Goal: Task Accomplishment & Management: Manage account settings

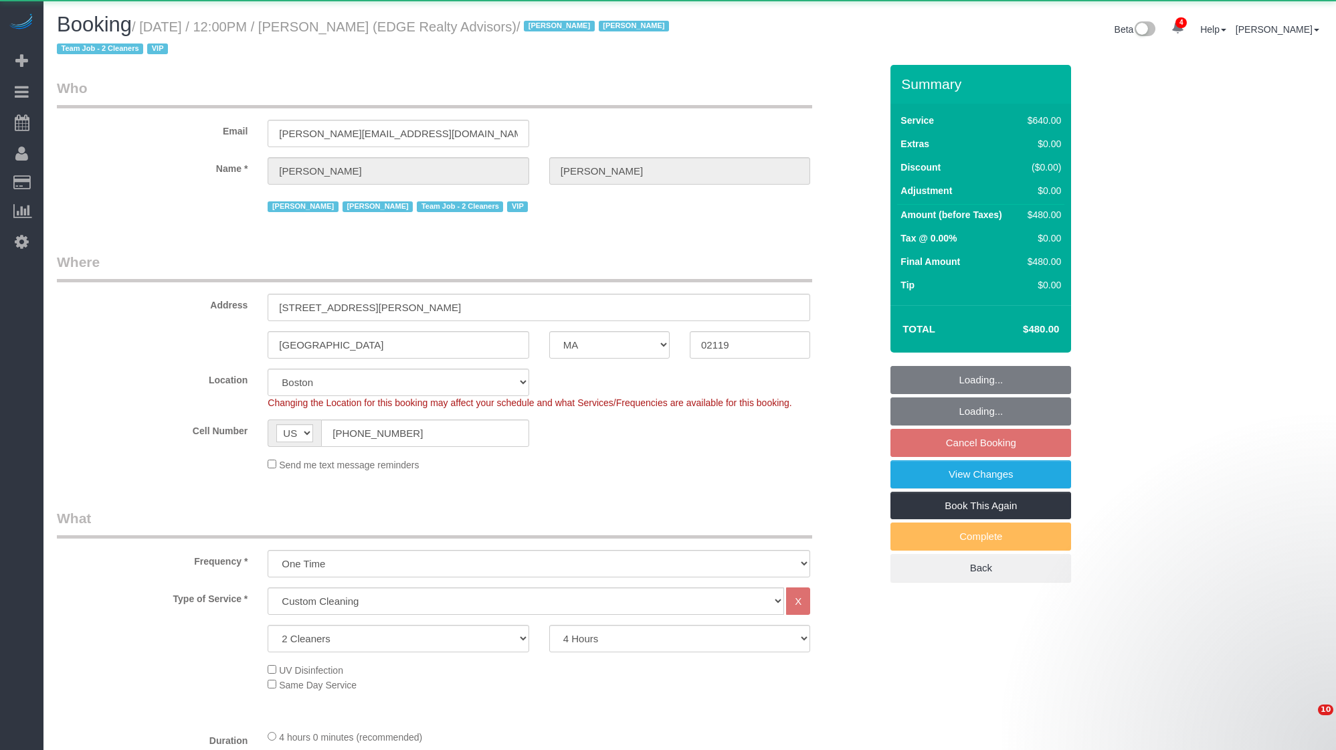
select select "MA"
select select "2"
select select "240"
select select "spot5"
select select "number:89"
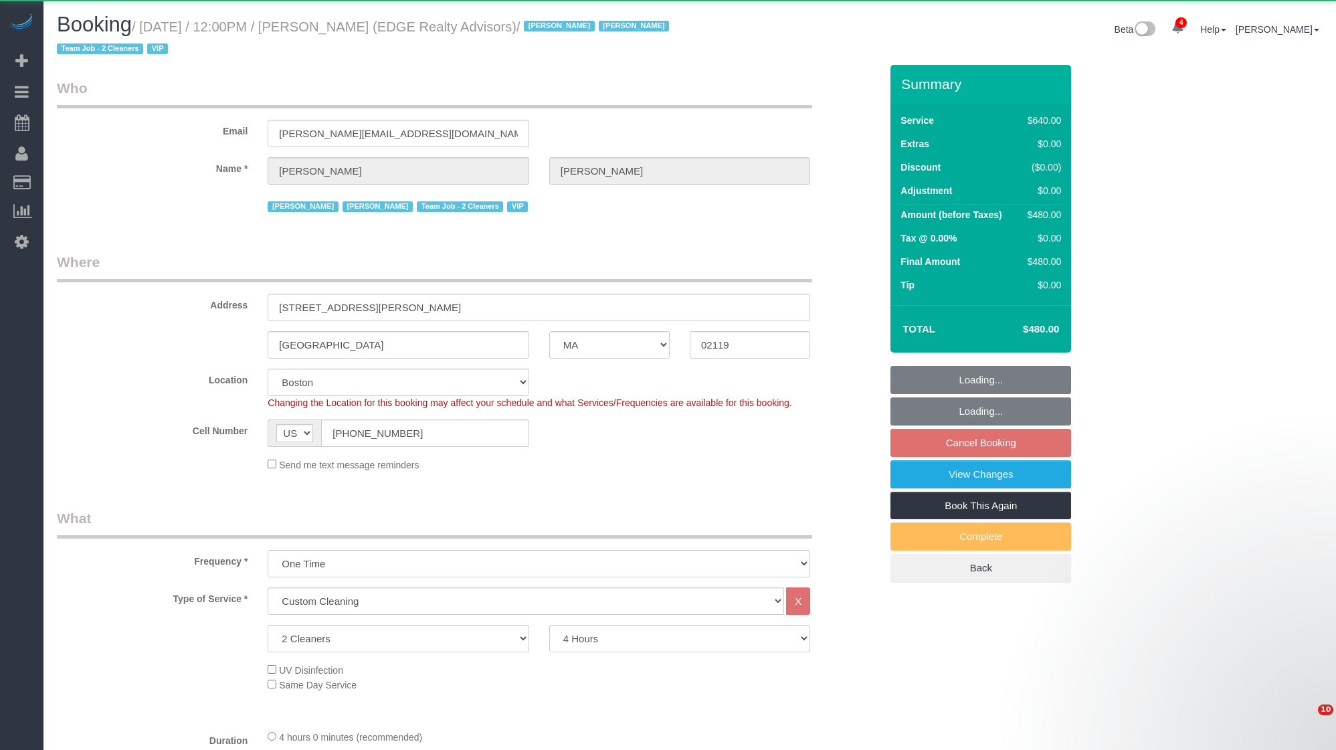
select select "number:90"
select select "number:15"
select select "number:7"
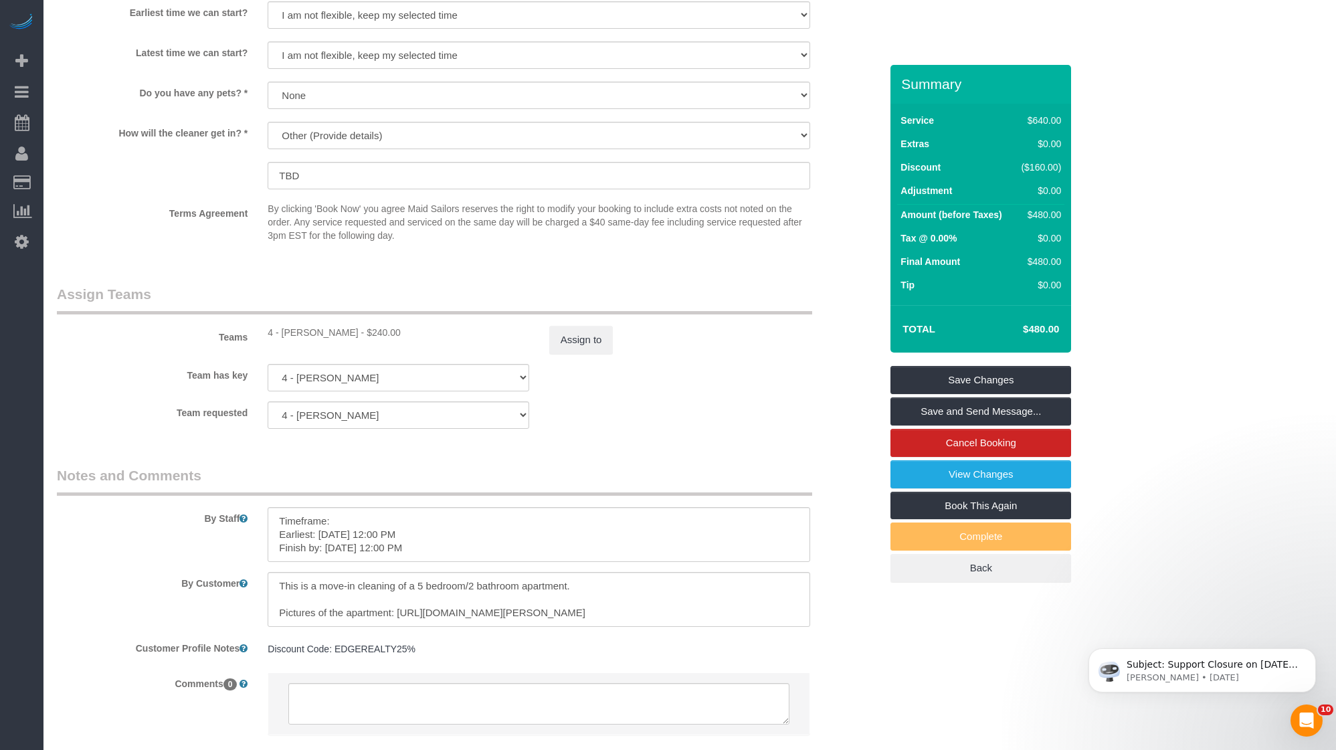
scroll to position [1346, 0]
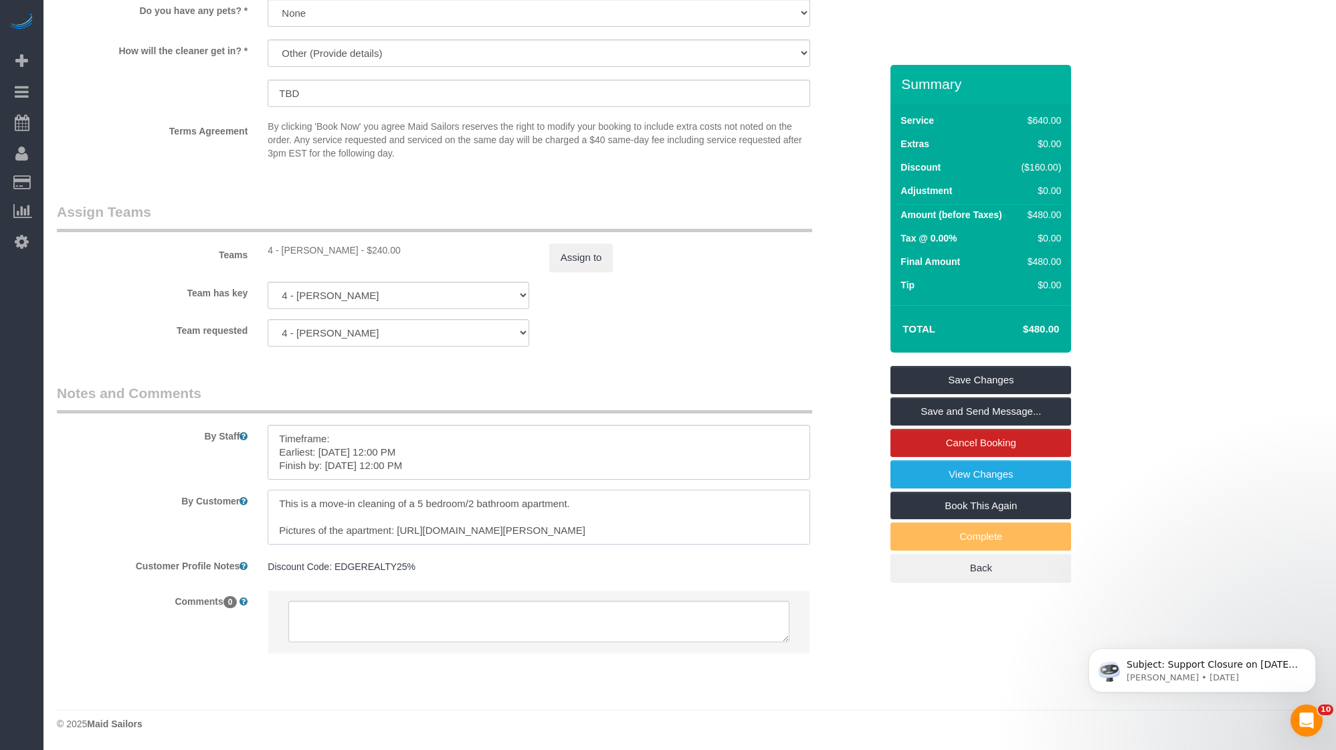
click at [429, 504] on textarea at bounding box center [539, 517] width 543 height 55
drag, startPoint x: 418, startPoint y: 506, endPoint x: 570, endPoint y: 505, distance: 152.6
click at [570, 505] on textarea at bounding box center [539, 517] width 543 height 55
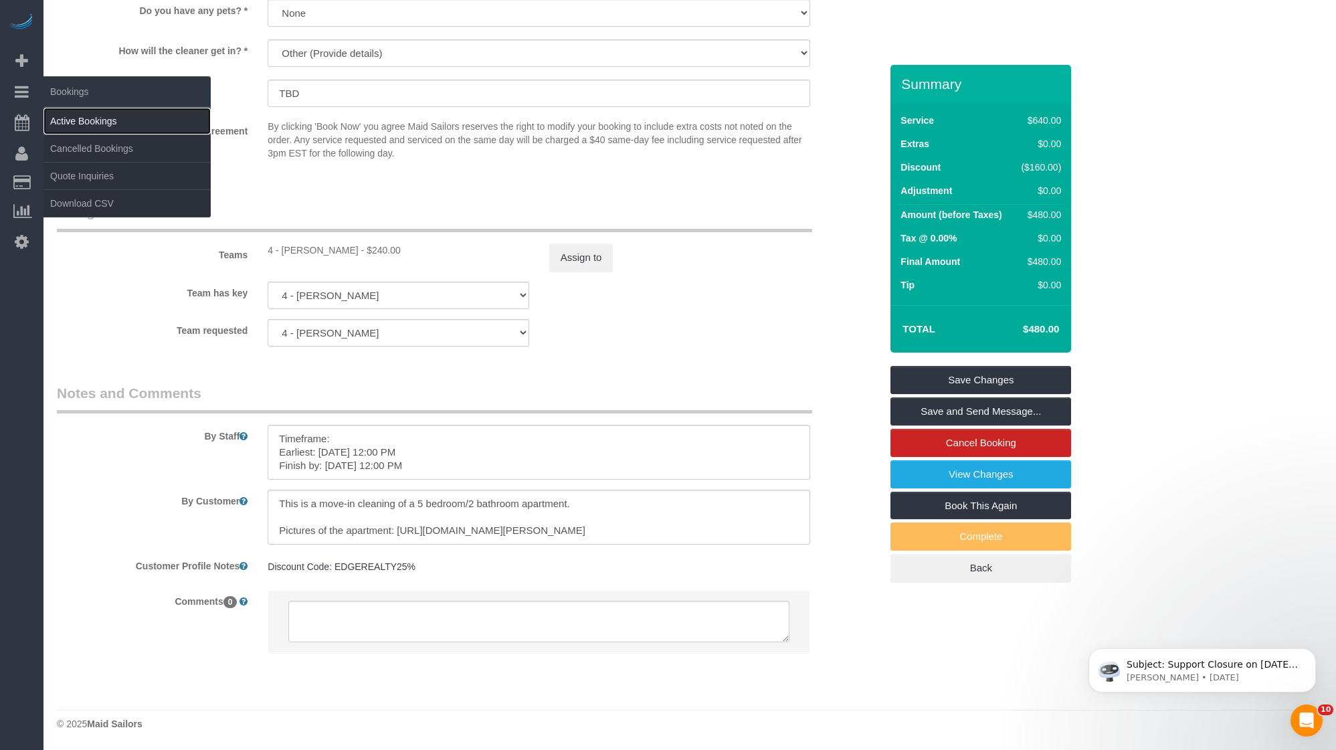
click at [107, 116] on link "Active Bookings" at bounding box center [126, 121] width 167 height 27
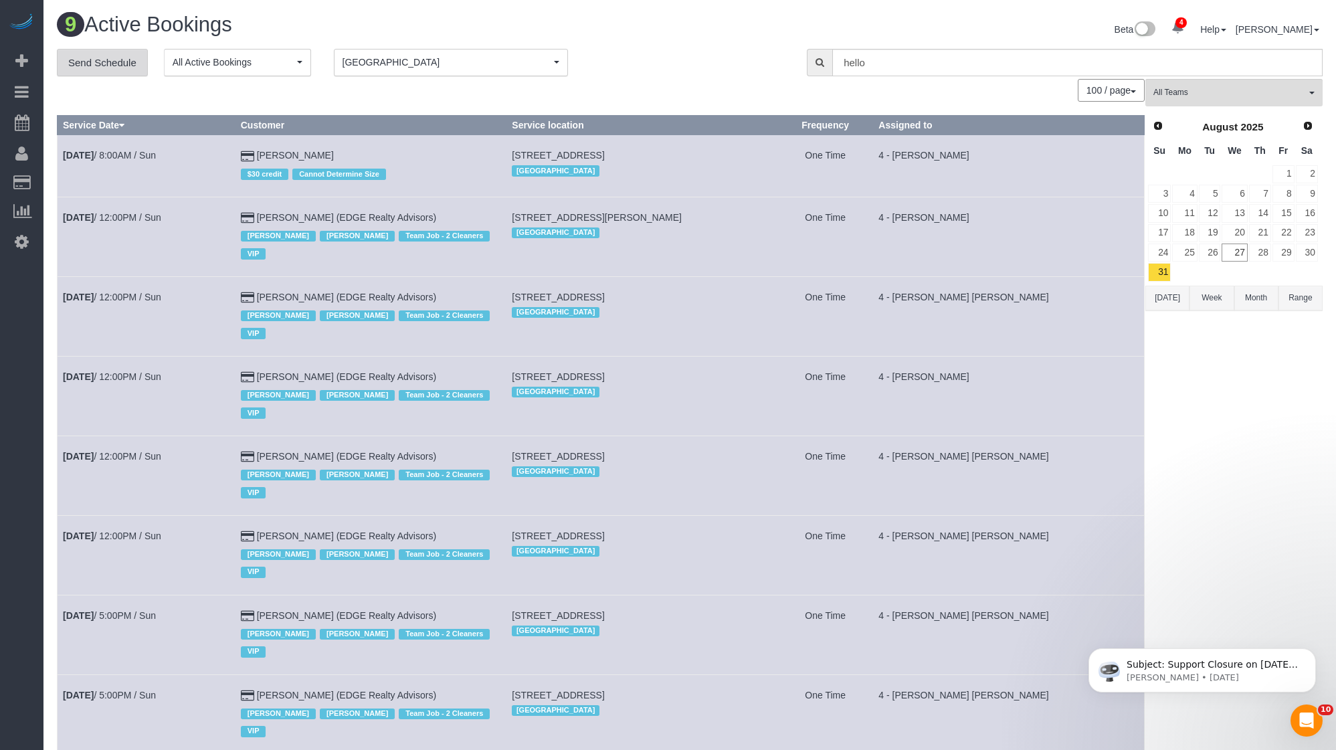
click at [104, 71] on link "Send Schedule" at bounding box center [102, 63] width 91 height 28
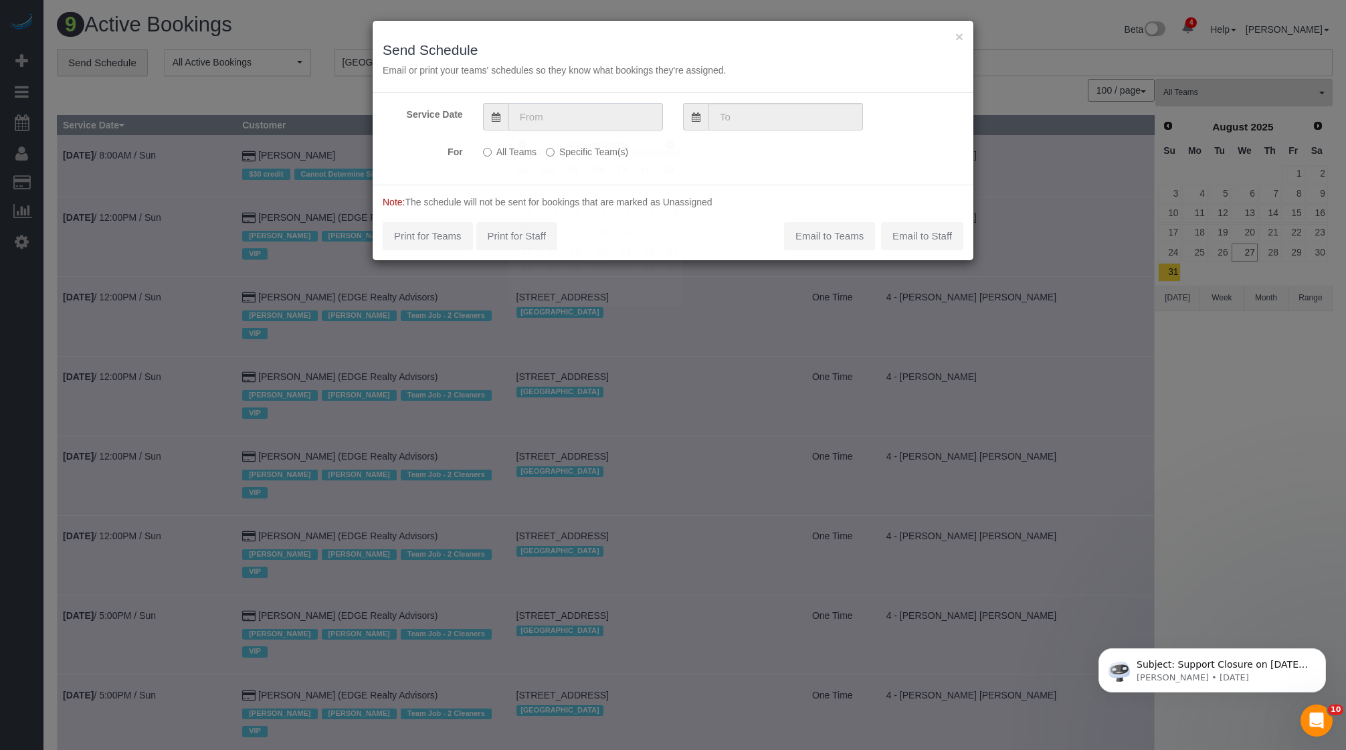
click at [609, 124] on input "text" at bounding box center [586, 116] width 155 height 27
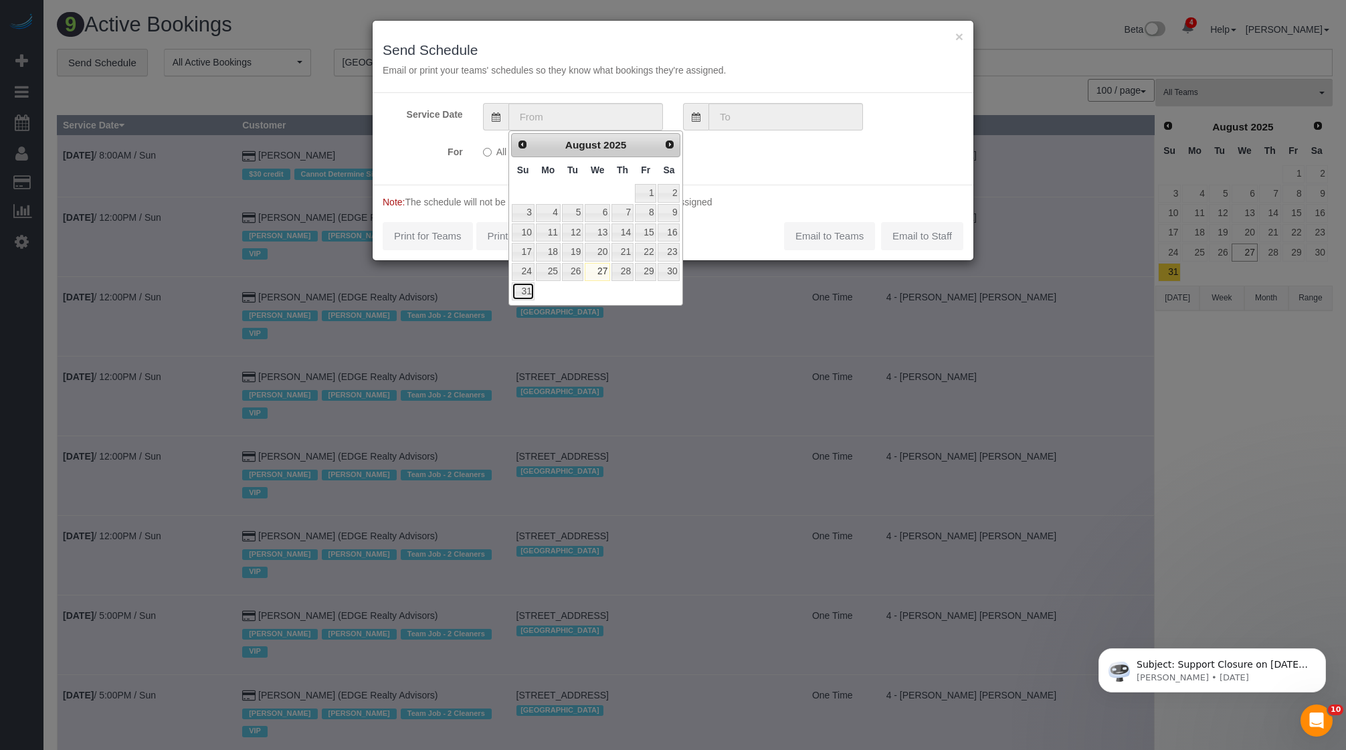
click at [521, 286] on link "31" at bounding box center [523, 291] width 23 height 18
type input "08/31/2025"
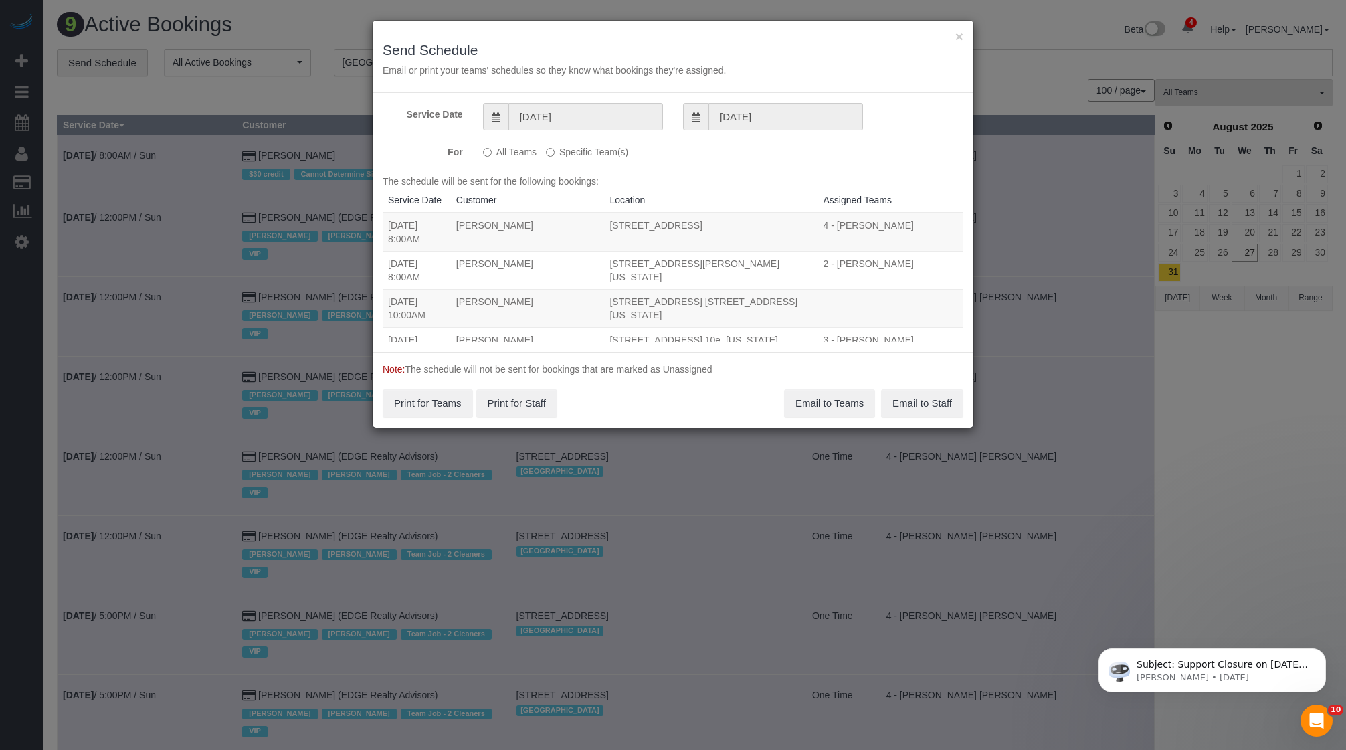
click at [591, 161] on div "All Teams Specific Team(s) Choose Team(s) * - K.J. *Irene Flores - Test 000 - P…" at bounding box center [623, 153] width 300 height 24
click at [592, 157] on label "Specific Team(s)" at bounding box center [587, 150] width 82 height 18
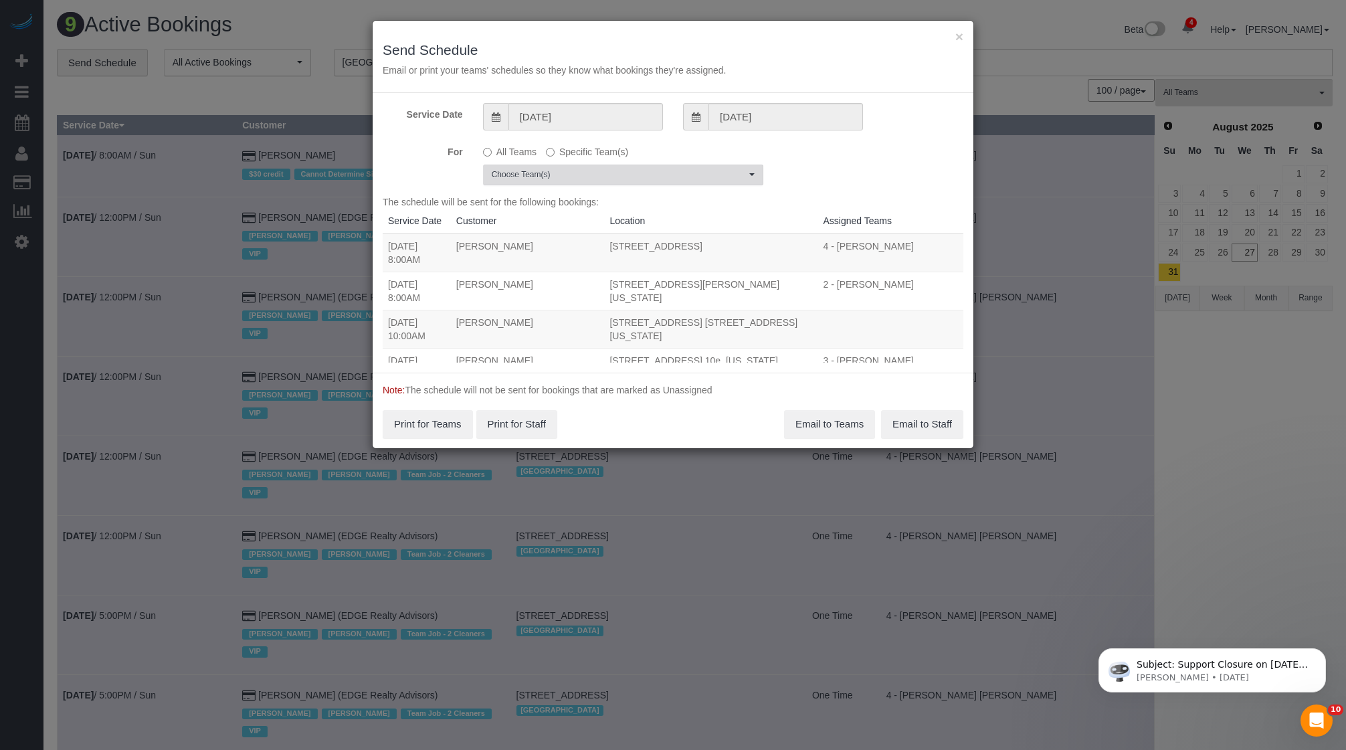
click at [598, 172] on span "Choose Team(s)" at bounding box center [619, 174] width 254 height 11
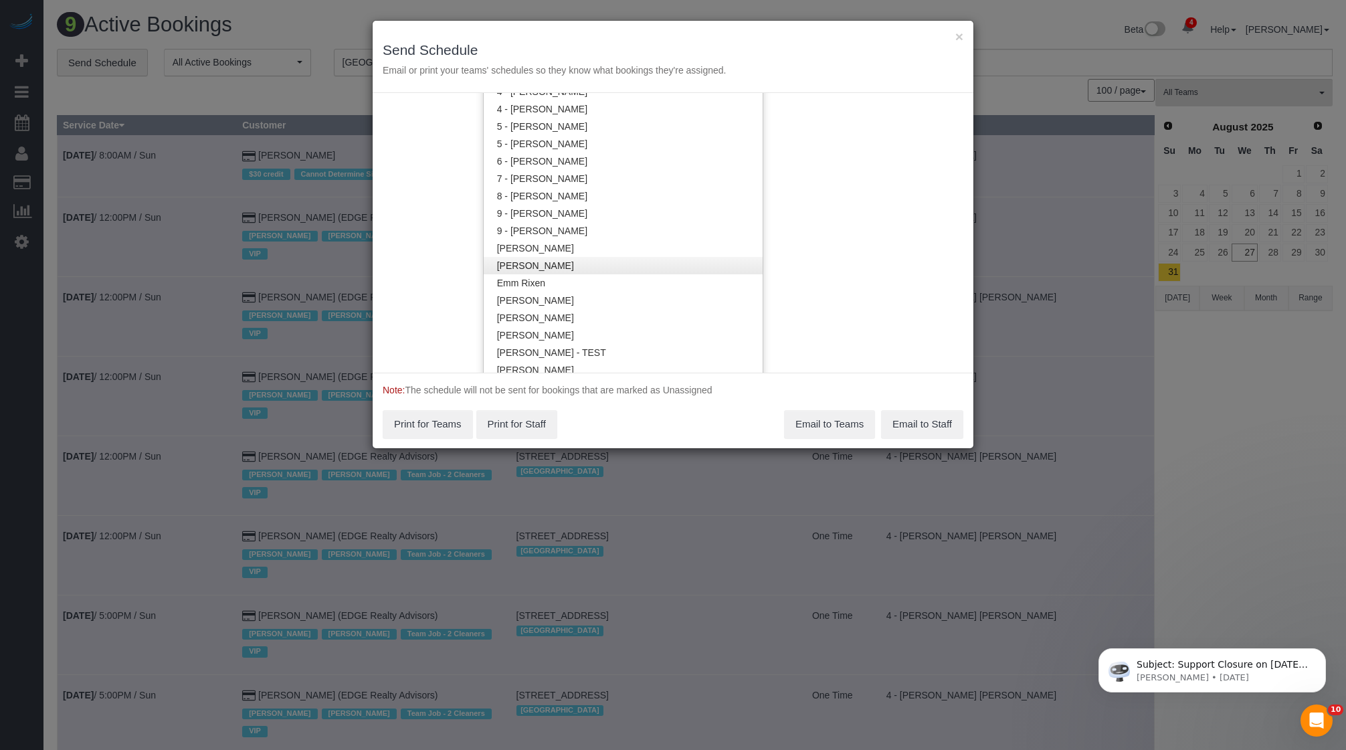
scroll to position [1313, 0]
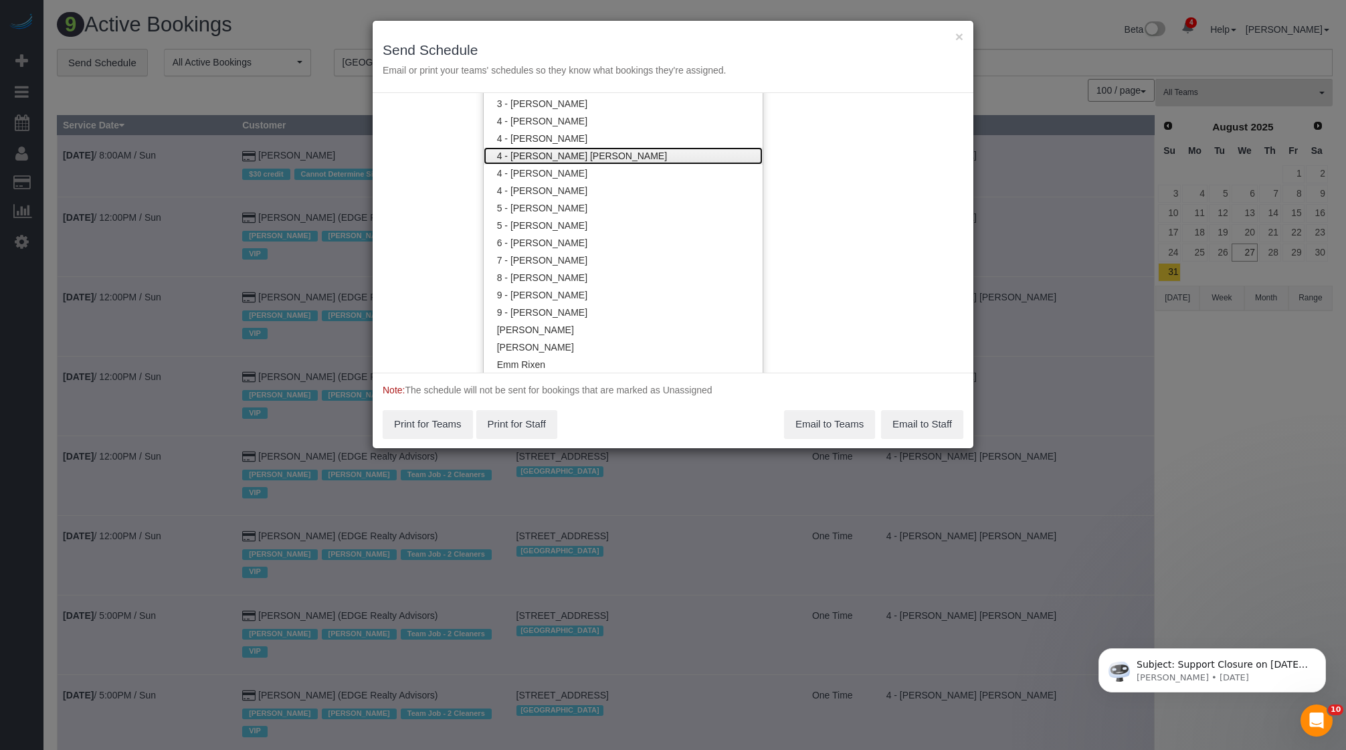
click at [566, 155] on link "4 - [PERSON_NAME] [PERSON_NAME]" at bounding box center [623, 155] width 279 height 17
click at [1054, 206] on div "× Send Schedule Email or print your teams' schedules so they know what bookings…" at bounding box center [673, 375] width 1346 height 750
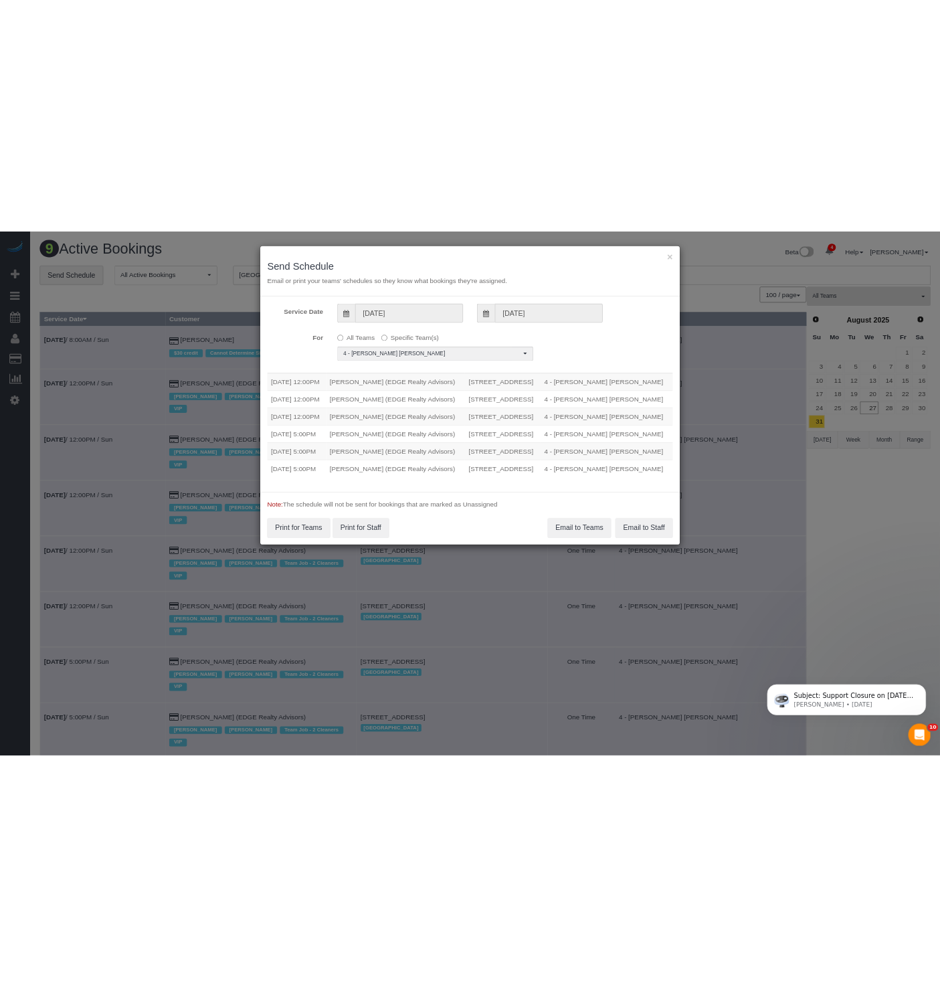
scroll to position [111, 0]
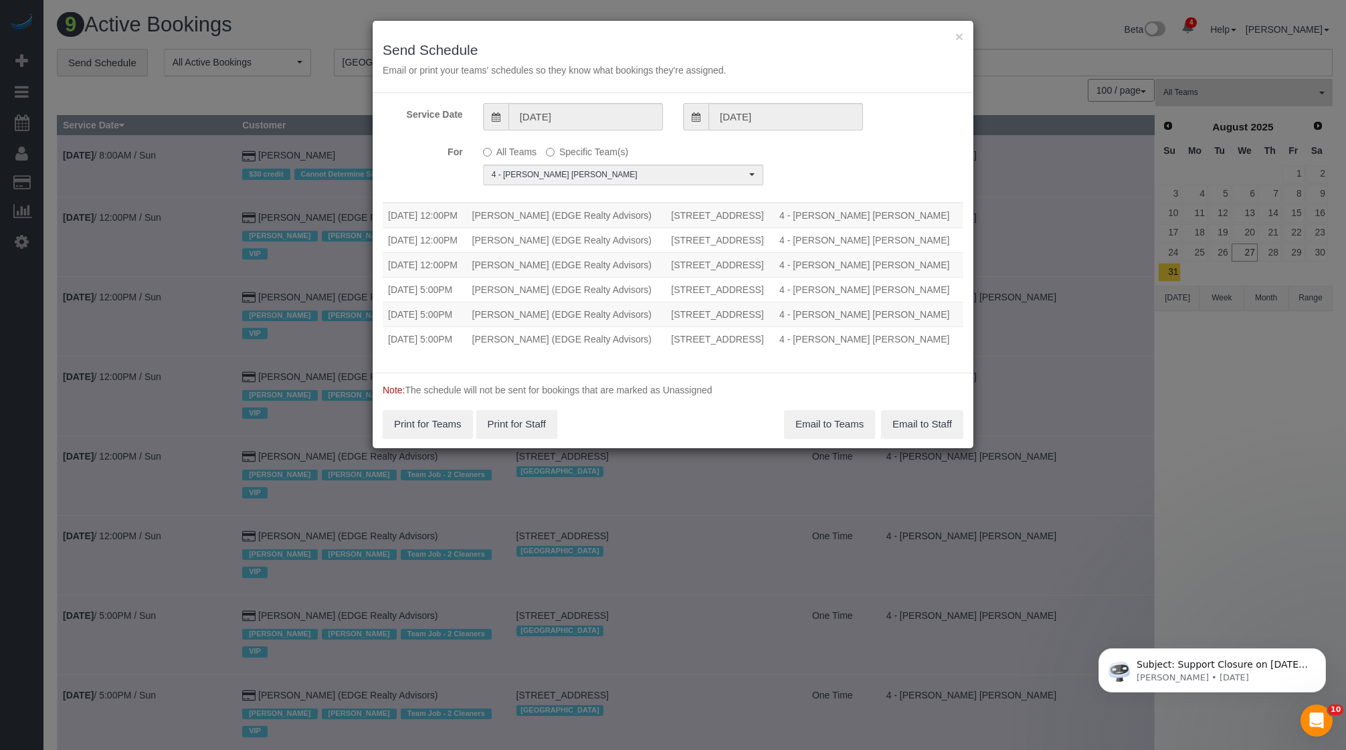
drag, startPoint x: 383, startPoint y: 223, endPoint x: 898, endPoint y: 336, distance: 526.7
click at [898, 336] on tbody "08/31/2025 12:00PM Gabriela Gorman (EDGE Realty Advisors) 71-73 Neponset Ave, A…" at bounding box center [673, 277] width 581 height 149
copy tbody "08/31/2025 12:00PM Gabriela Gorman (EDGE Realty Advisors) 71-73 Neponset Ave, A…"
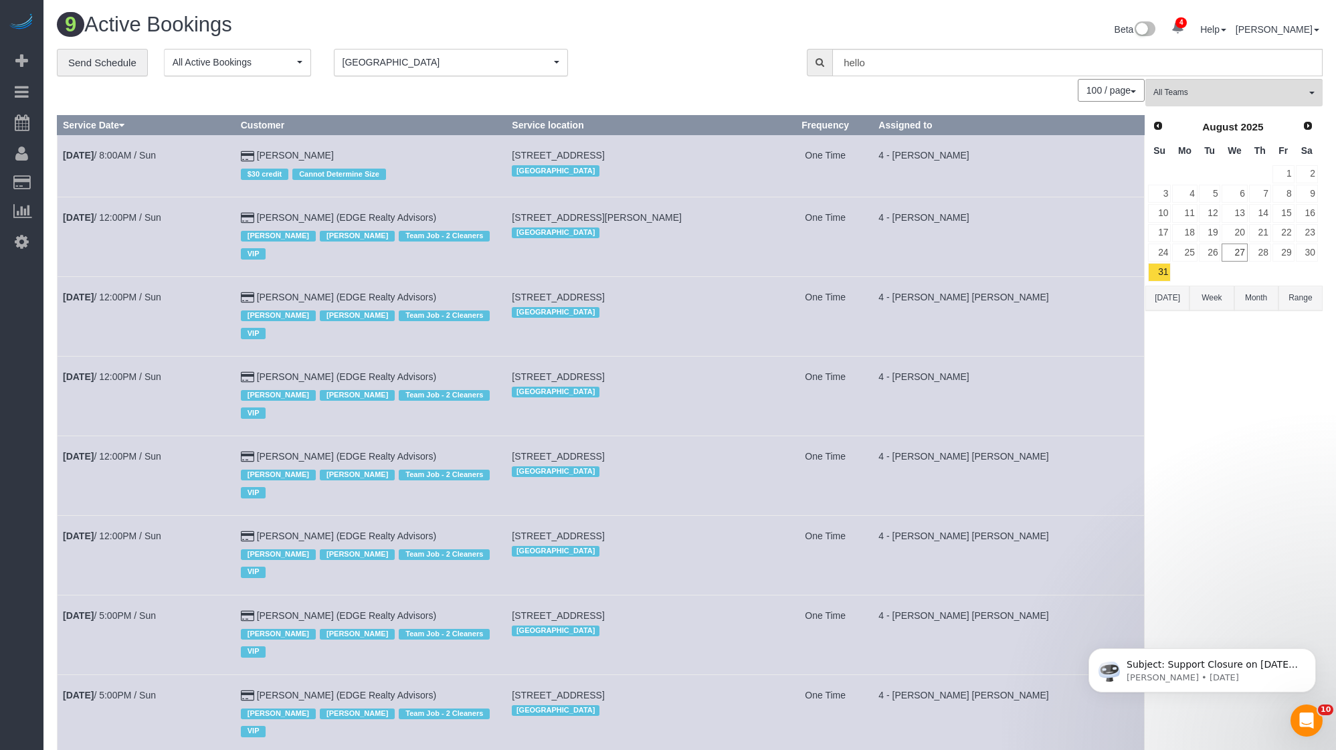
click at [603, 106] on div "0 Bookings found. We couldn't find any bookings that matched your search. Creat…" at bounding box center [601, 481] width 1089 height 804
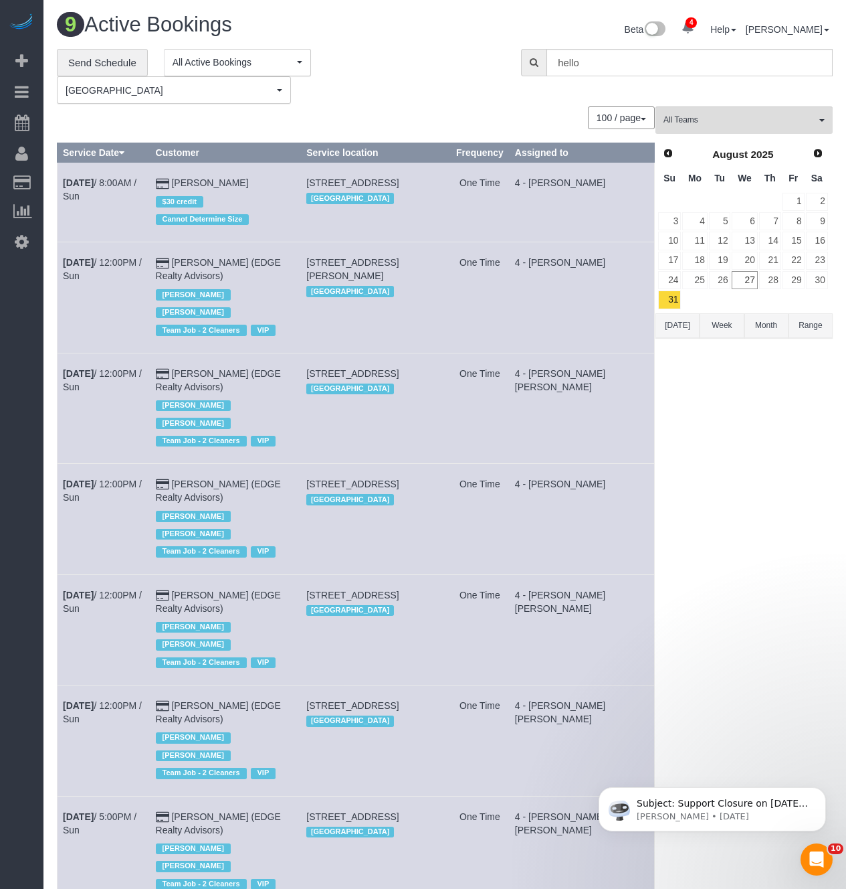
click at [729, 397] on div "All Teams Remove Team Filters * - K.J. *Irene Flores - Test 000 - Partnerships …" at bounding box center [744, 641] width 177 height 1071
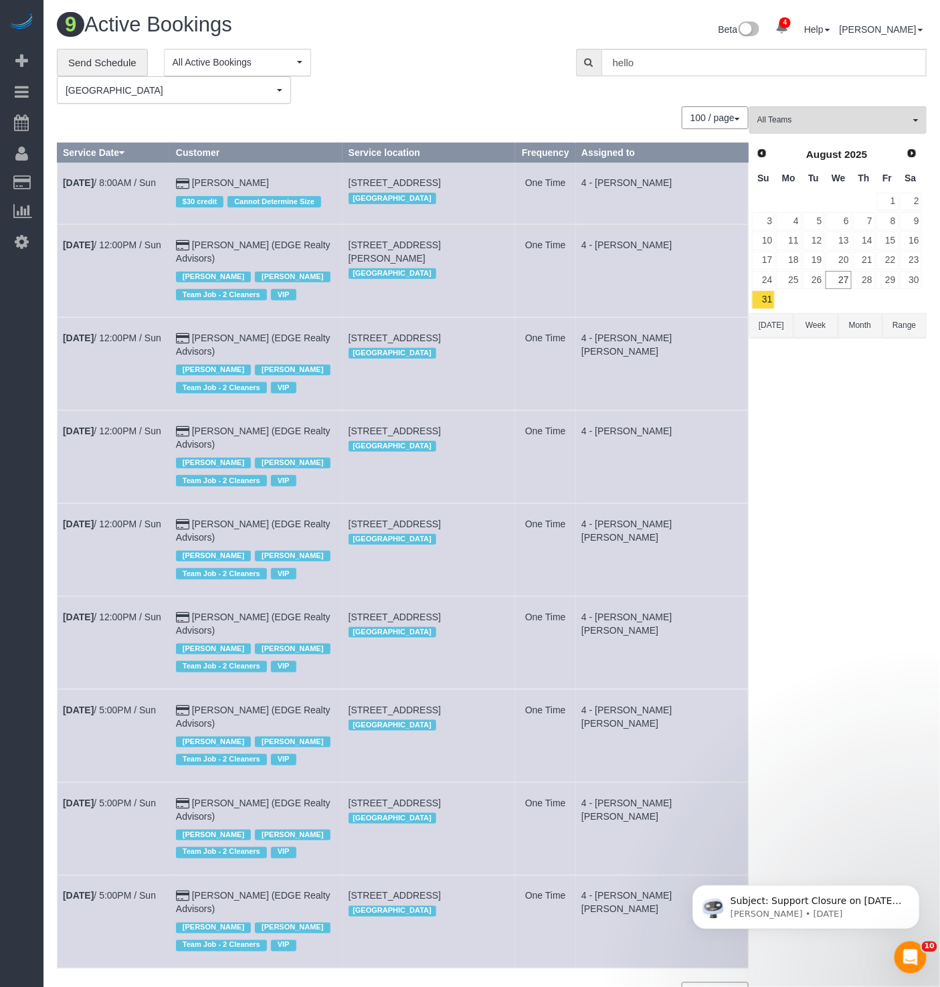
click at [637, 410] on td "4 - [PERSON_NAME] [PERSON_NAME]" at bounding box center [662, 363] width 173 height 93
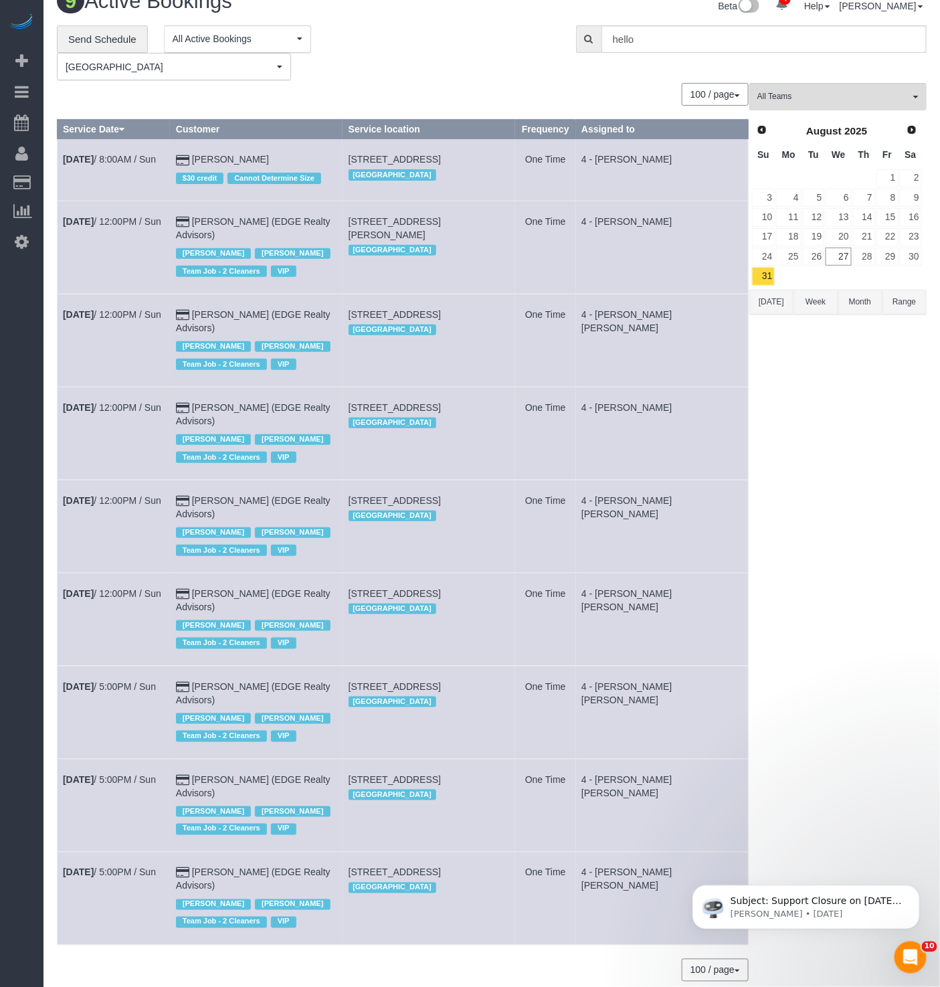
scroll to position [84, 0]
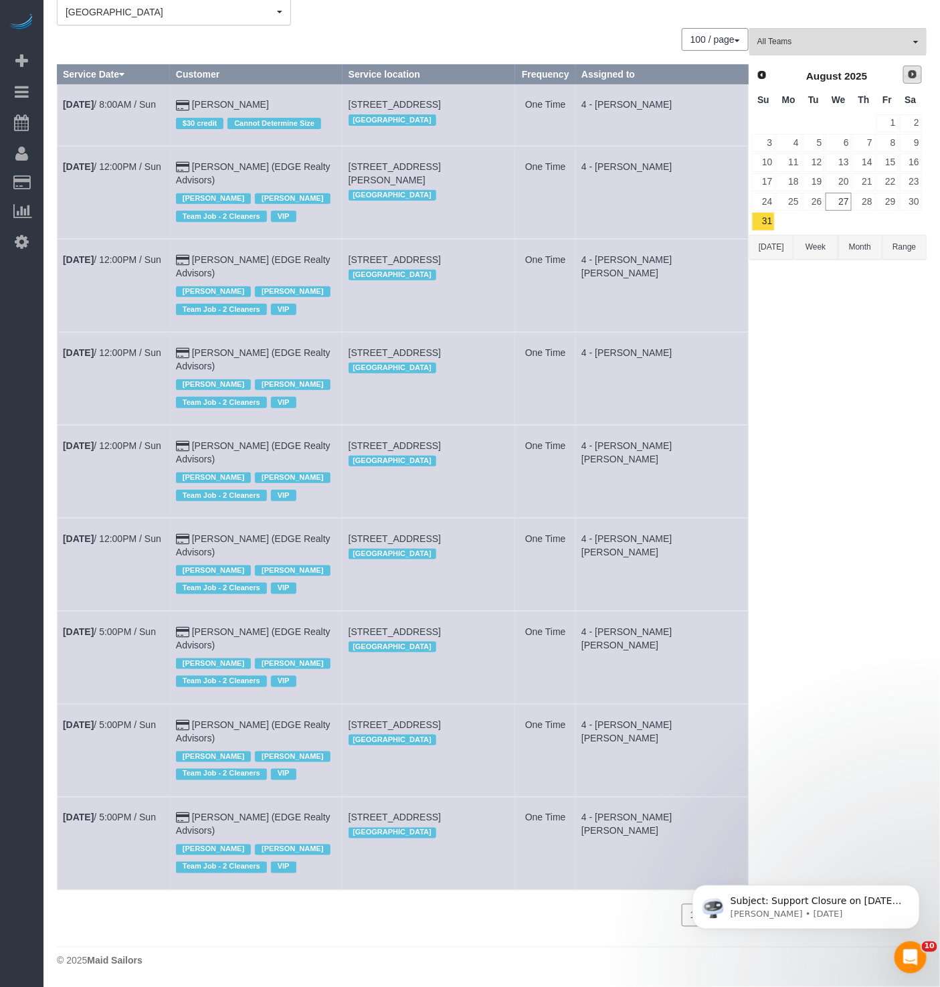
click at [907, 70] on link "Next" at bounding box center [912, 75] width 19 height 19
click at [801, 120] on link "1" at bounding box center [788, 123] width 25 height 18
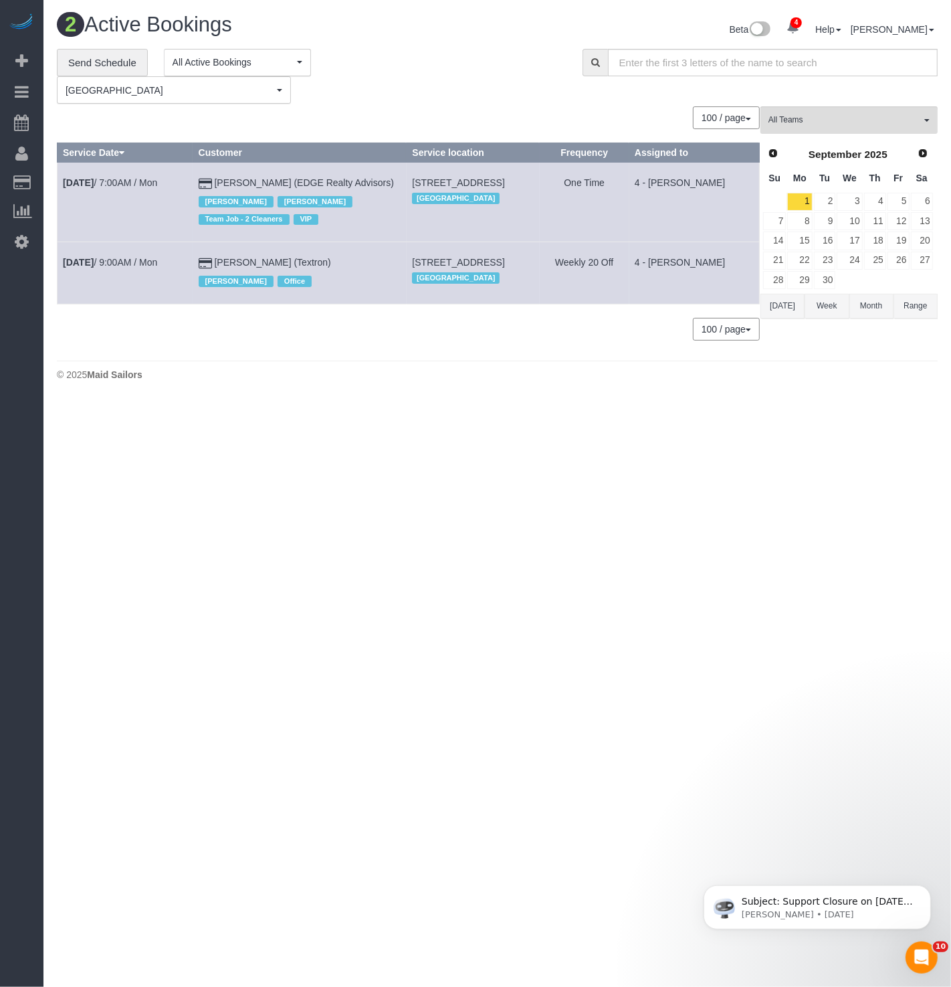
click at [796, 300] on button "[DATE]" at bounding box center [783, 306] width 44 height 25
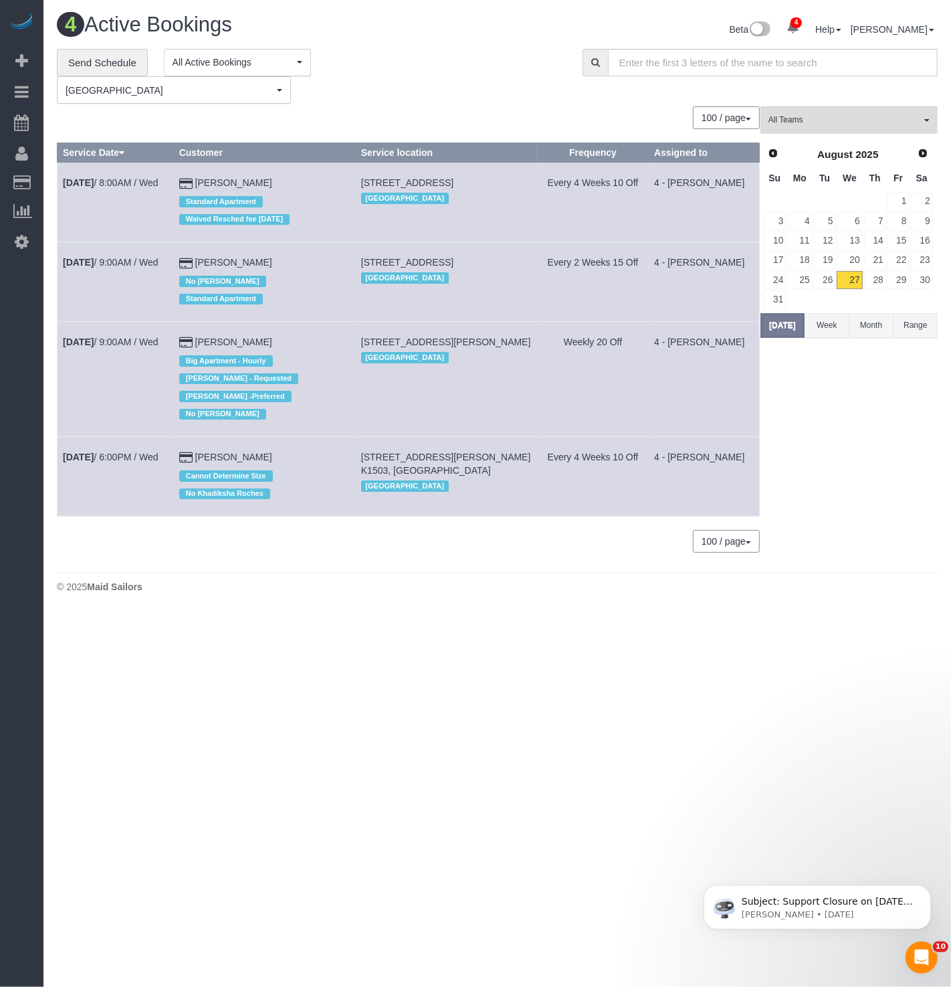
click at [787, 295] on td at bounding box center [800, 299] width 26 height 19
click at [781, 295] on link "31" at bounding box center [774, 299] width 23 height 18
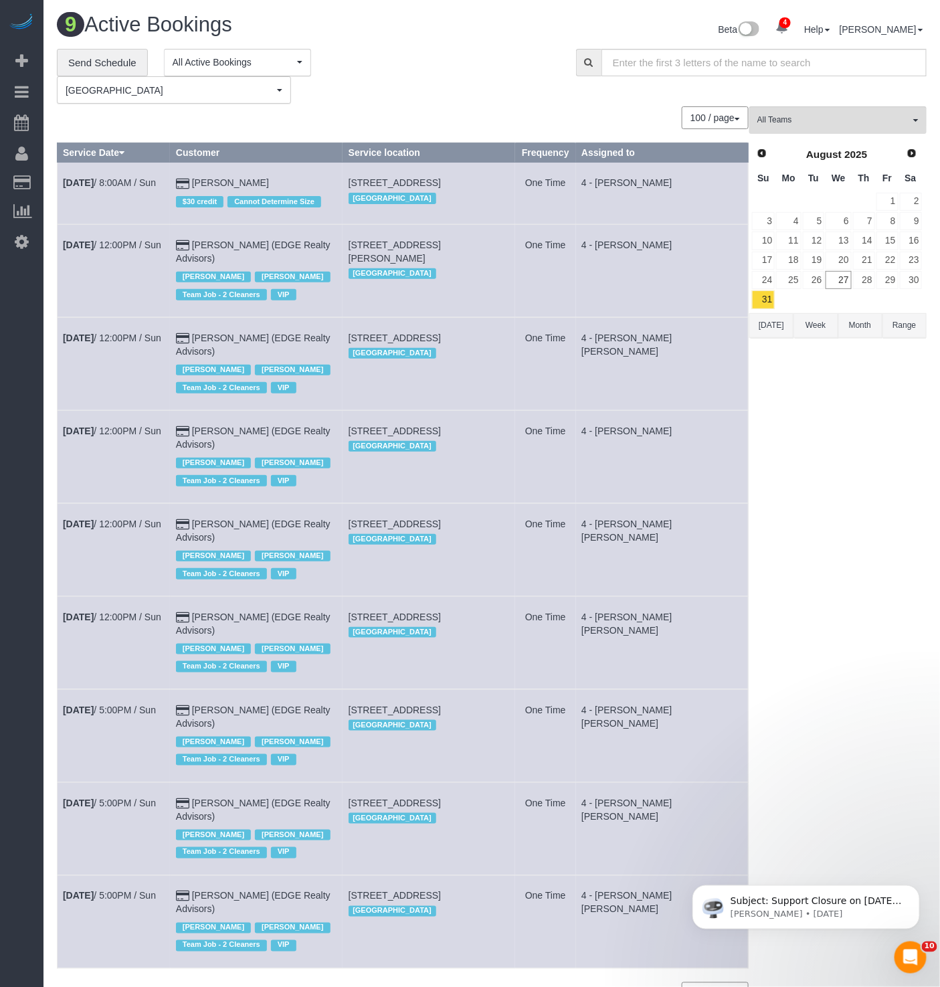
click at [596, 349] on td "4 - [PERSON_NAME] [PERSON_NAME]" at bounding box center [662, 363] width 173 height 93
click at [604, 346] on td "4 - [PERSON_NAME] [PERSON_NAME]" at bounding box center [662, 363] width 173 height 93
copy td "Fabiola"
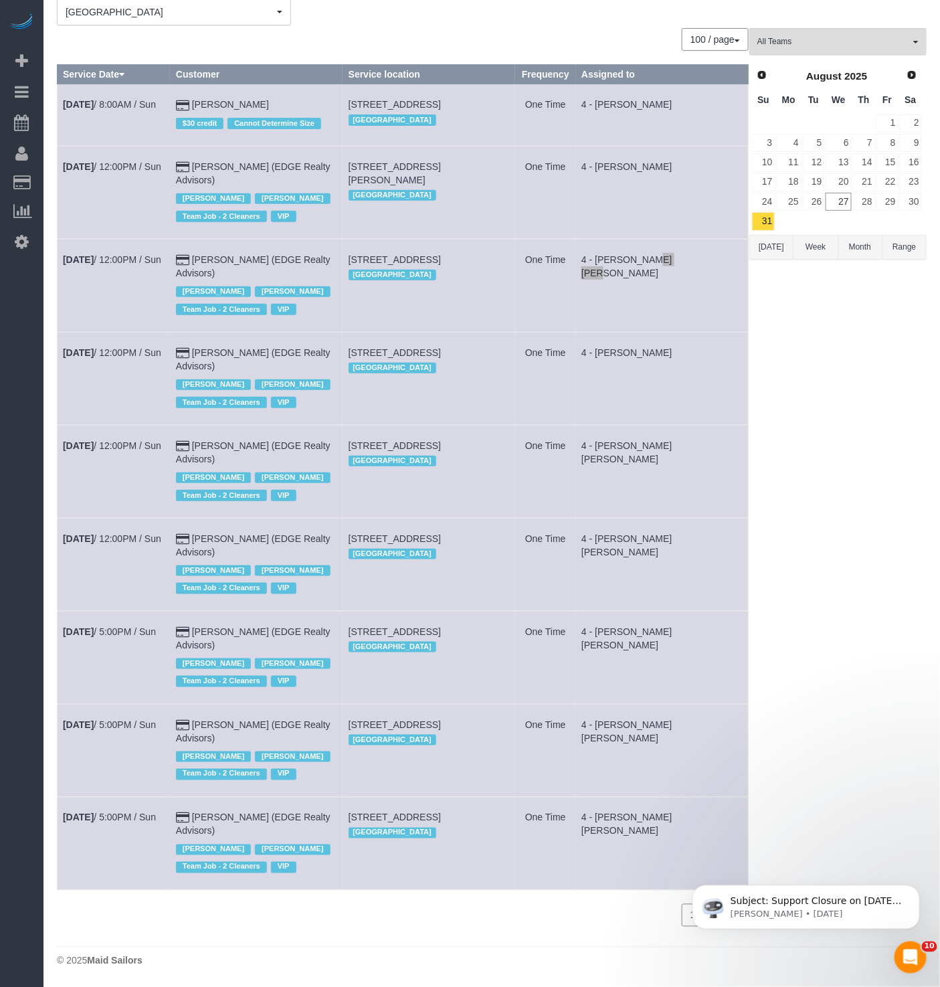
scroll to position [84, 0]
click at [671, 367] on td "4 - [PERSON_NAME]" at bounding box center [662, 378] width 173 height 93
click at [422, 444] on span "9 Frederika Street, Apt. 3, Dorchester, MA 02124" at bounding box center [395, 445] width 92 height 11
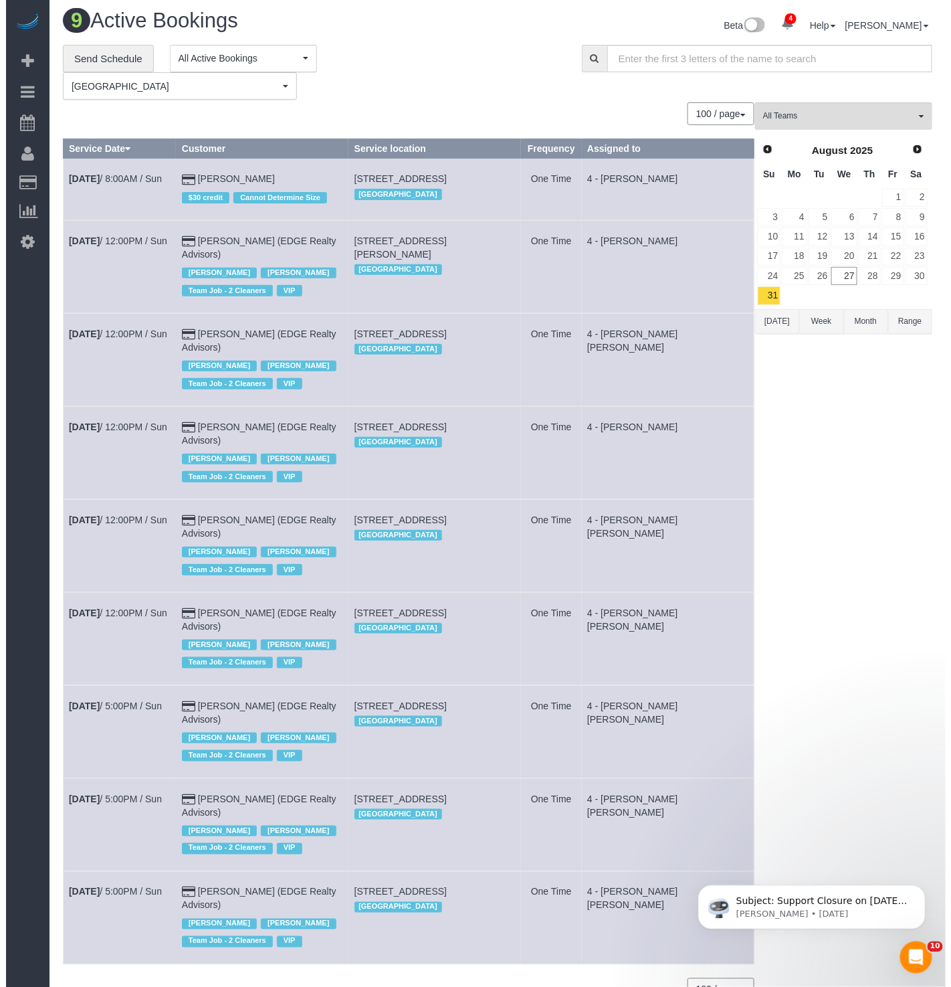
scroll to position [0, 0]
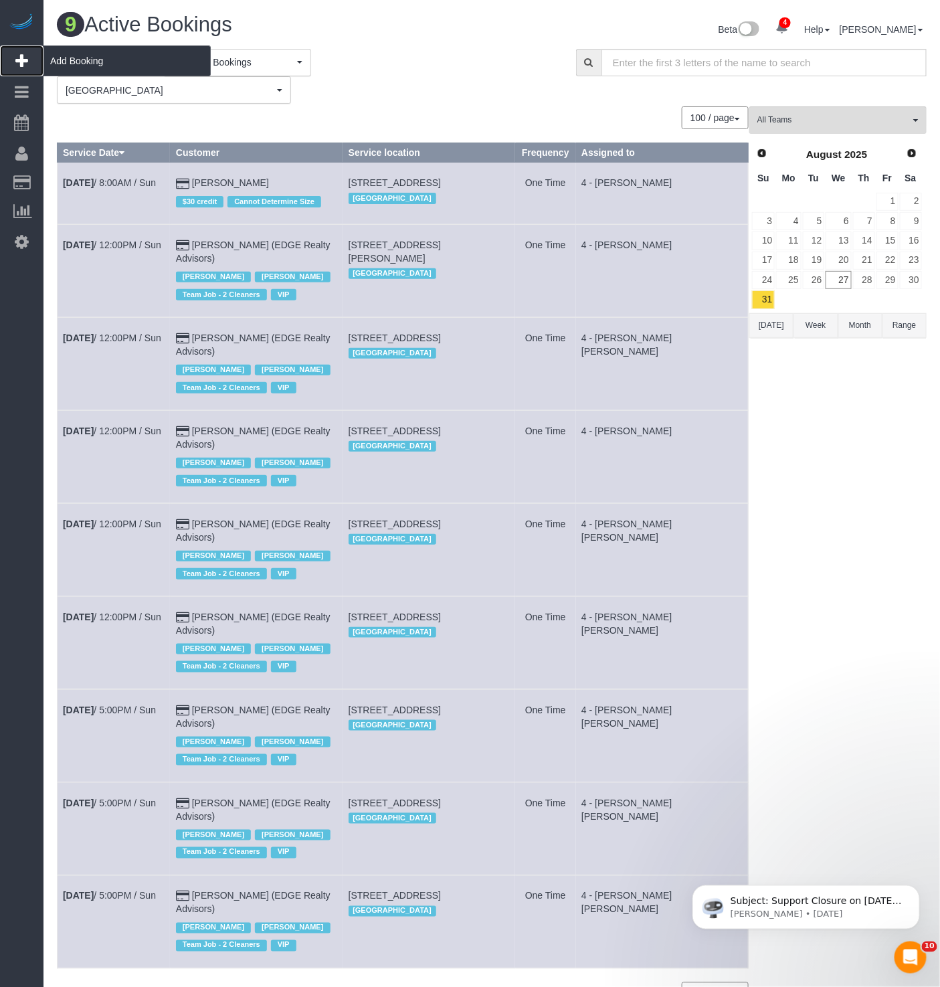
click at [109, 65] on span "Add Booking" at bounding box center [126, 60] width 167 height 31
select select "number:89"
select select "number:90"
click at [123, 62] on link "Send Schedule" at bounding box center [102, 63] width 91 height 28
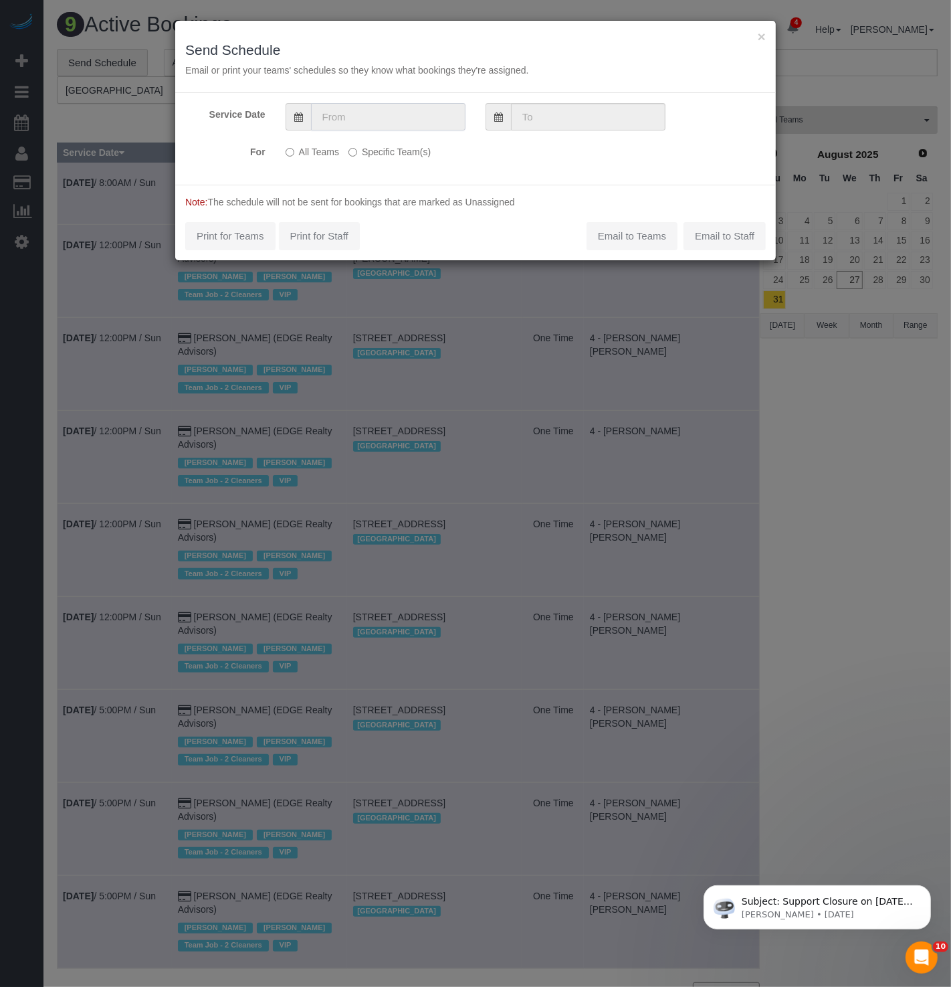
click at [416, 110] on input "text" at bounding box center [388, 116] width 155 height 27
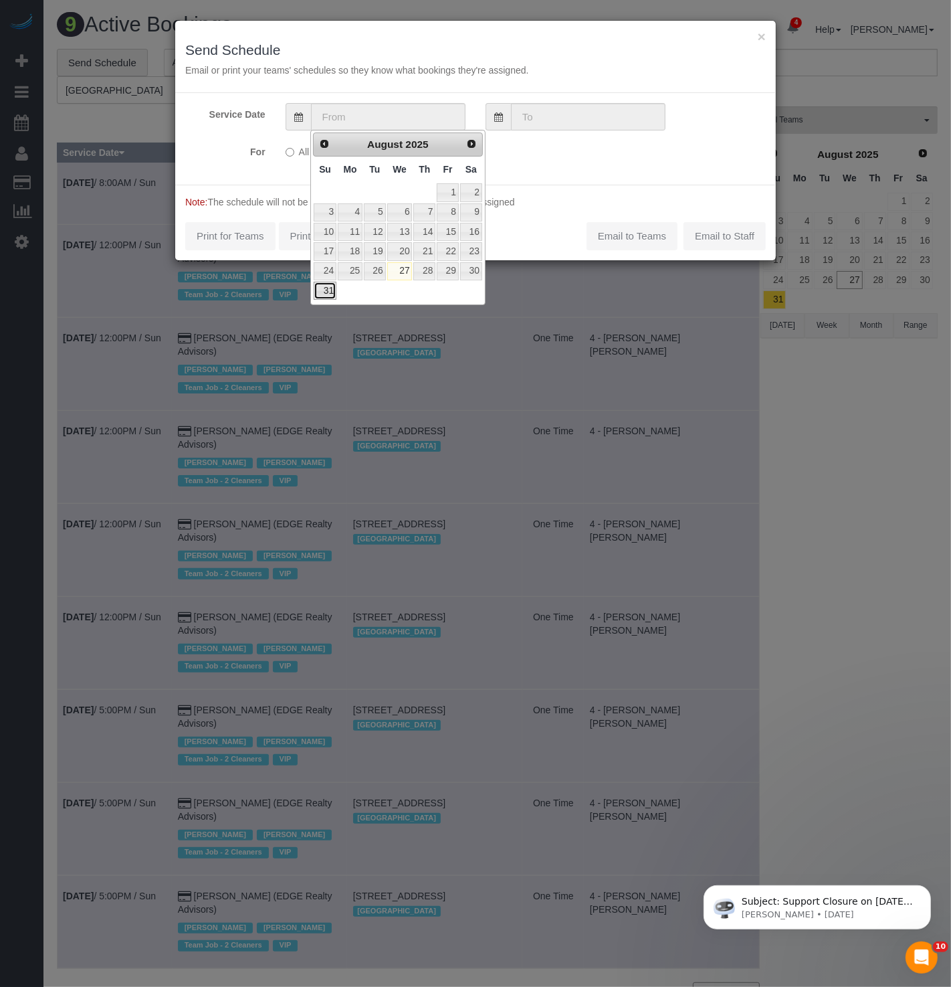
click at [321, 291] on link "31" at bounding box center [325, 291] width 23 height 18
type input "08/31/2025"
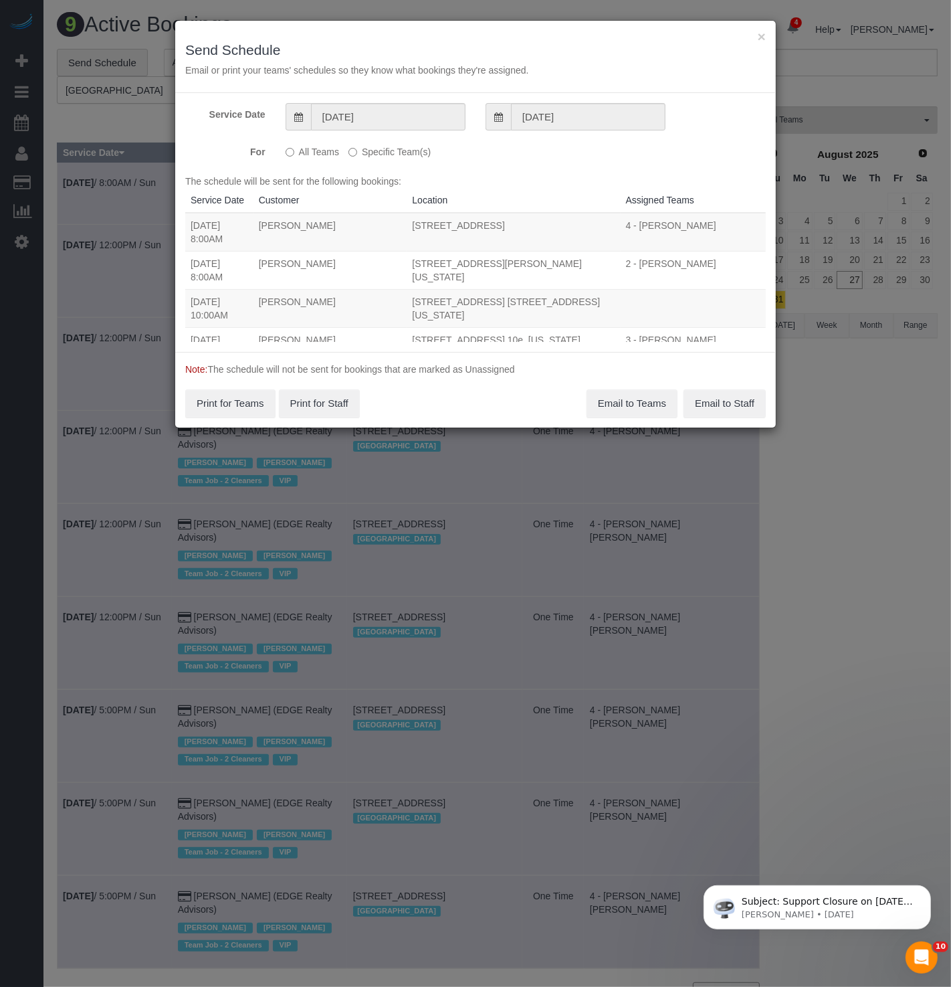
click at [542, 101] on div "Service Date 08/31/2025 08/31/2025 For All Teams Specific Team(s) Choose Team(s…" at bounding box center [475, 222] width 601 height 259
click at [543, 112] on input "08/31/2025" at bounding box center [588, 116] width 155 height 27
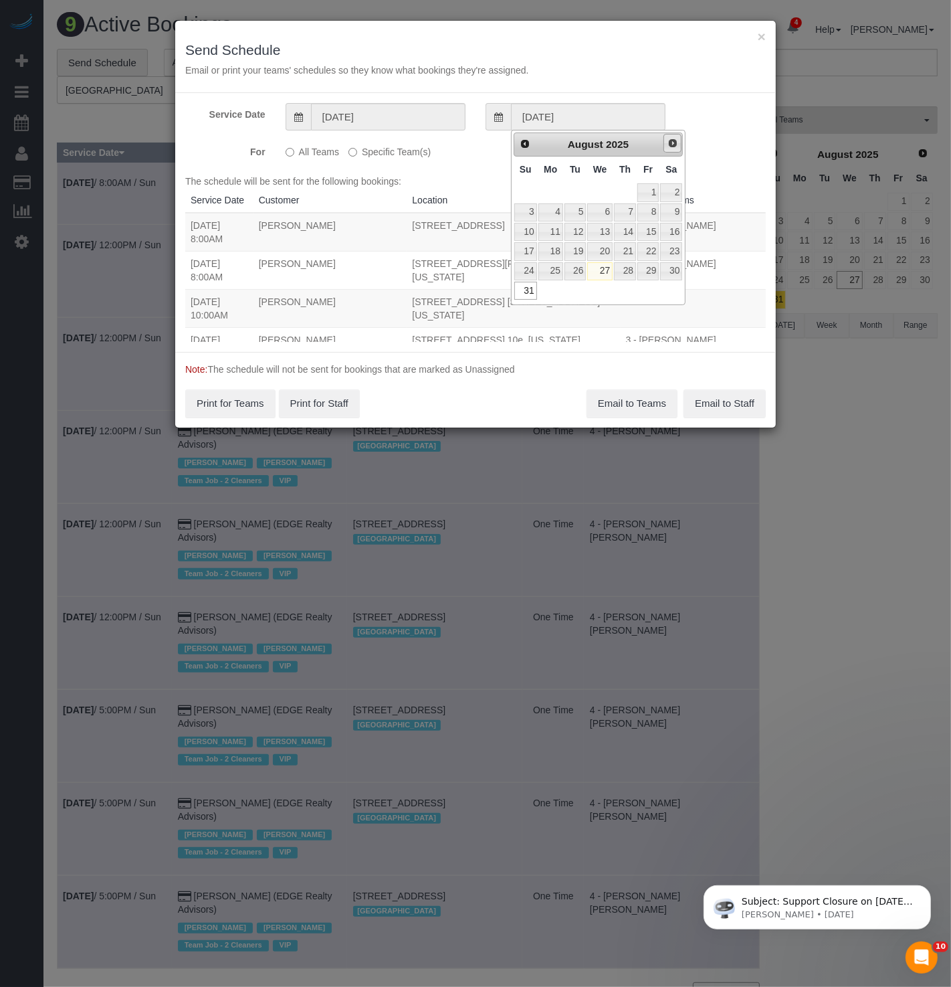
click at [680, 145] on link "Next" at bounding box center [673, 143] width 19 height 19
click at [551, 187] on link "1" at bounding box center [551, 192] width 25 height 18
type input "09/01/2025"
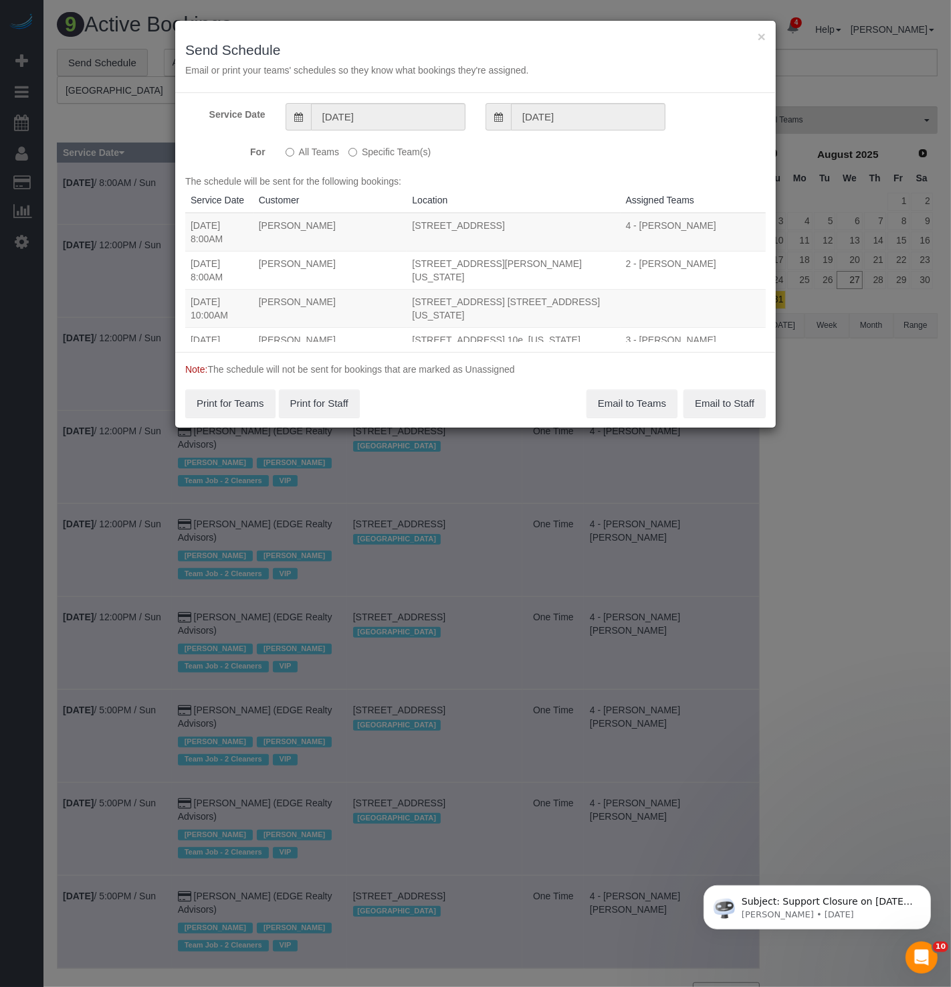
click at [394, 151] on label "Specific Team(s)" at bounding box center [390, 150] width 82 height 18
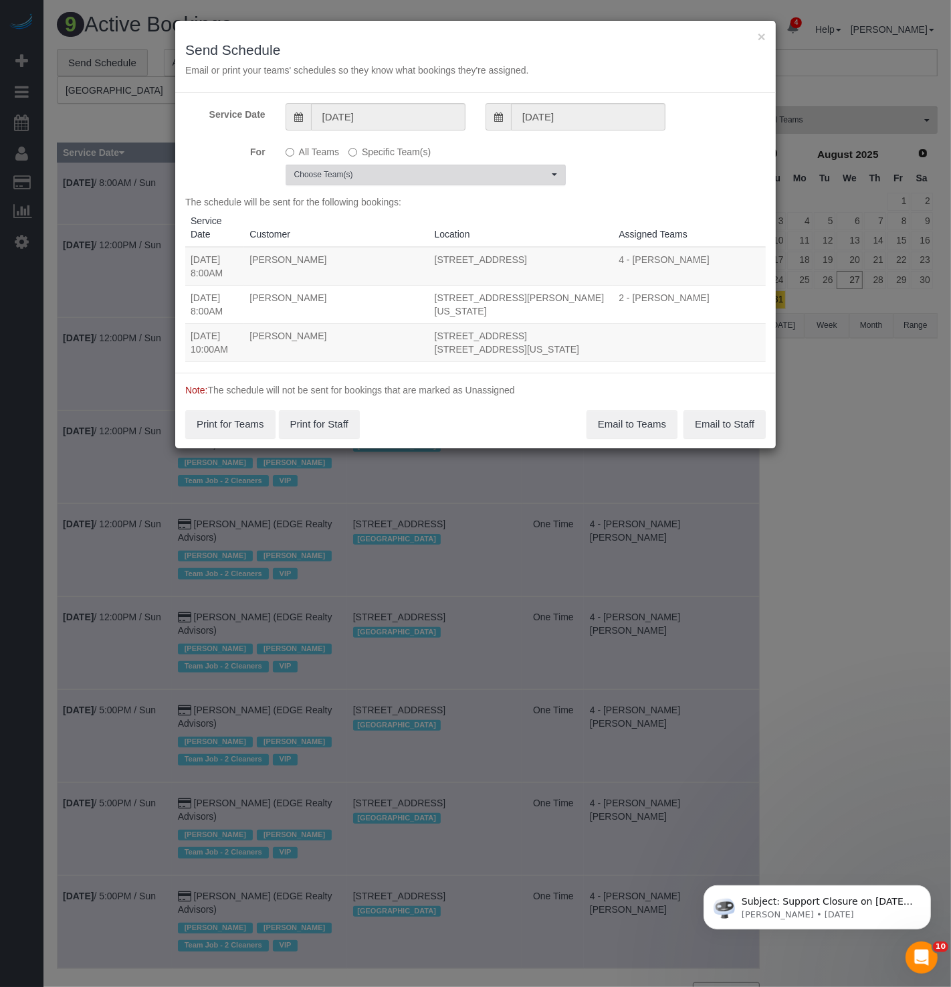
click at [390, 167] on button "Choose Team(s)" at bounding box center [426, 175] width 280 height 21
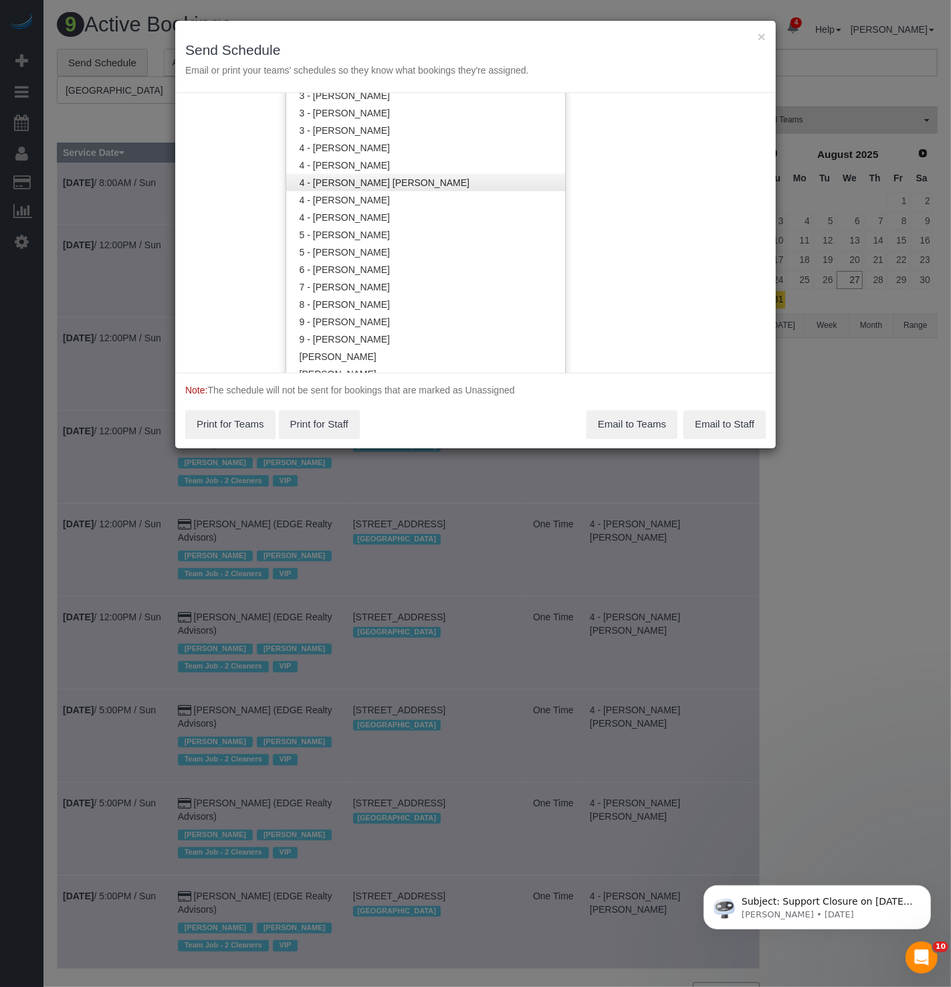
scroll to position [1250, 0]
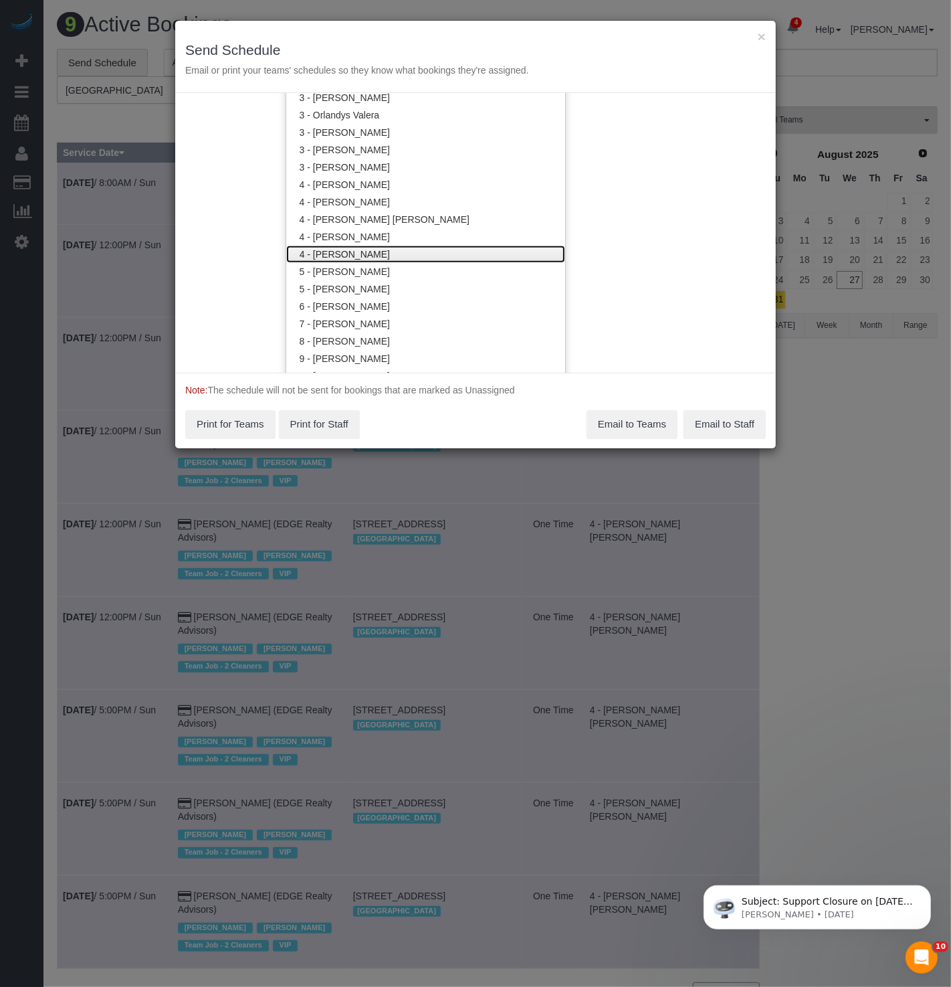
click at [377, 251] on link "4 - [PERSON_NAME]" at bounding box center [425, 254] width 279 height 17
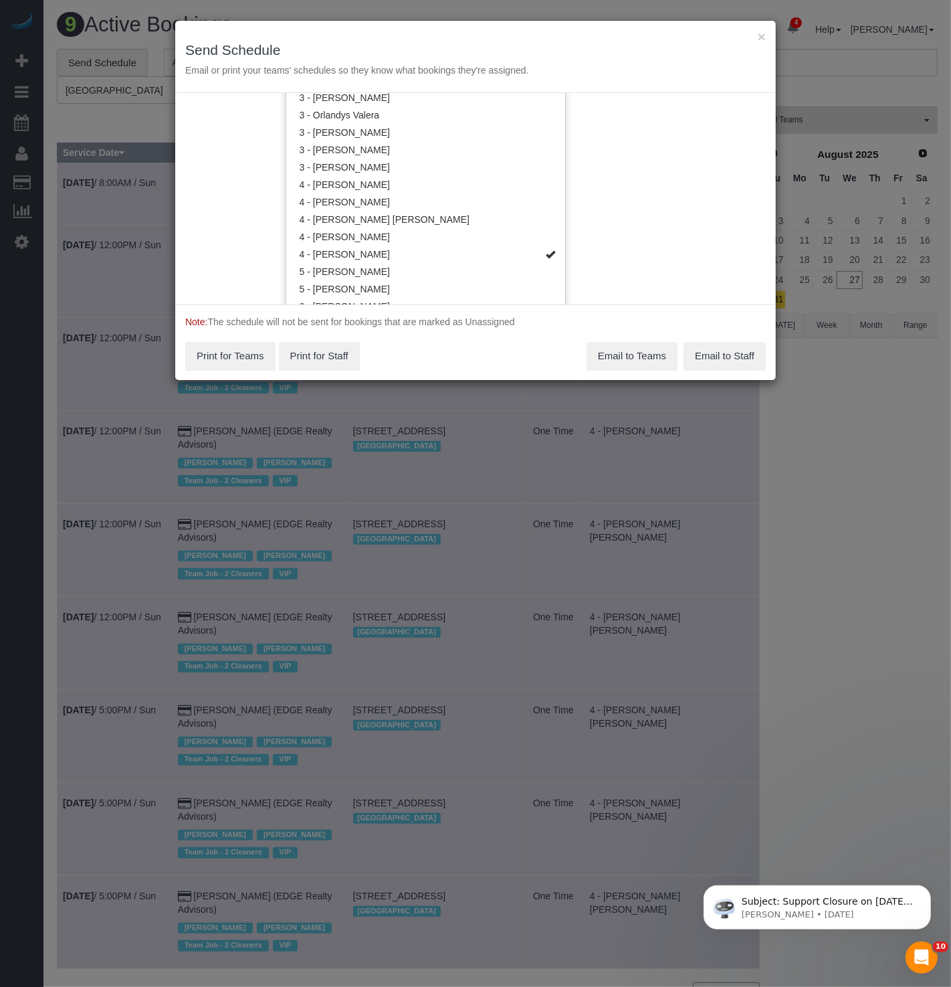
click at [656, 171] on div "Service Date 08/31/2025 09/01/2025 For All Teams Specific Team(s) 4 - Marcia Ba…" at bounding box center [475, 198] width 601 height 211
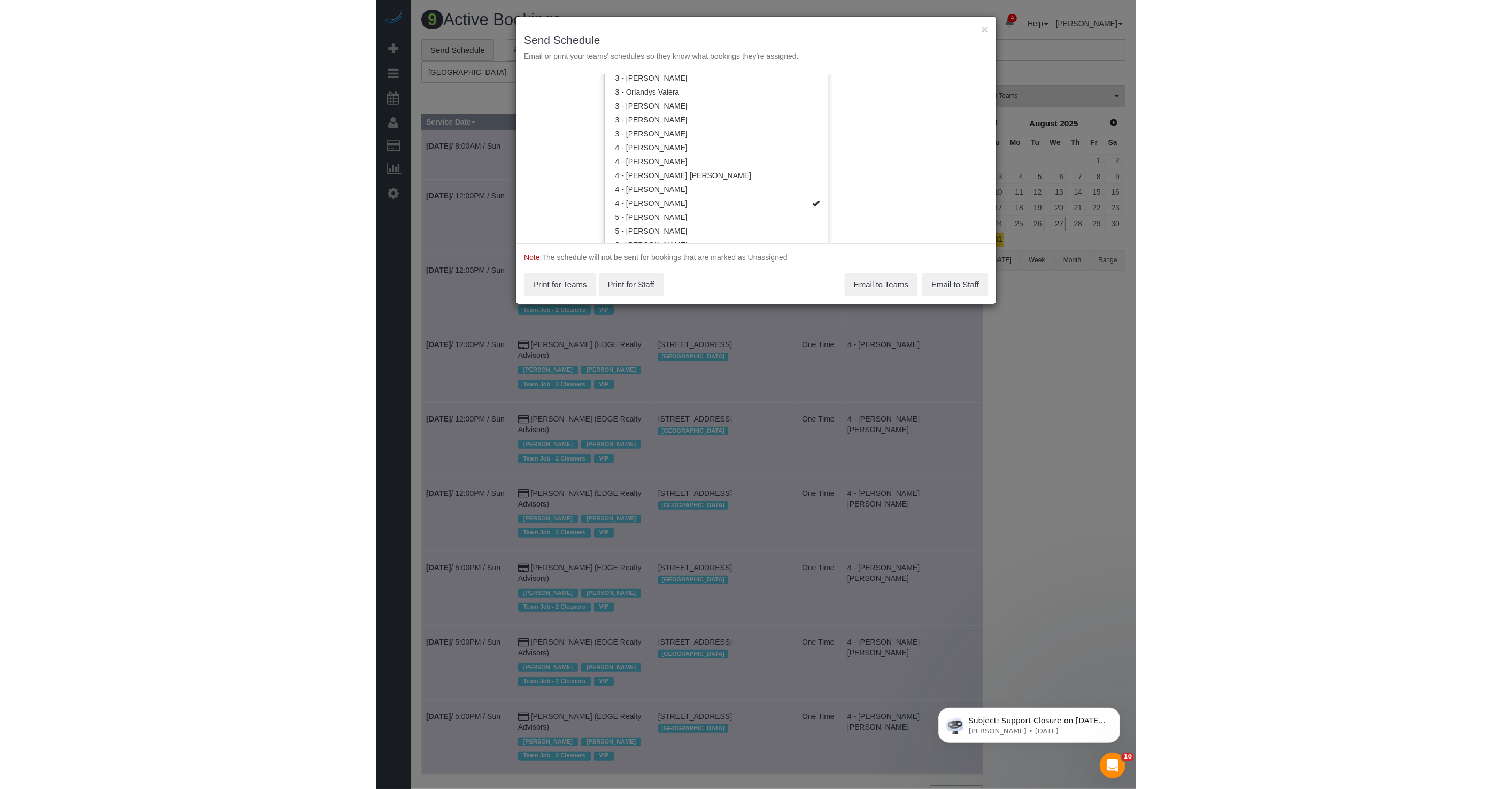
scroll to position [0, 0]
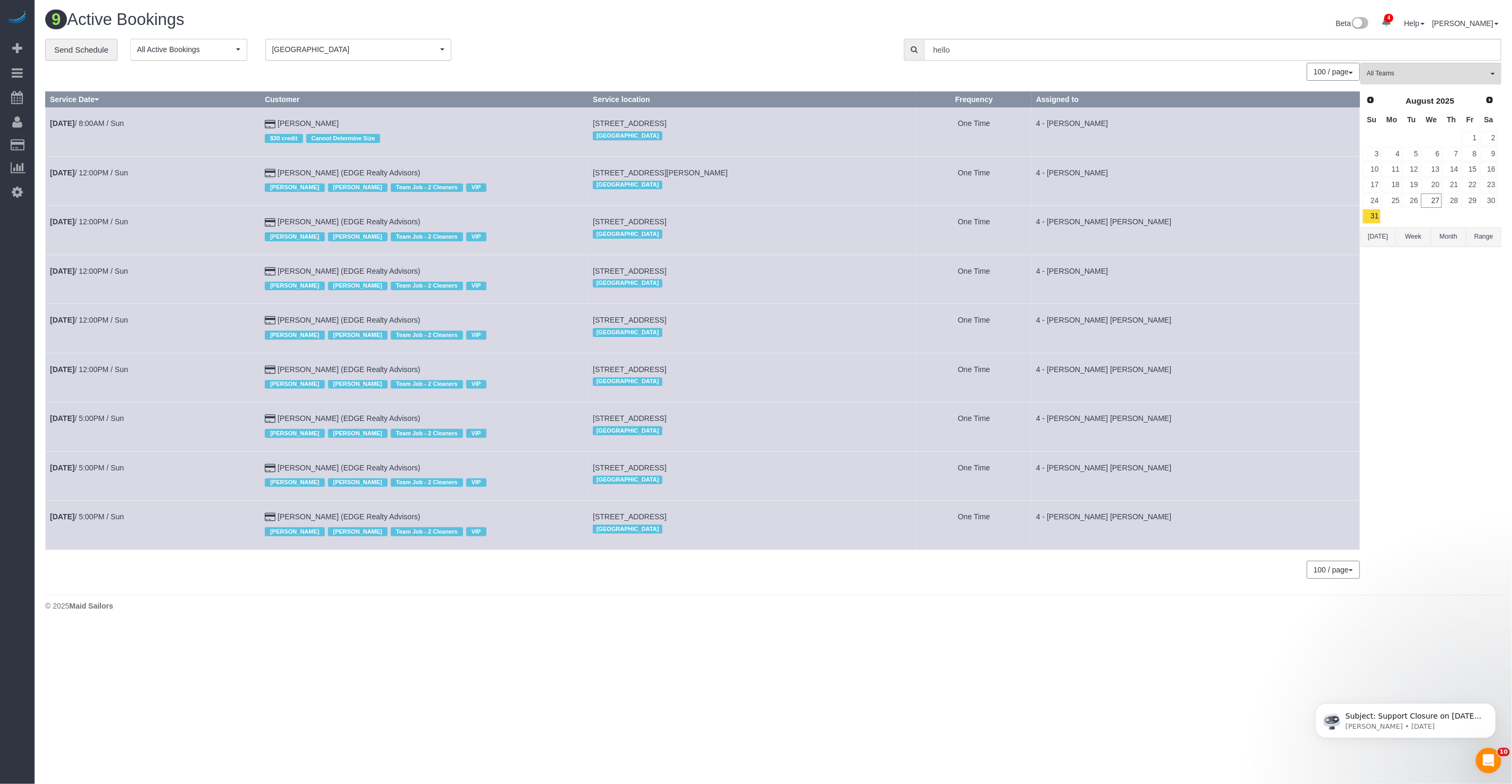
click at [1061, 103] on div "August 2025" at bounding box center [1430, 101] width 99 height 15
click at [1061, 102] on link "Next" at bounding box center [1490, 99] width 15 height 15
click at [1061, 137] on link "1" at bounding box center [1391, 138] width 20 height 14
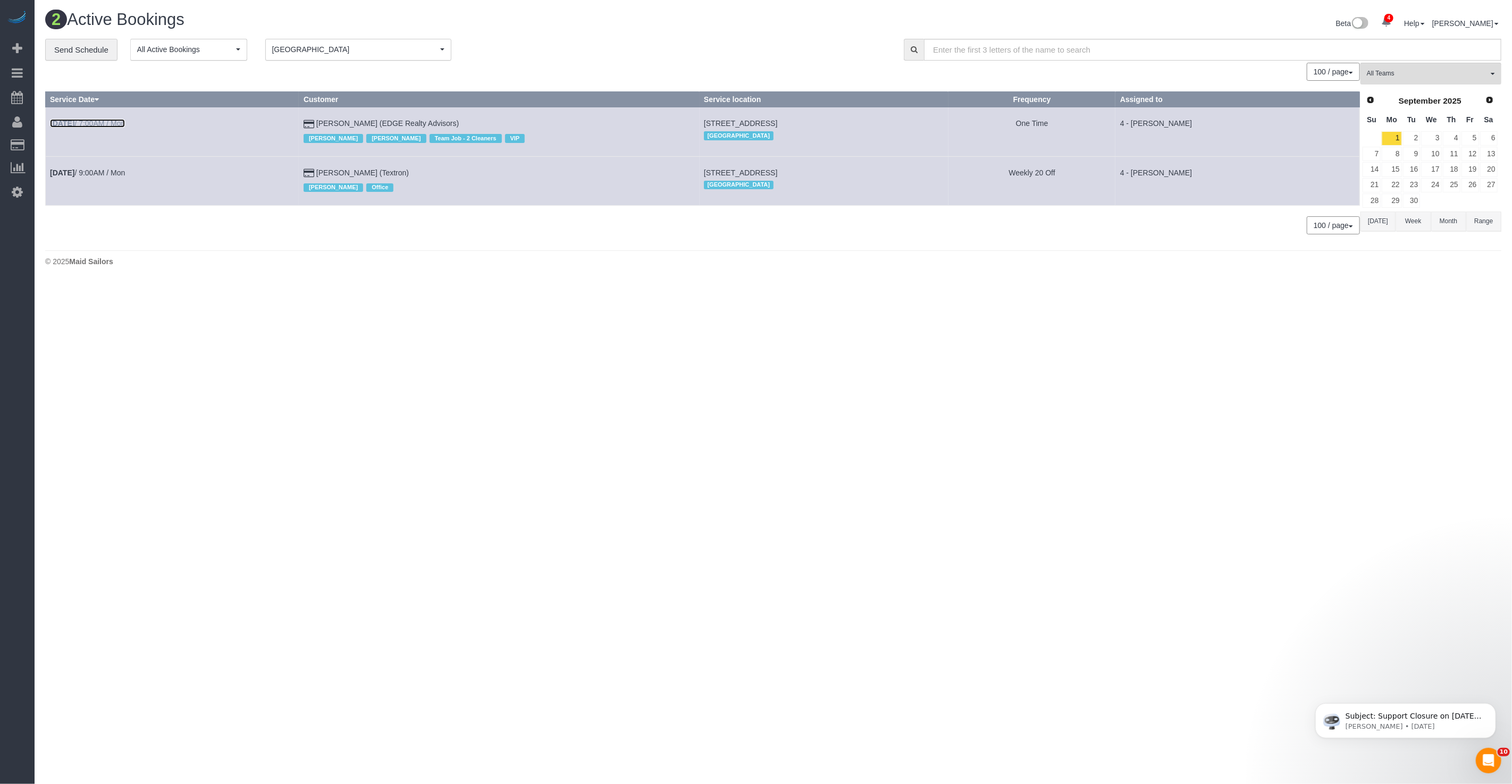
click at [72, 124] on b "Sep 1st" at bounding box center [62, 123] width 25 height 9
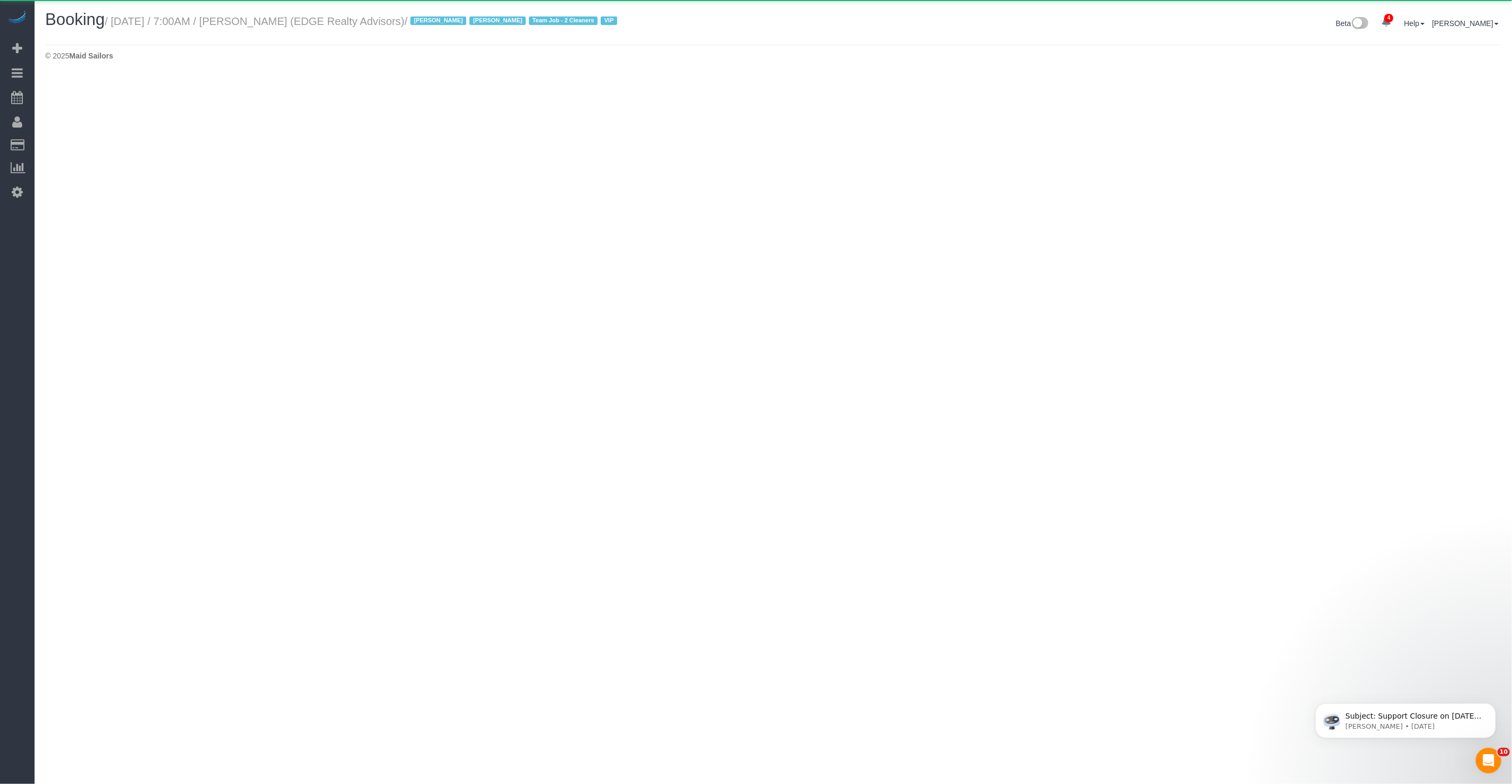
select select "MA"
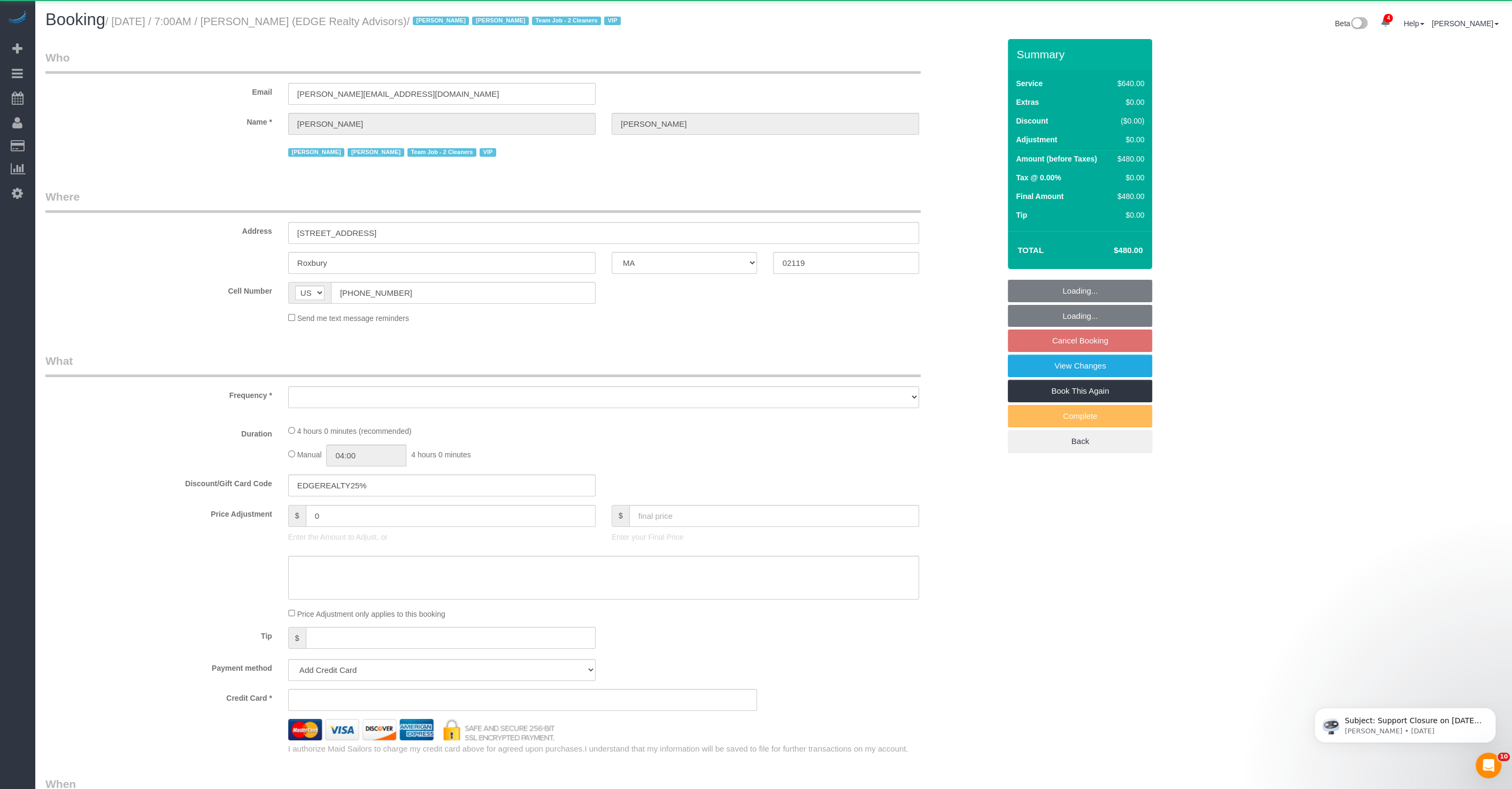
select select "object:6181"
select select "2"
select select "240"
select select "number:89"
select select "number:90"
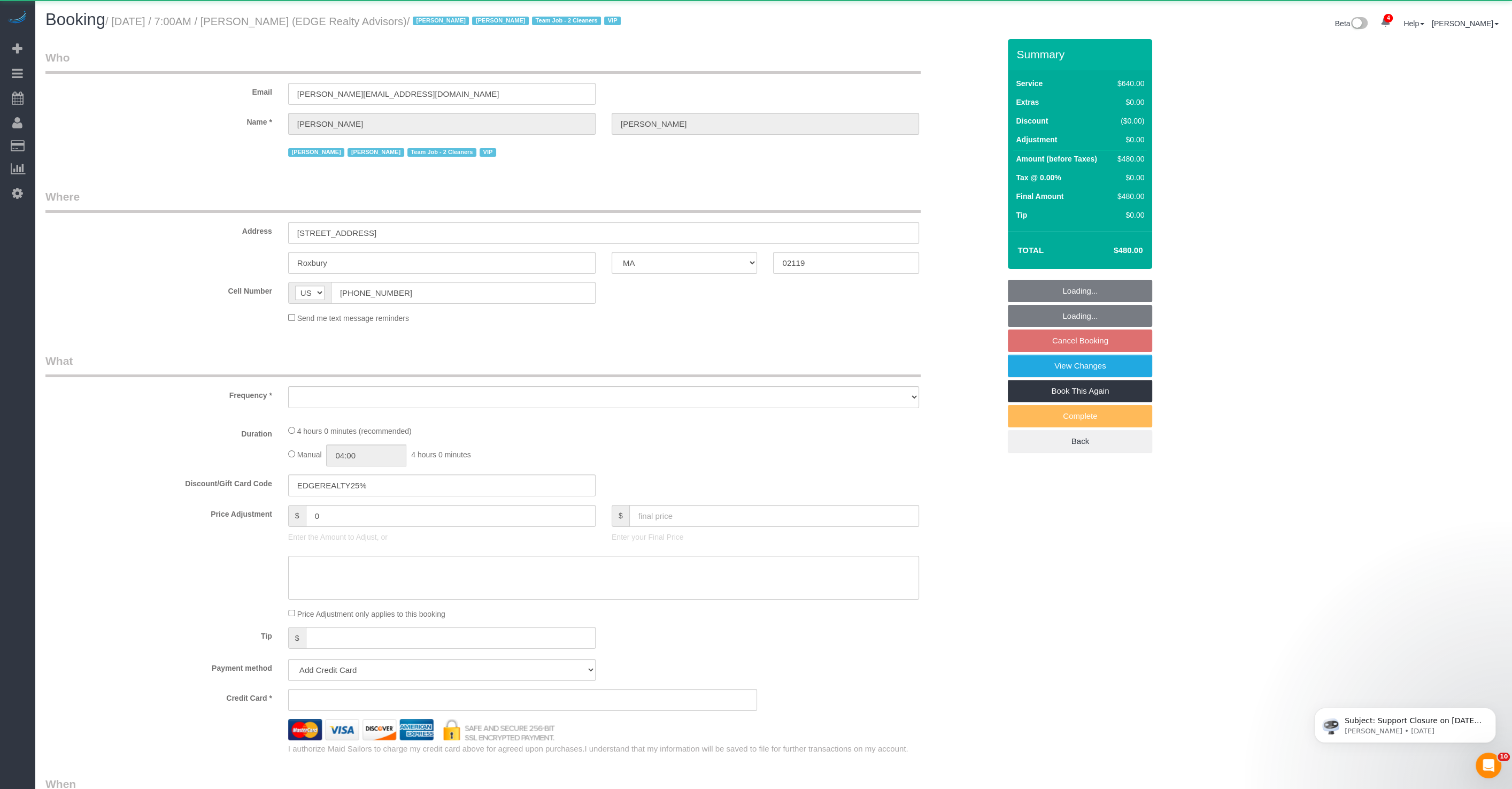
select select "number:15"
select select "number:7"
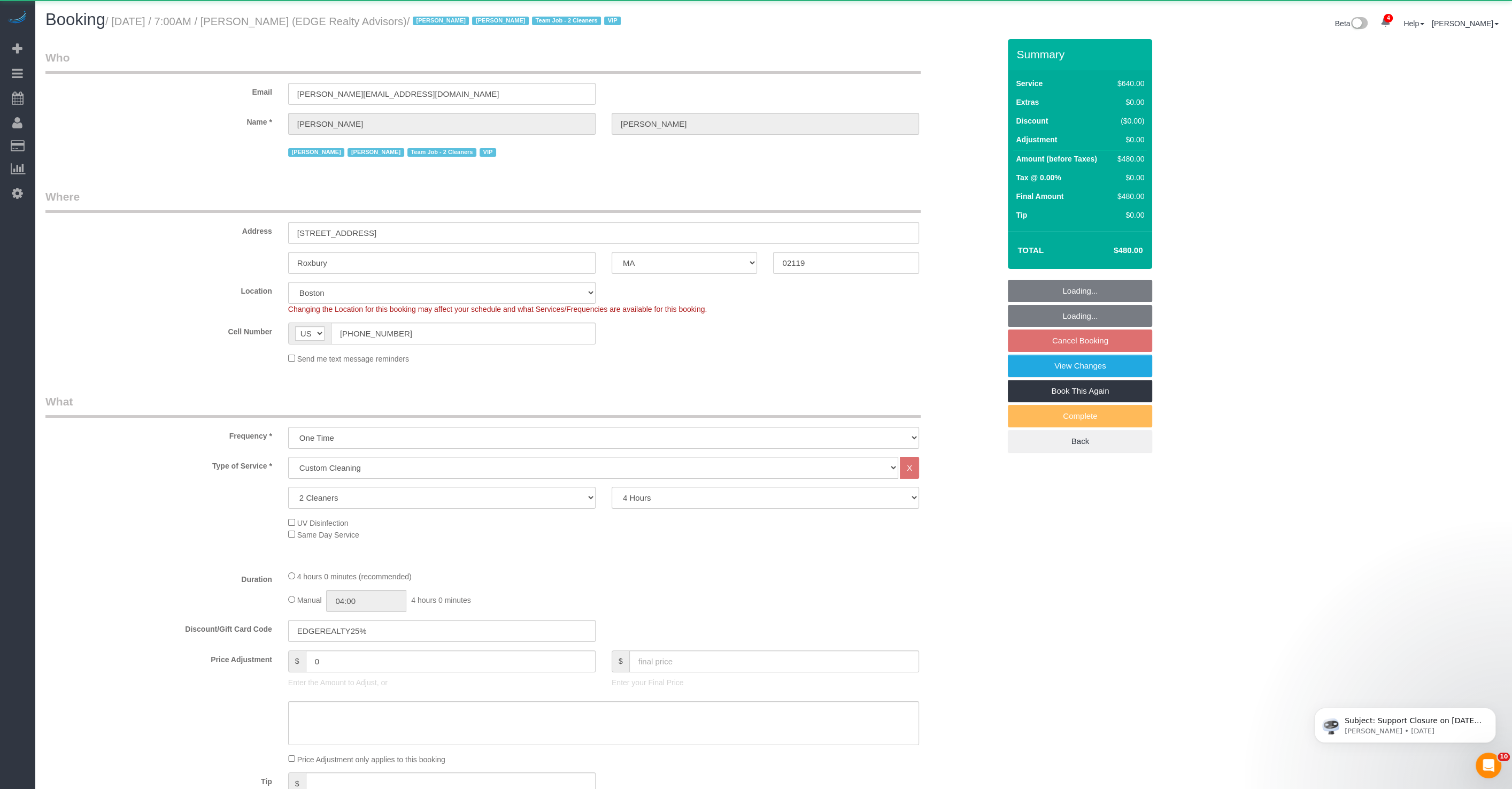
select select "string:stripe-pm_1NctNu4VGloSiKo7xER55rCs"
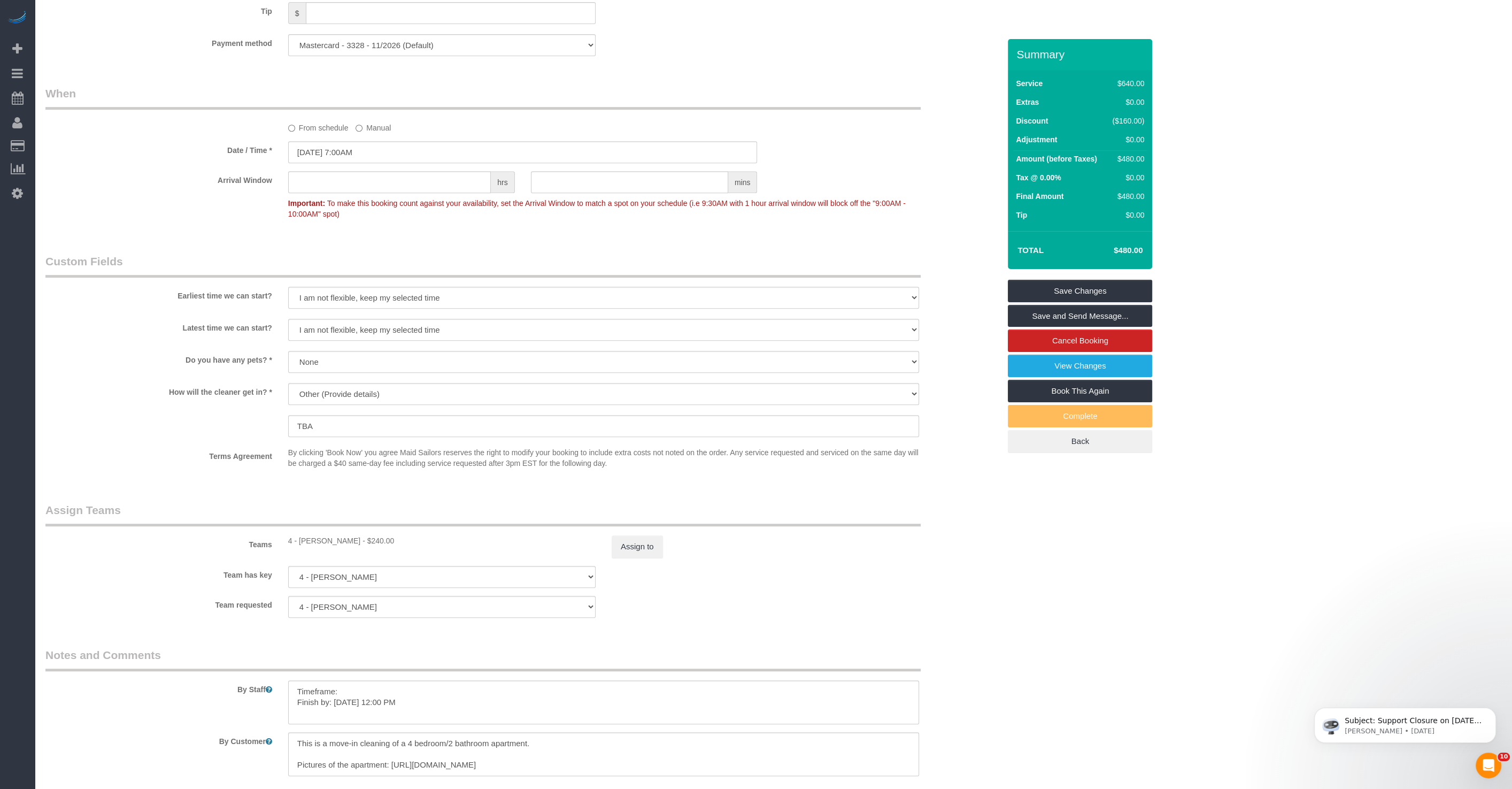
scroll to position [919, 0]
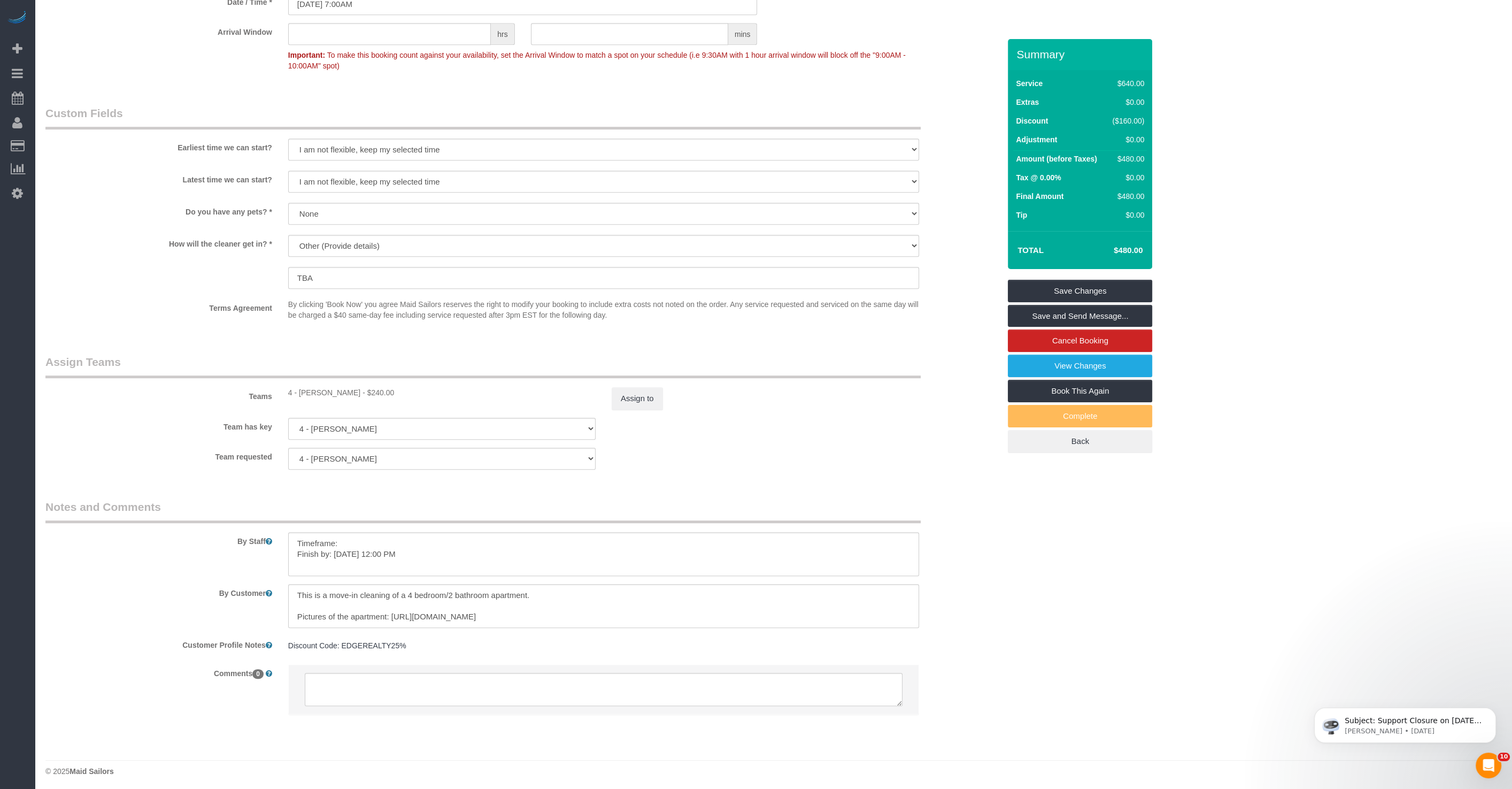
click at [814, 408] on div "Assign to" at bounding box center [765, 398] width 324 height 22
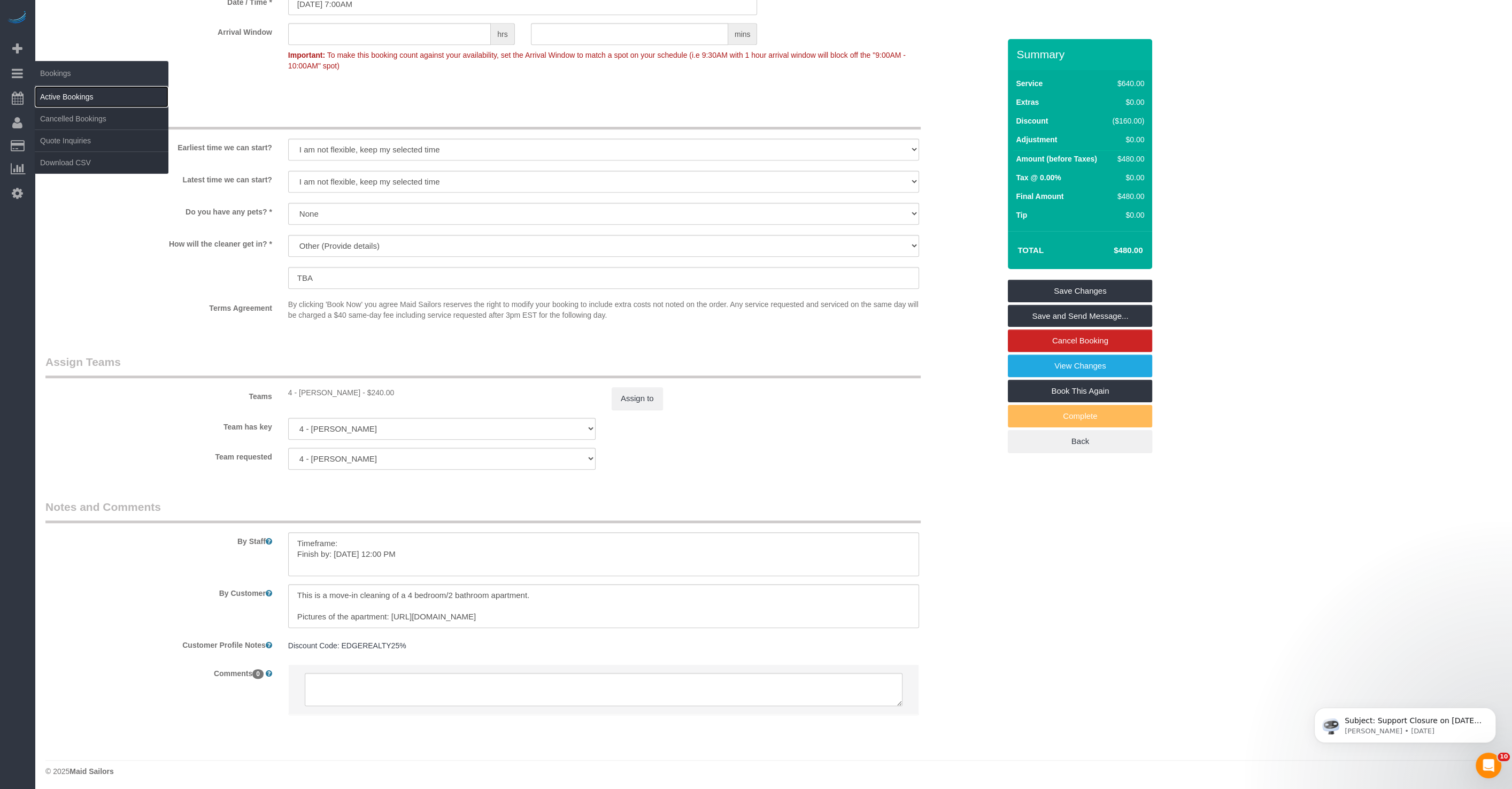
click at [85, 96] on link "Active Bookings" at bounding box center [101, 97] width 133 height 22
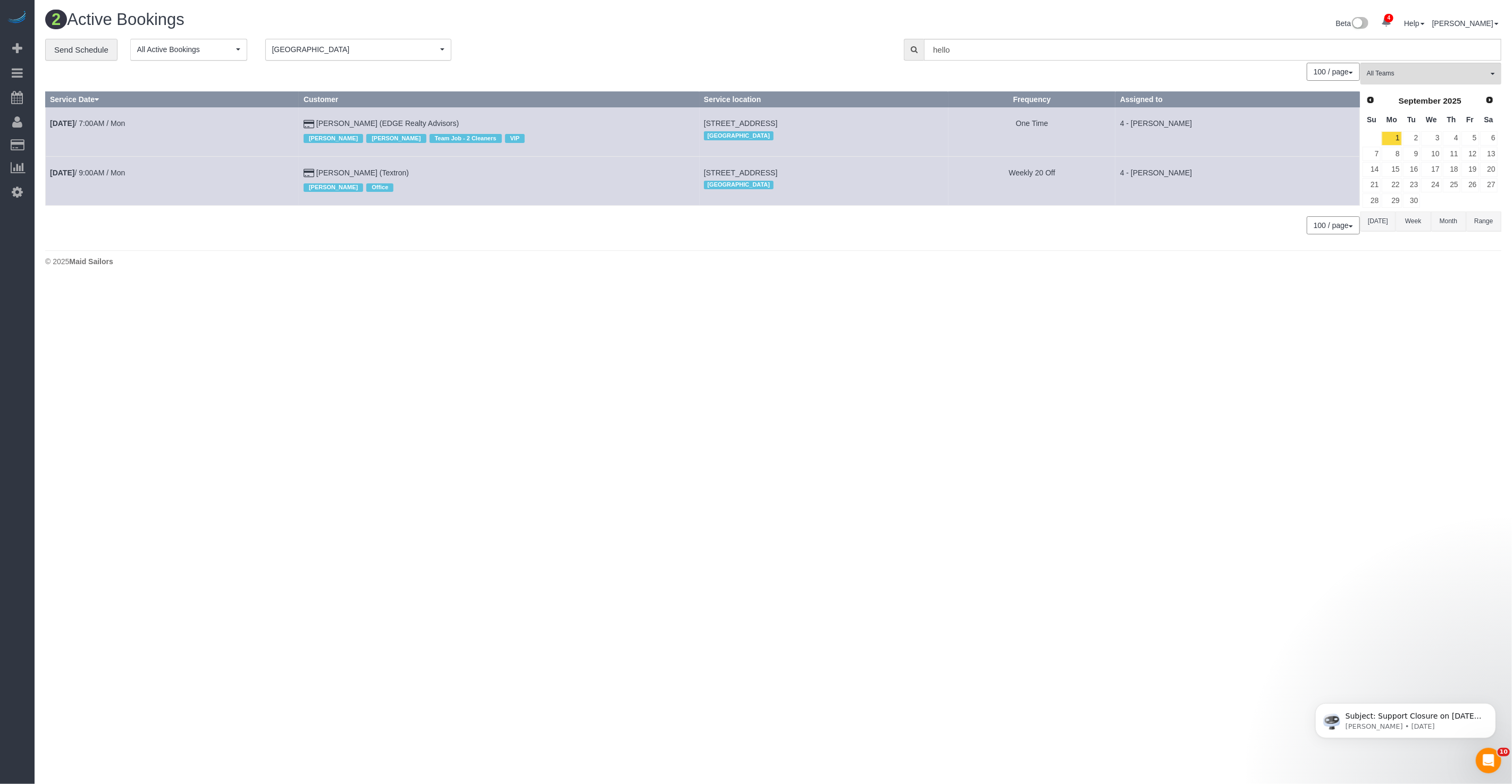
click at [323, 54] on span "[GEOGRAPHIC_DATA]" at bounding box center [355, 49] width 165 height 10
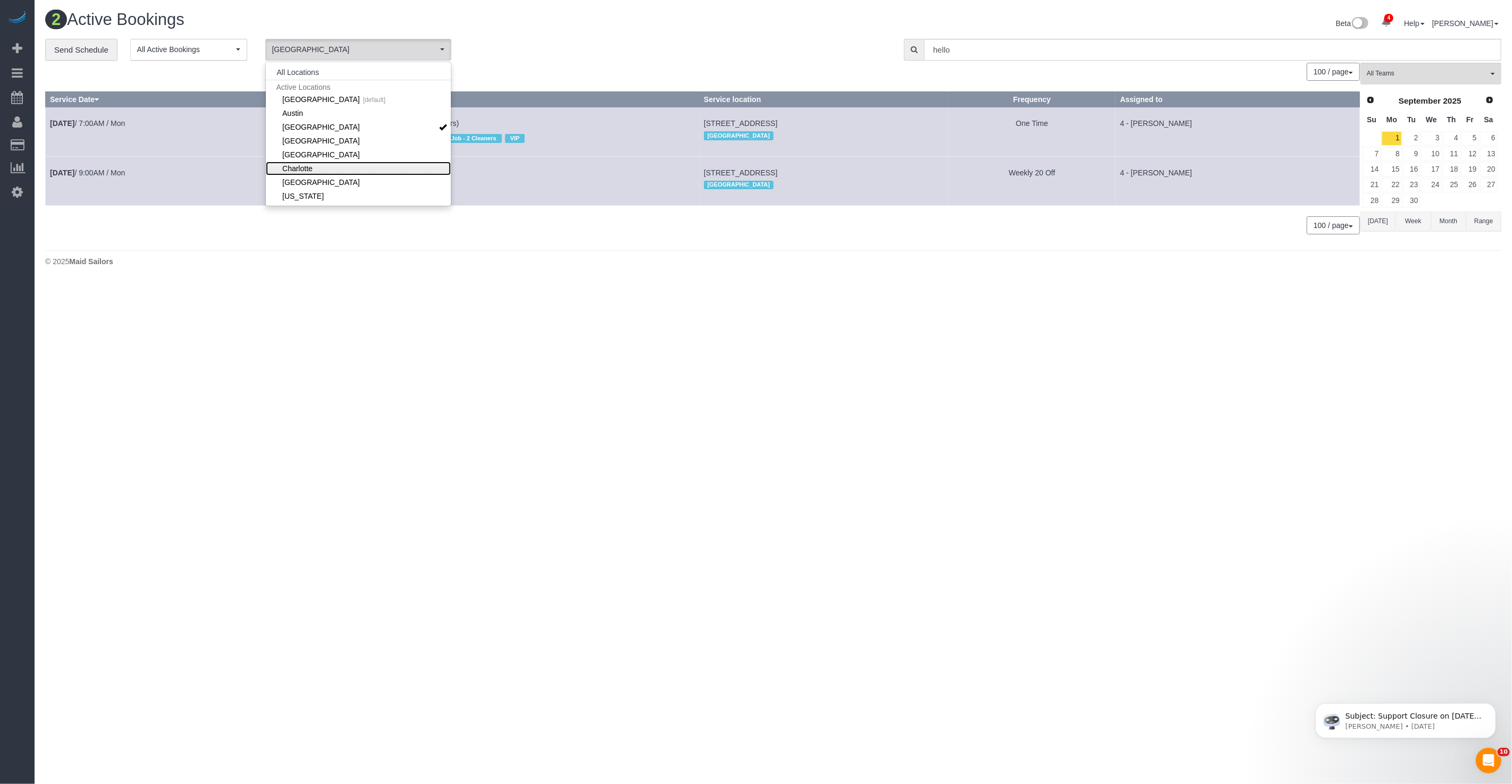
click at [350, 163] on link "Charlotte" at bounding box center [358, 168] width 185 height 14
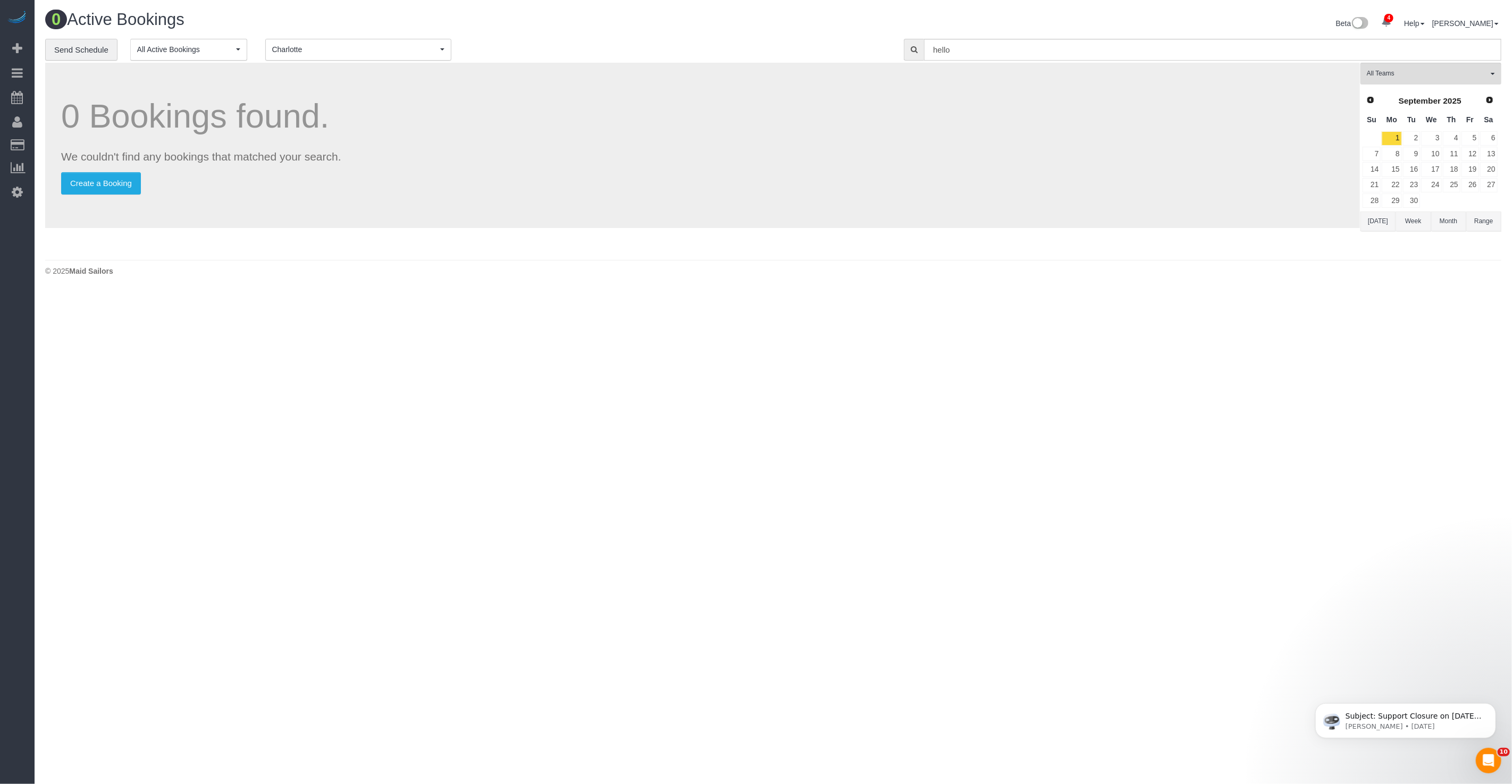
click at [1061, 216] on button "Month" at bounding box center [1448, 221] width 35 height 20
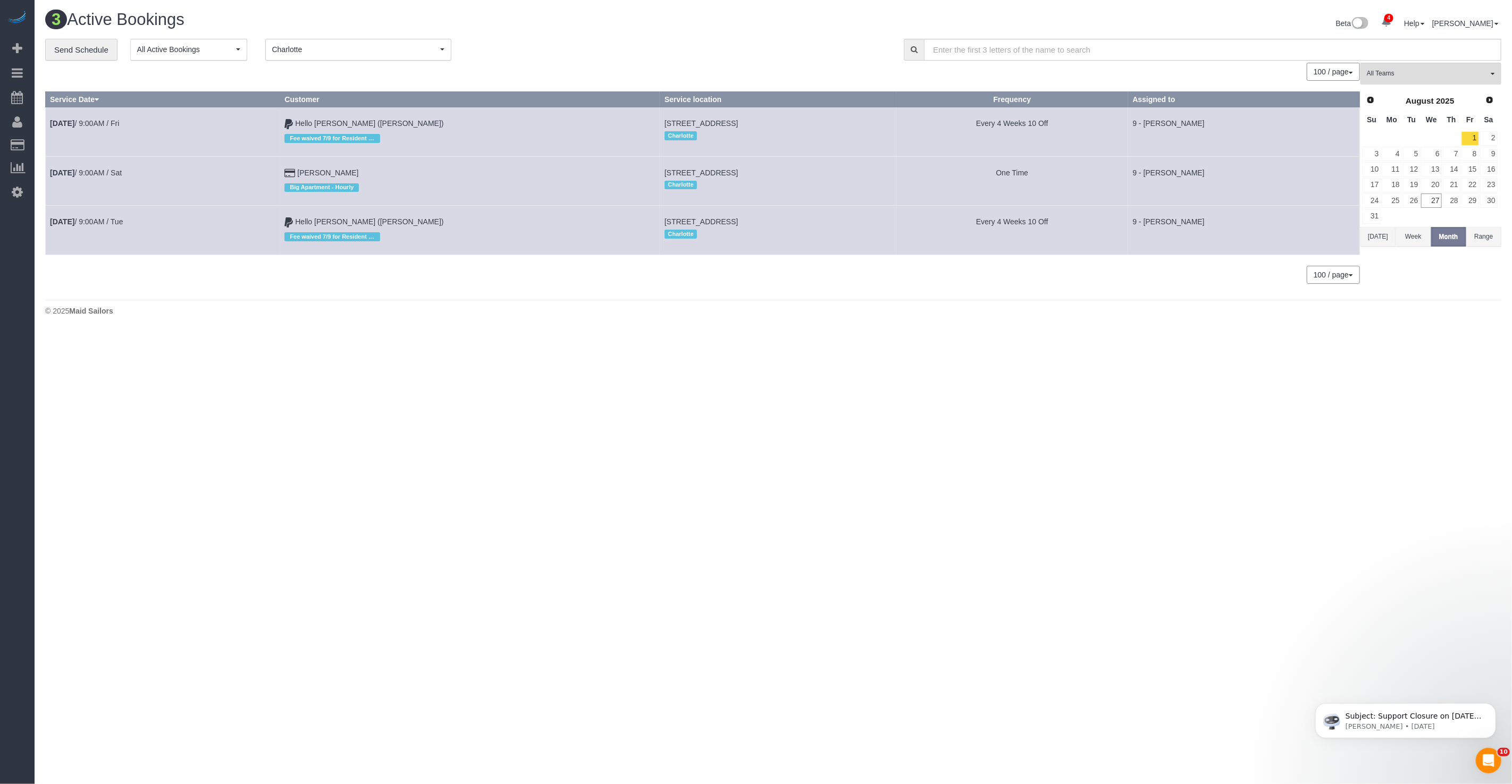
click at [338, 129] on div "Fee waived 7/9 for Resident [PERSON_NAME]" at bounding box center [470, 137] width 370 height 17
click at [338, 126] on td "Hello Alfred (Charlotte) Fee waived 7/9 for Resident Alexander Bonifacio" at bounding box center [470, 132] width 380 height 49
click at [356, 126] on link "Hello [PERSON_NAME] ([PERSON_NAME])" at bounding box center [369, 123] width 149 height 9
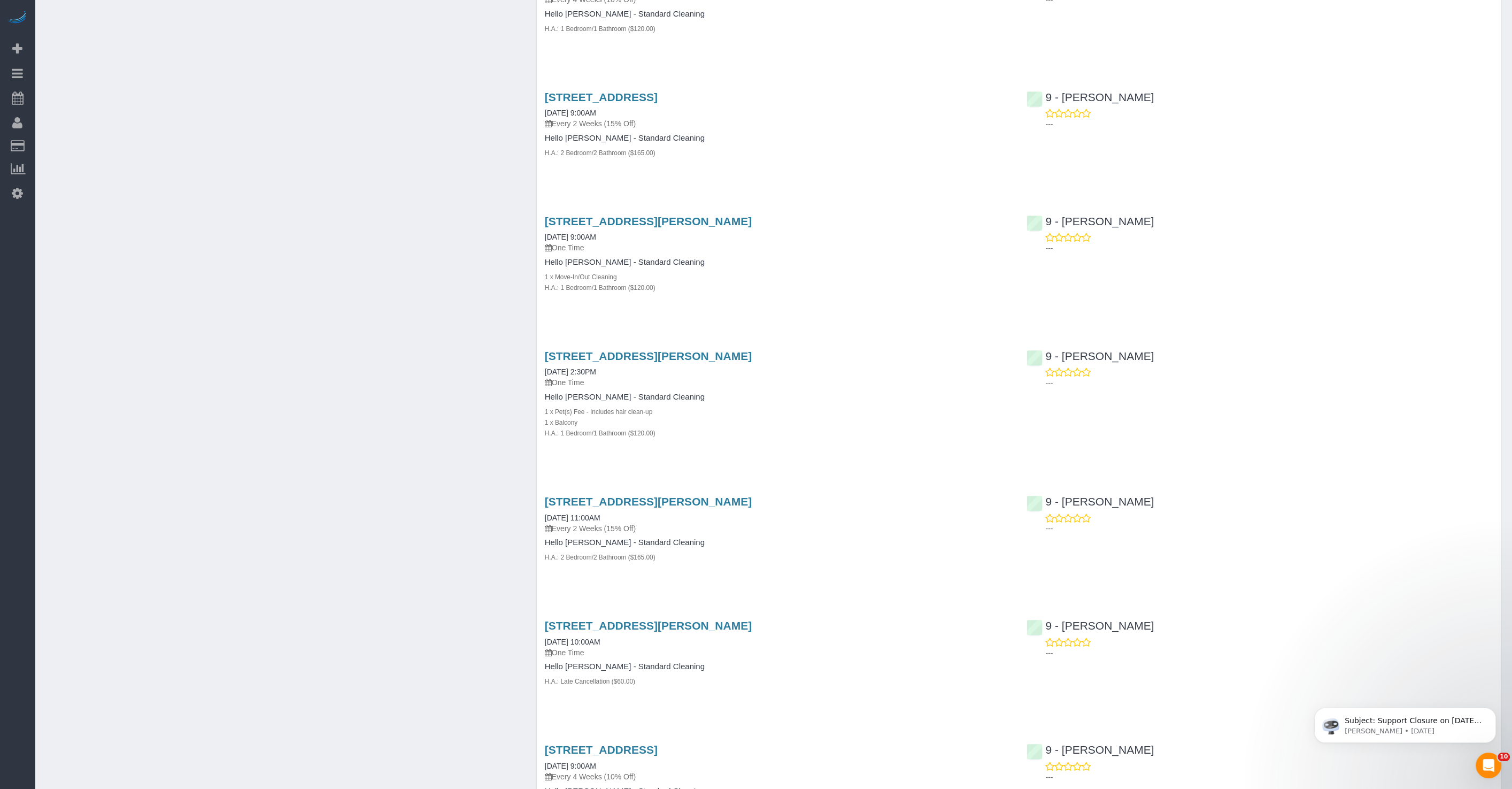
scroll to position [5840, 0]
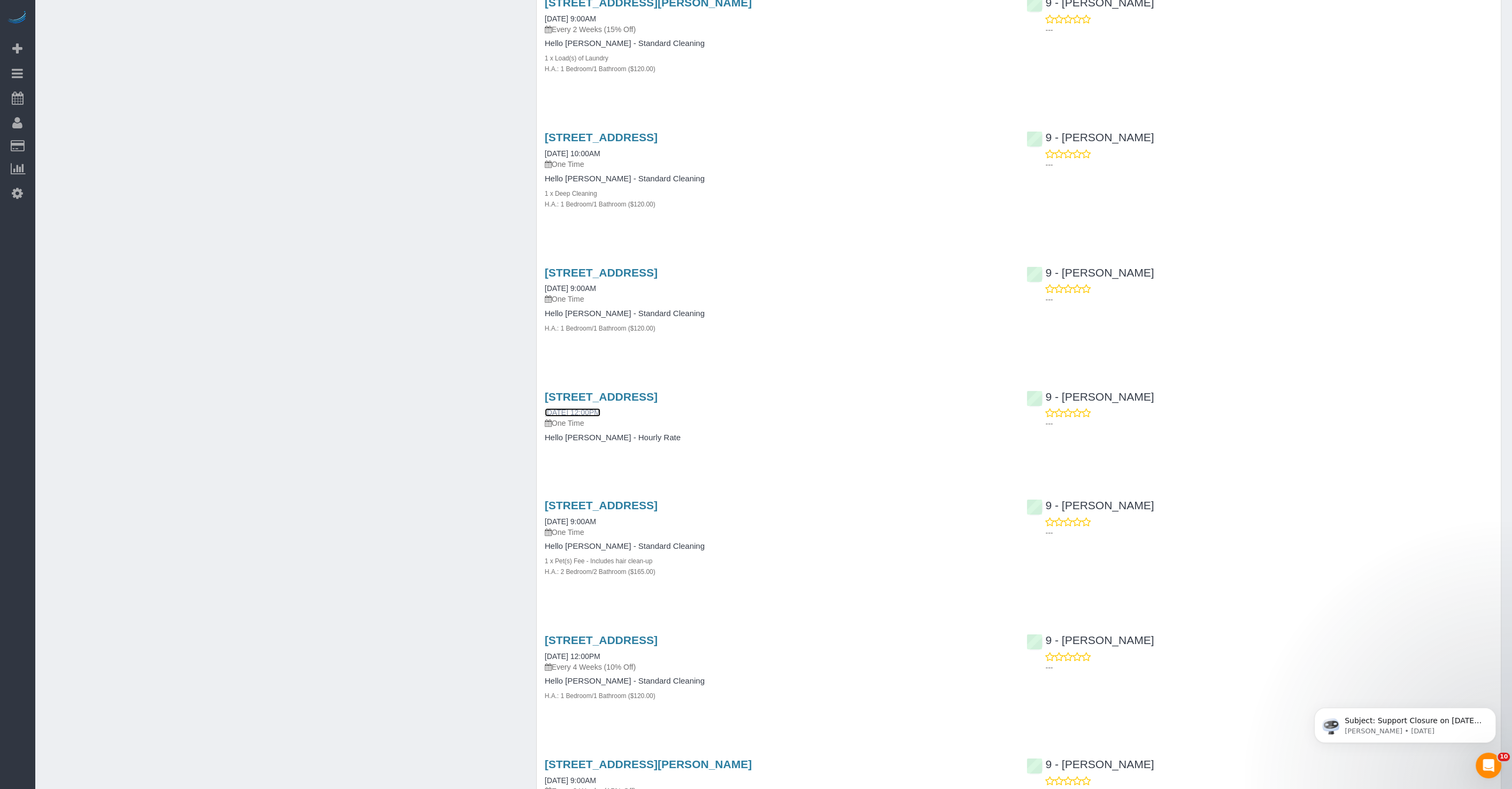
click at [600, 408] on link "03/14/2025 12:00PM" at bounding box center [573, 412] width 56 height 9
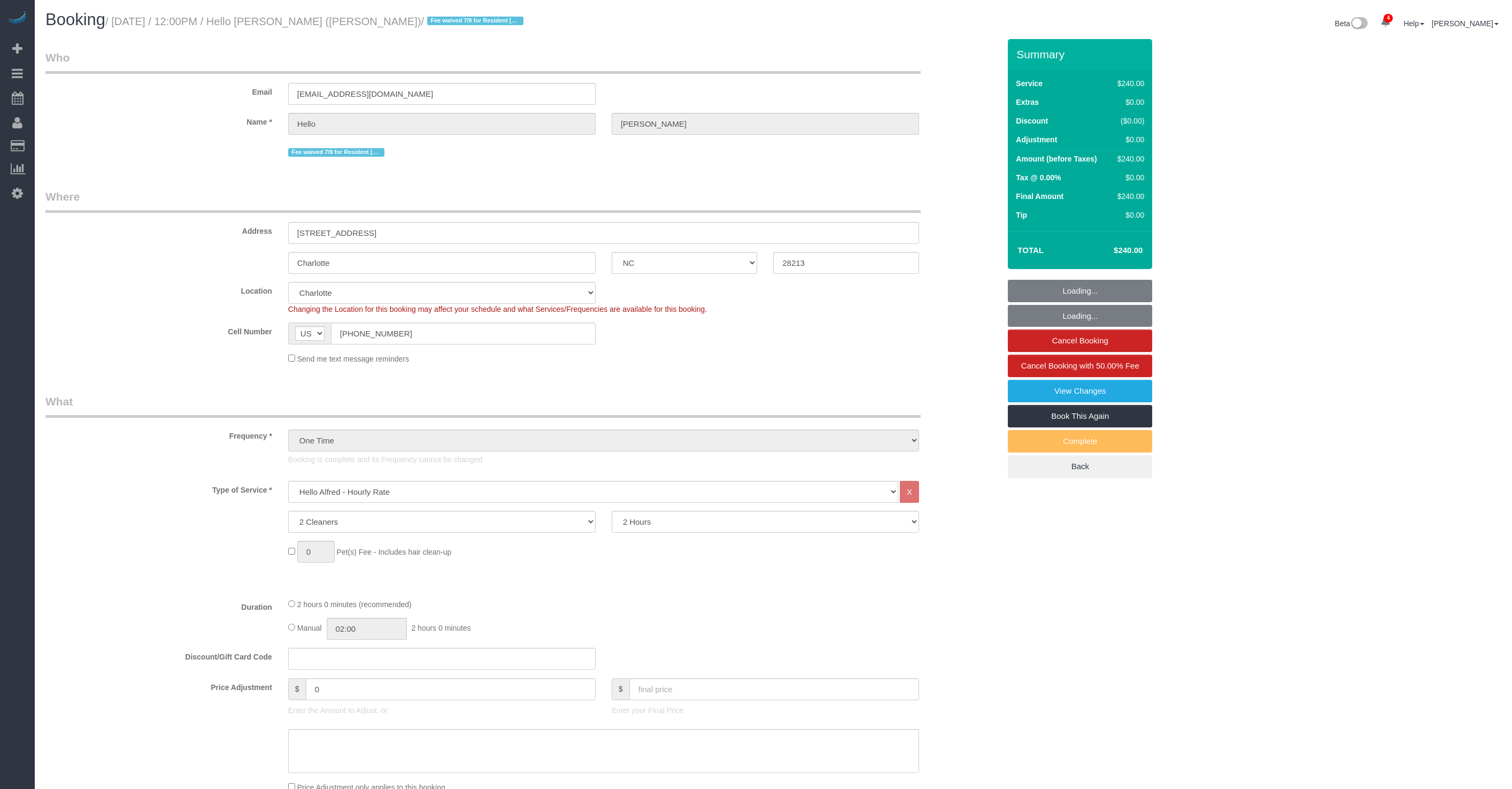
select select "NC"
select select "2"
select select "120"
select select "spot6"
select select "number:89"
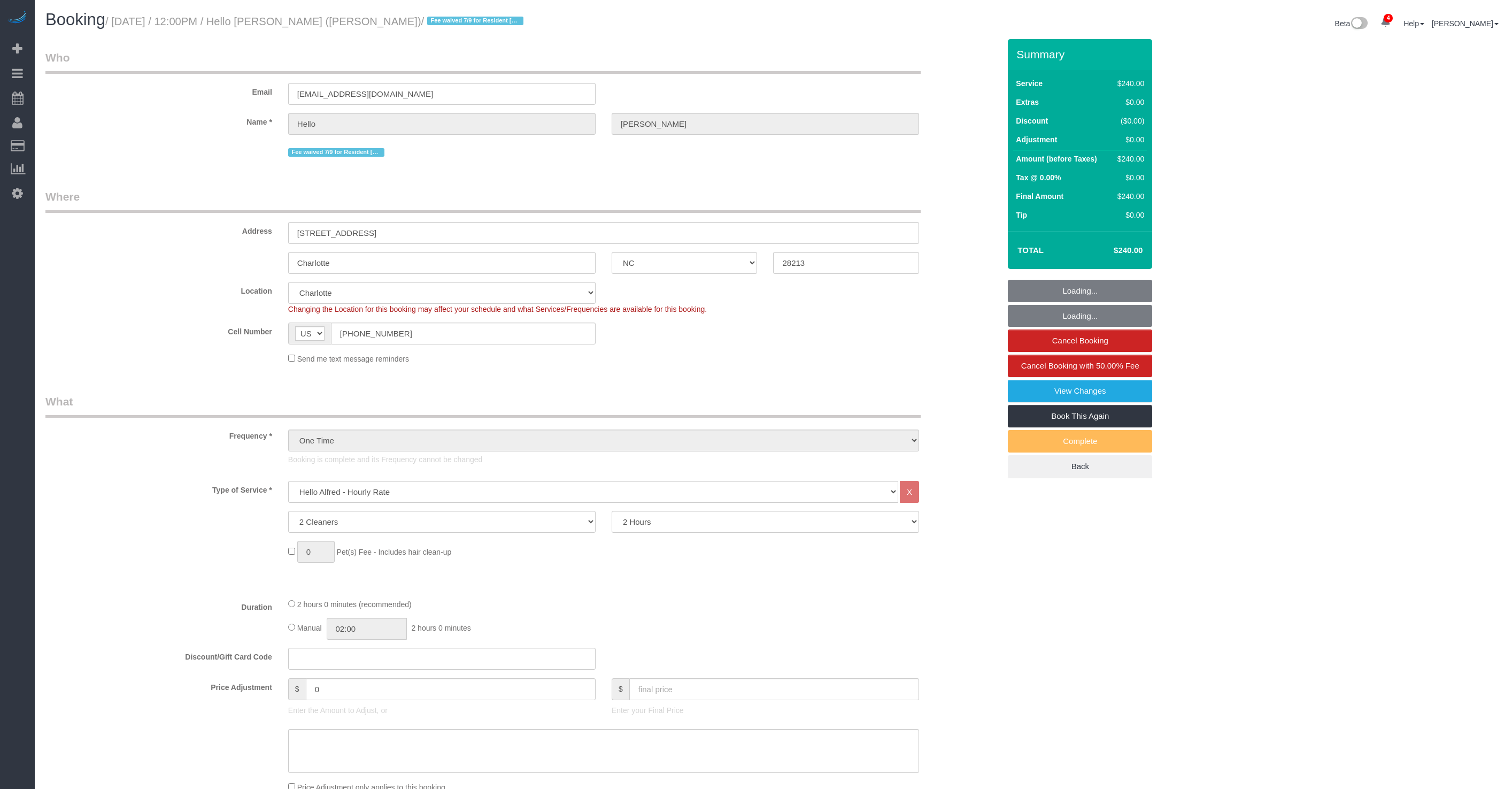
select select "number:90"
select select "number:13"
select select "number:7"
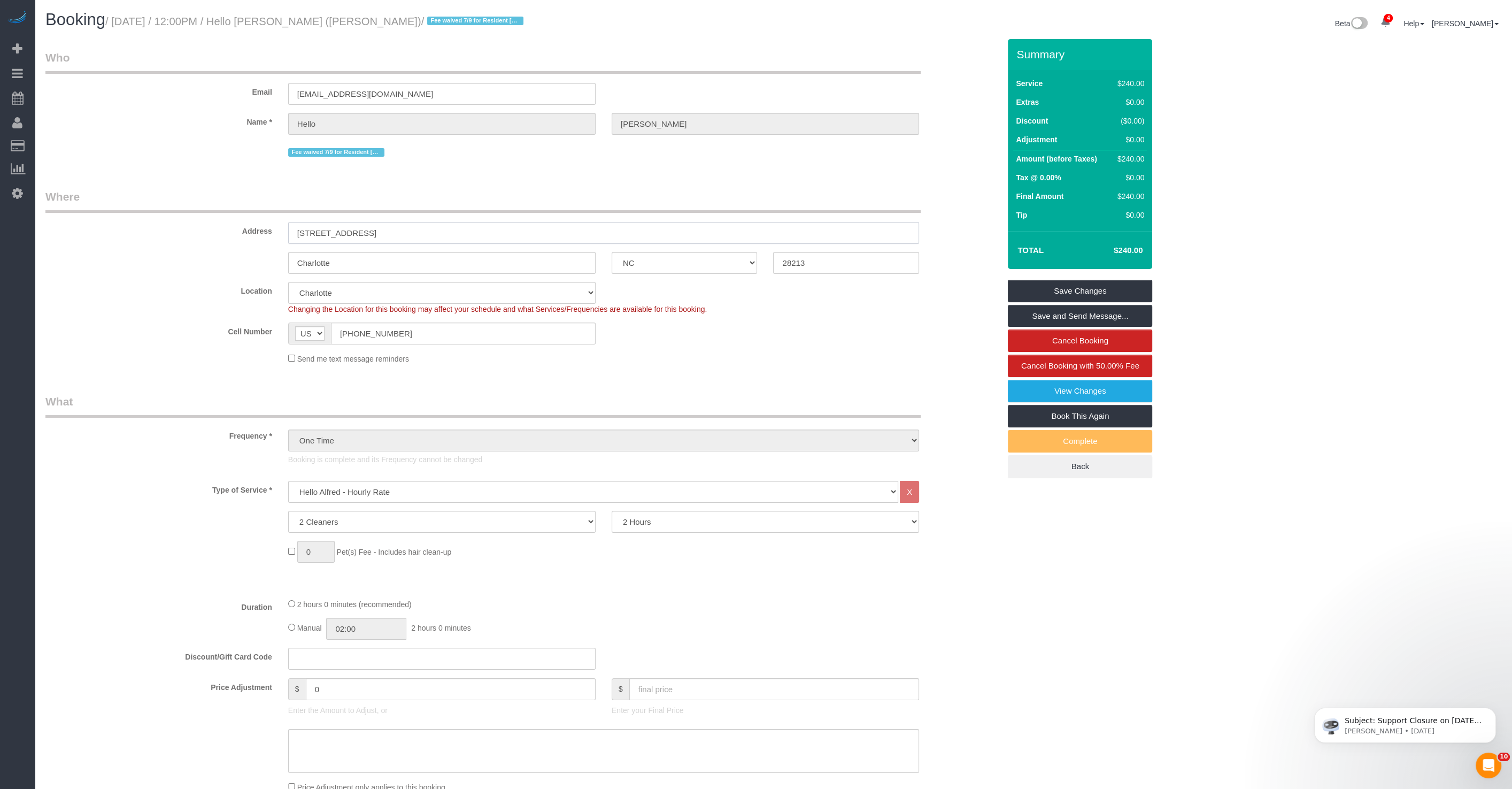
click at [345, 230] on input "[STREET_ADDRESS]" at bounding box center [604, 233] width 631 height 22
click at [222, 193] on legend "Where" at bounding box center [483, 201] width 875 height 24
click at [1084, 413] on link "Book This Again" at bounding box center [1080, 416] width 145 height 22
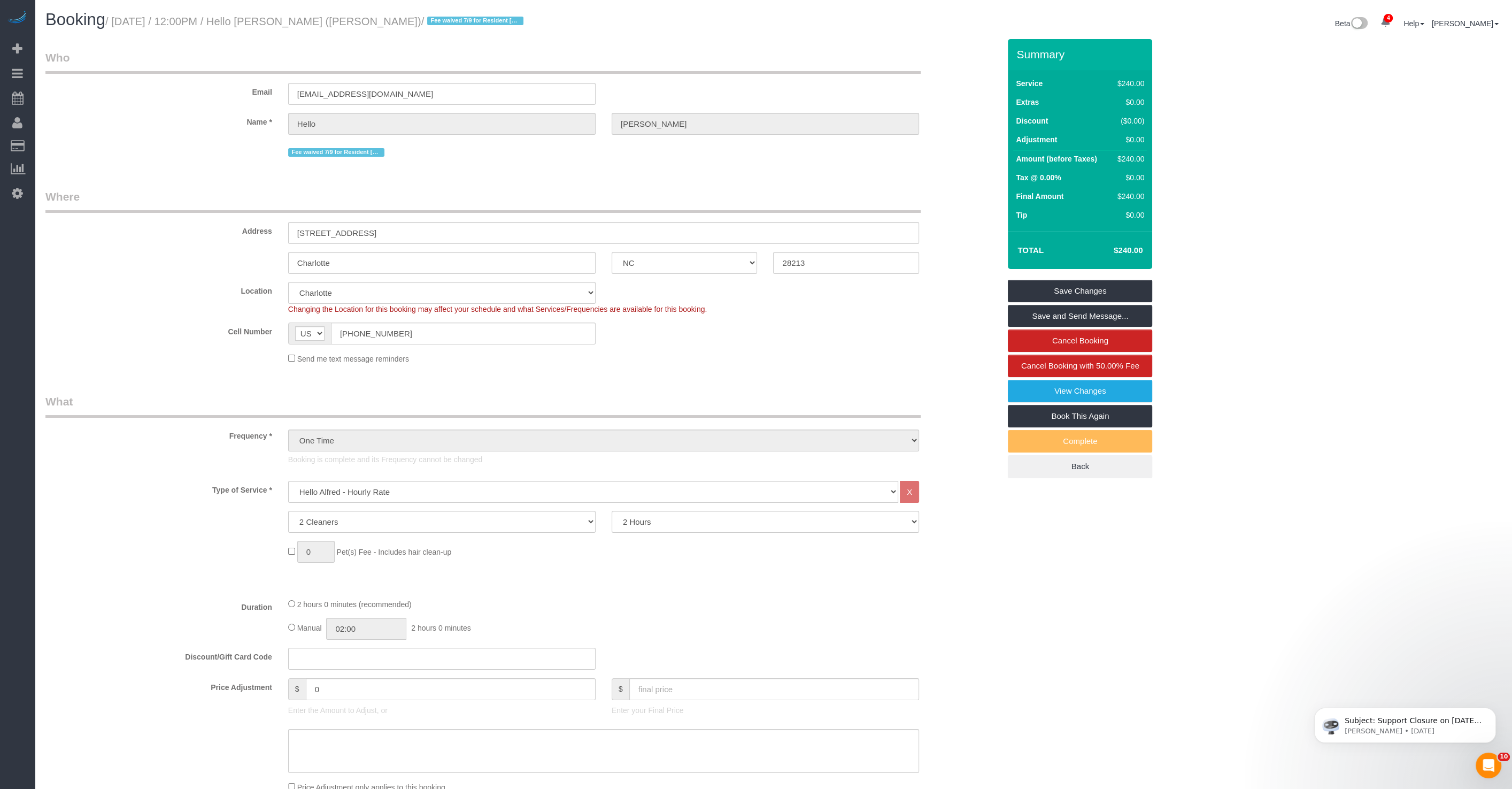
select select "NC"
select select "number:89"
select select "number:90"
select select "number:13"
select select "number:7"
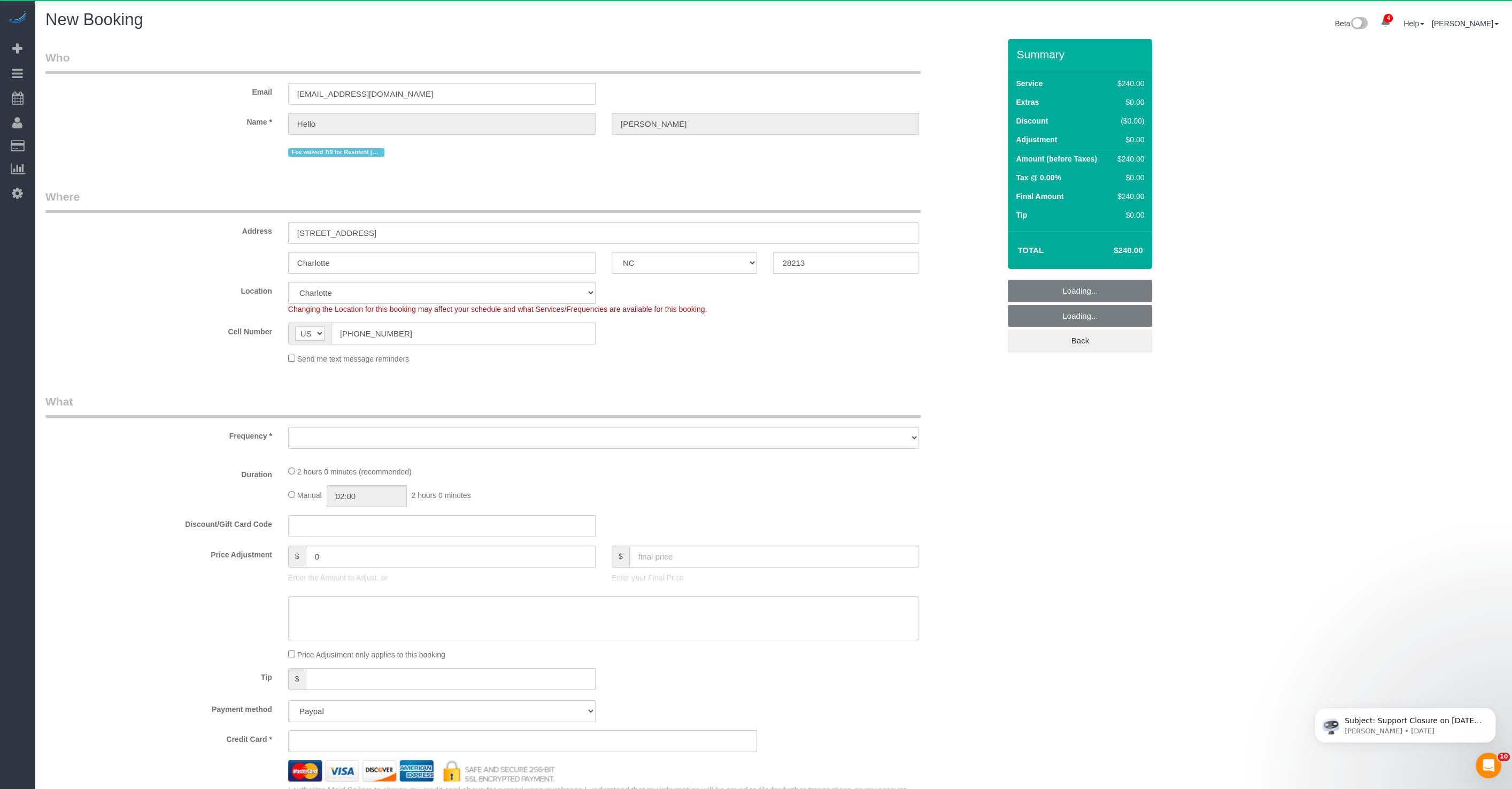
select select "object:1440"
select select "2"
select select "120"
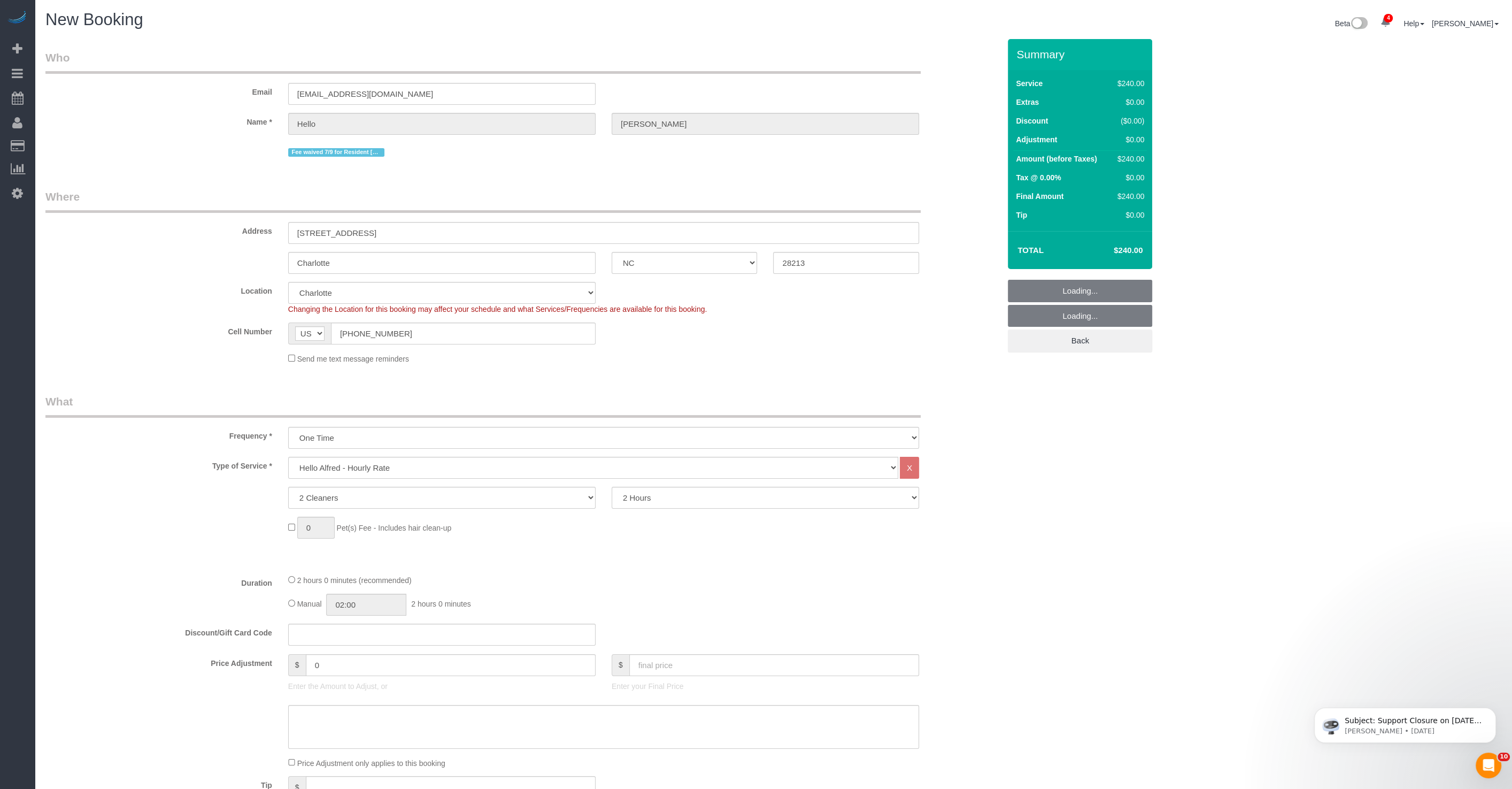
select select "object:1444"
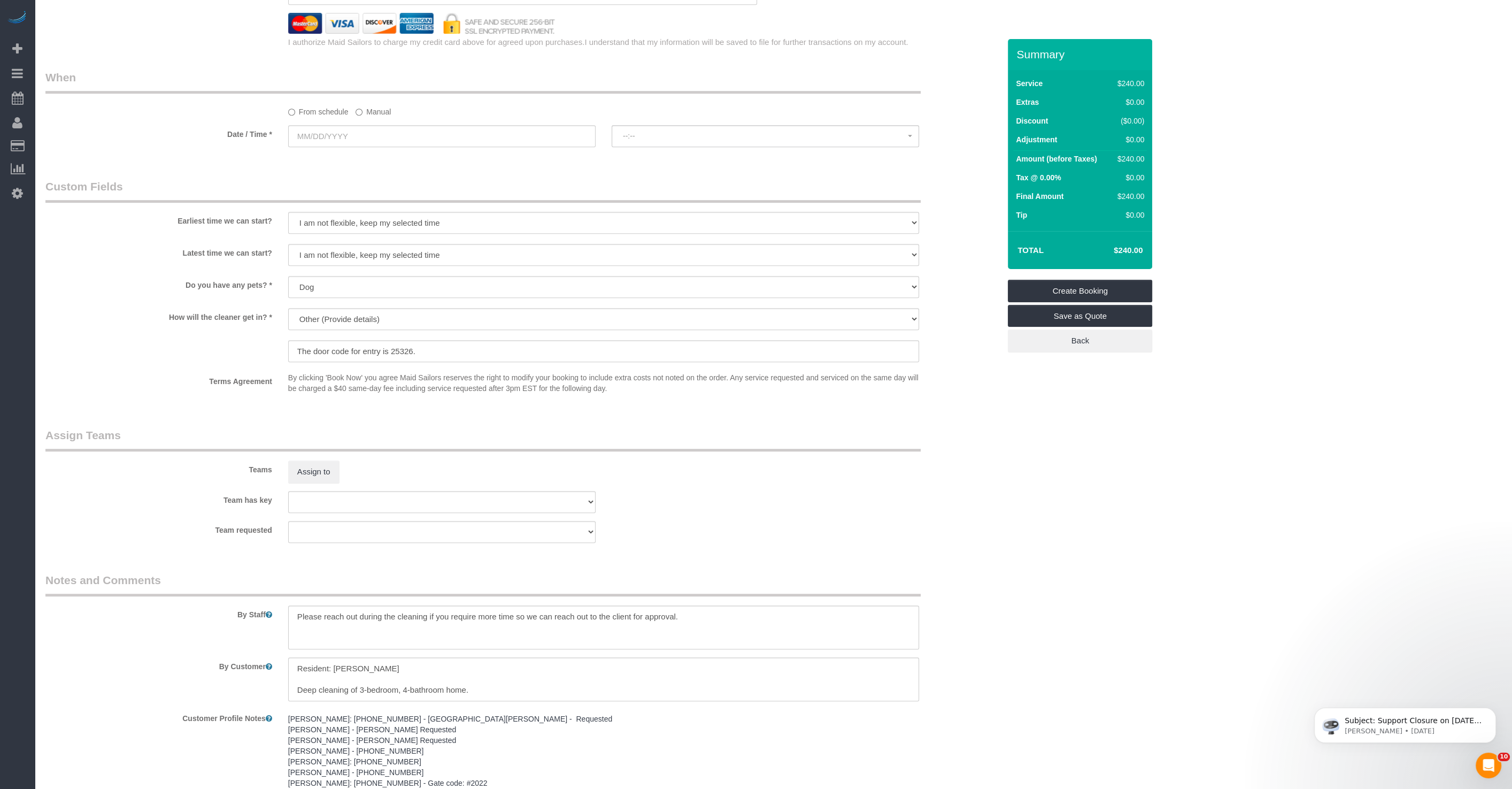
scroll to position [945, 0]
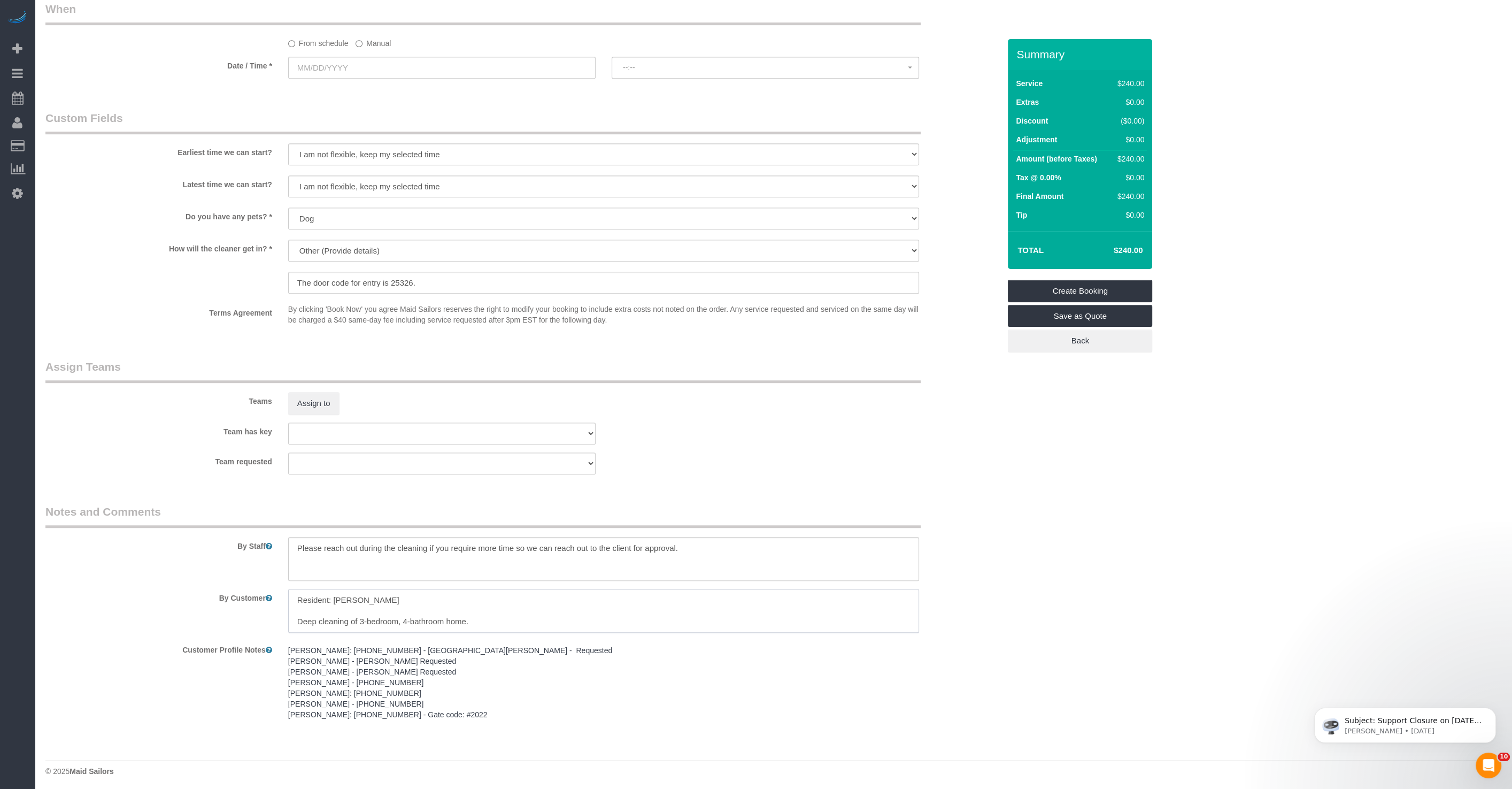
click at [444, 605] on textarea at bounding box center [604, 611] width 631 height 44
drag, startPoint x: 336, startPoint y: 584, endPoint x: 336, endPoint y: 598, distance: 14.0
click at [336, 598] on textarea "To enrich screen reader interactions, please activate Accessibility in Grammarl…" at bounding box center [604, 611] width 631 height 44
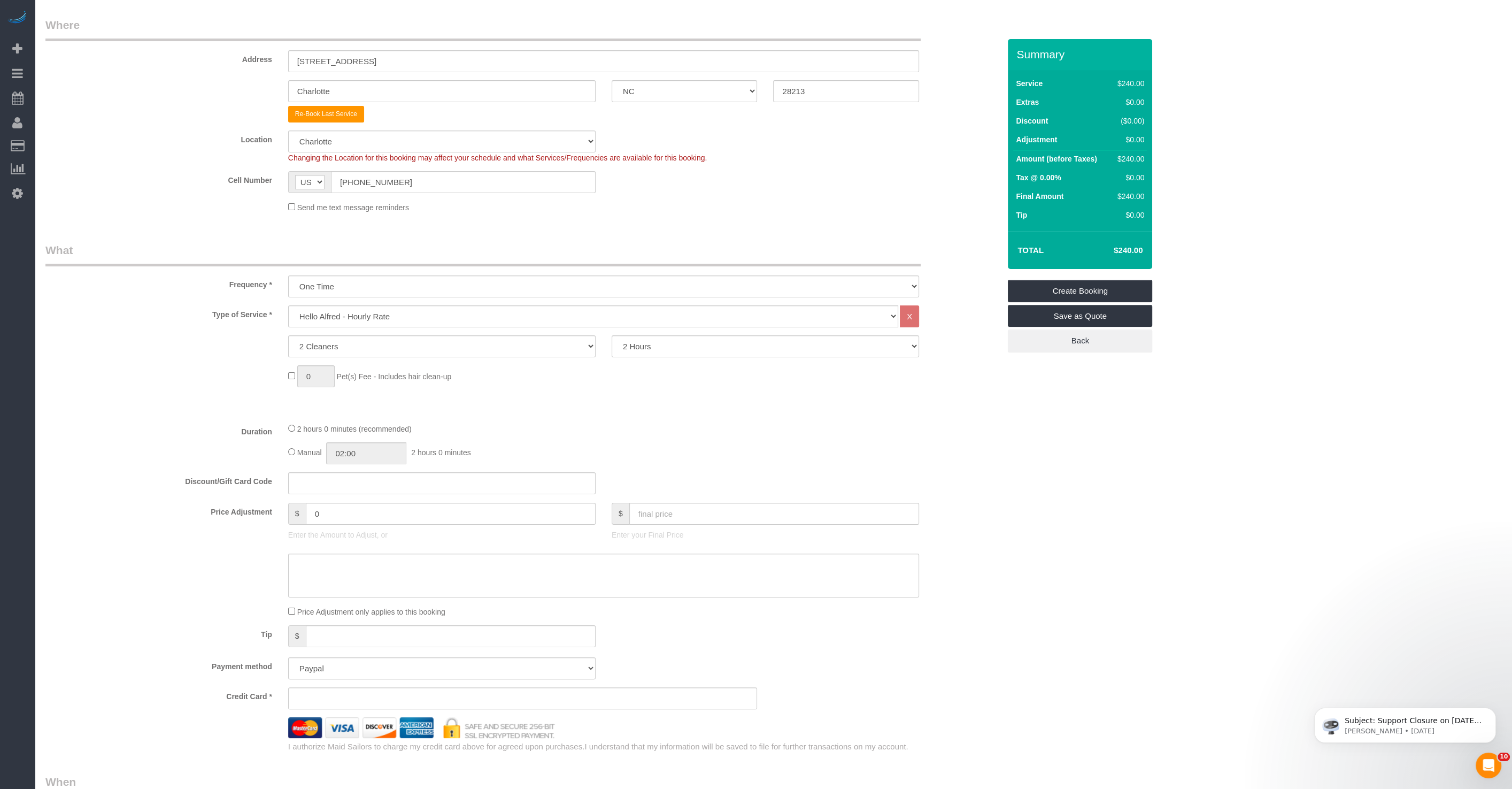
scroll to position [0, 0]
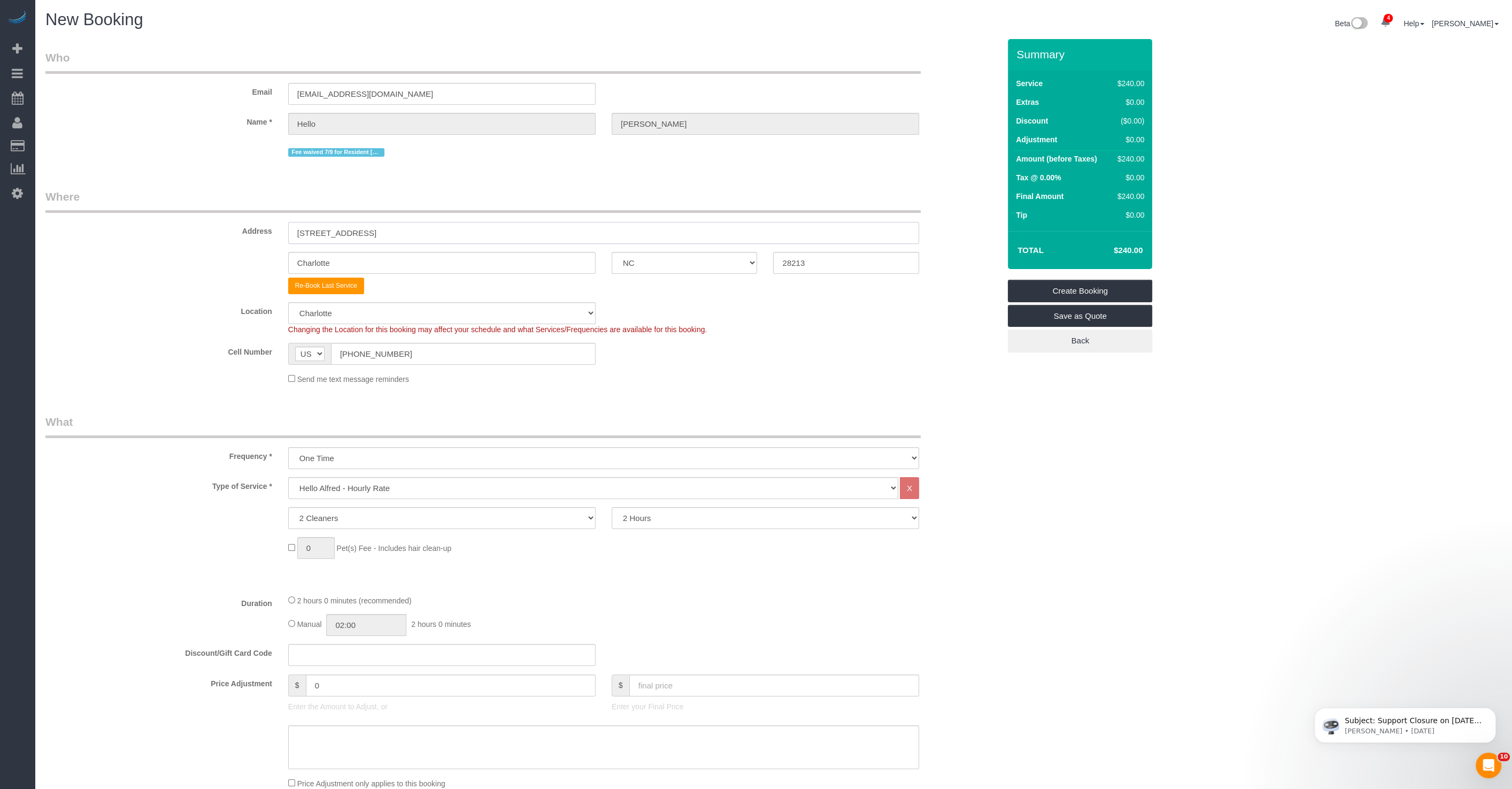
click at [311, 229] on input "[STREET_ADDRESS]" at bounding box center [604, 233] width 631 height 22
type input "[STREET_ADDRESS]"
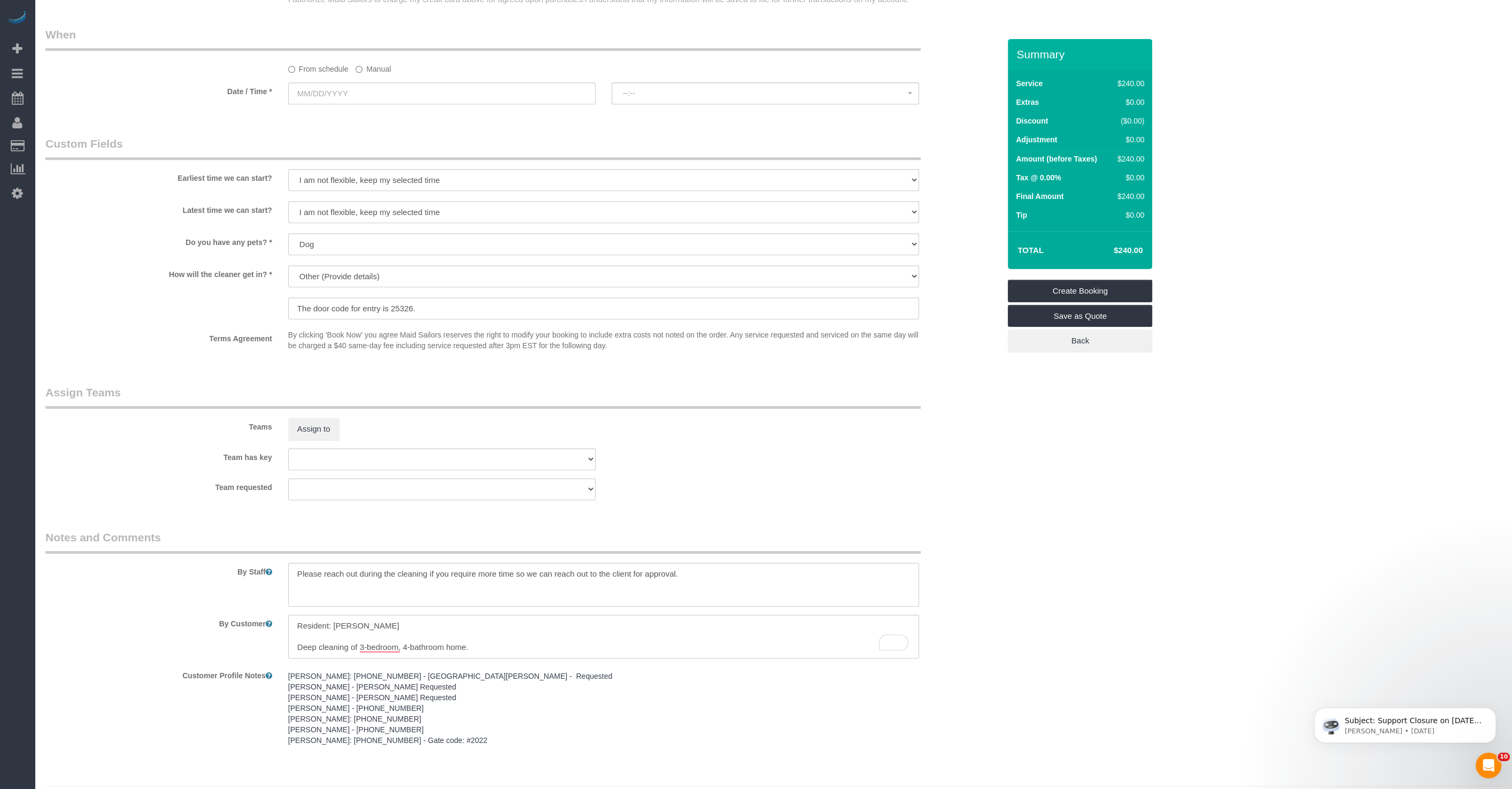
scroll to position [920, 0]
click at [325, 643] on textarea "To enrich screen reader interactions, please activate Accessibility in Grammarl…" at bounding box center [604, 635] width 631 height 44
click at [304, 642] on textarea "To enrich screen reader interactions, please activate Accessibility in Grammarl…" at bounding box center [604, 635] width 631 height 44
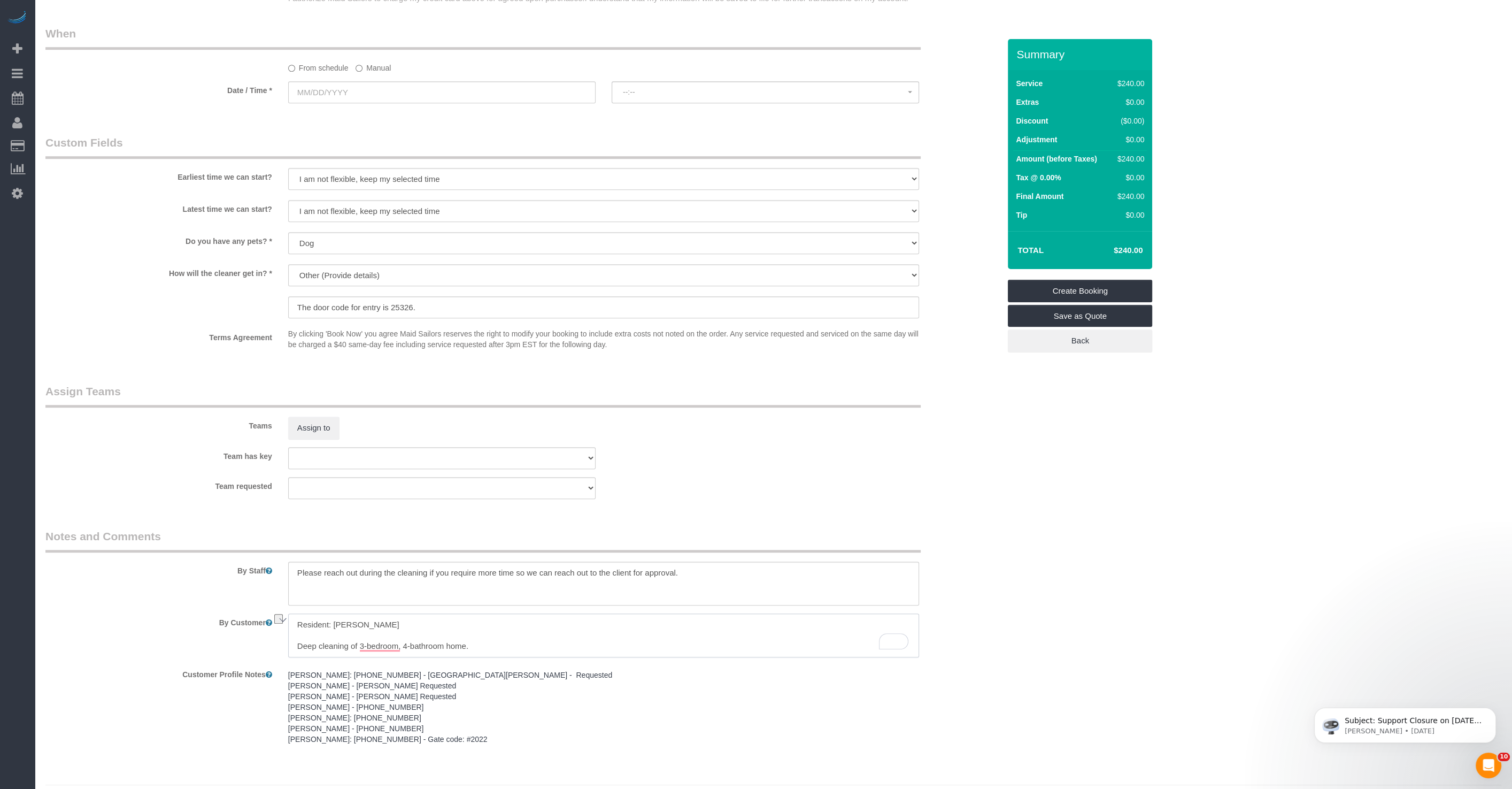
click at [304, 642] on textarea "To enrich screen reader interactions, please activate Accessibility in Grammarl…" at bounding box center [604, 635] width 631 height 44
click at [377, 644] on textarea "To enrich screen reader interactions, please activate Accessibility in Grammarl…" at bounding box center [604, 635] width 631 height 44
drag, startPoint x: 384, startPoint y: 626, endPoint x: 369, endPoint y: 620, distance: 16.2
click at [384, 626] on textarea "To enrich screen reader interactions, please activate Accessibility in Grammarl…" at bounding box center [604, 635] width 631 height 44
drag, startPoint x: 334, startPoint y: 624, endPoint x: 416, endPoint y: 623, distance: 82.0
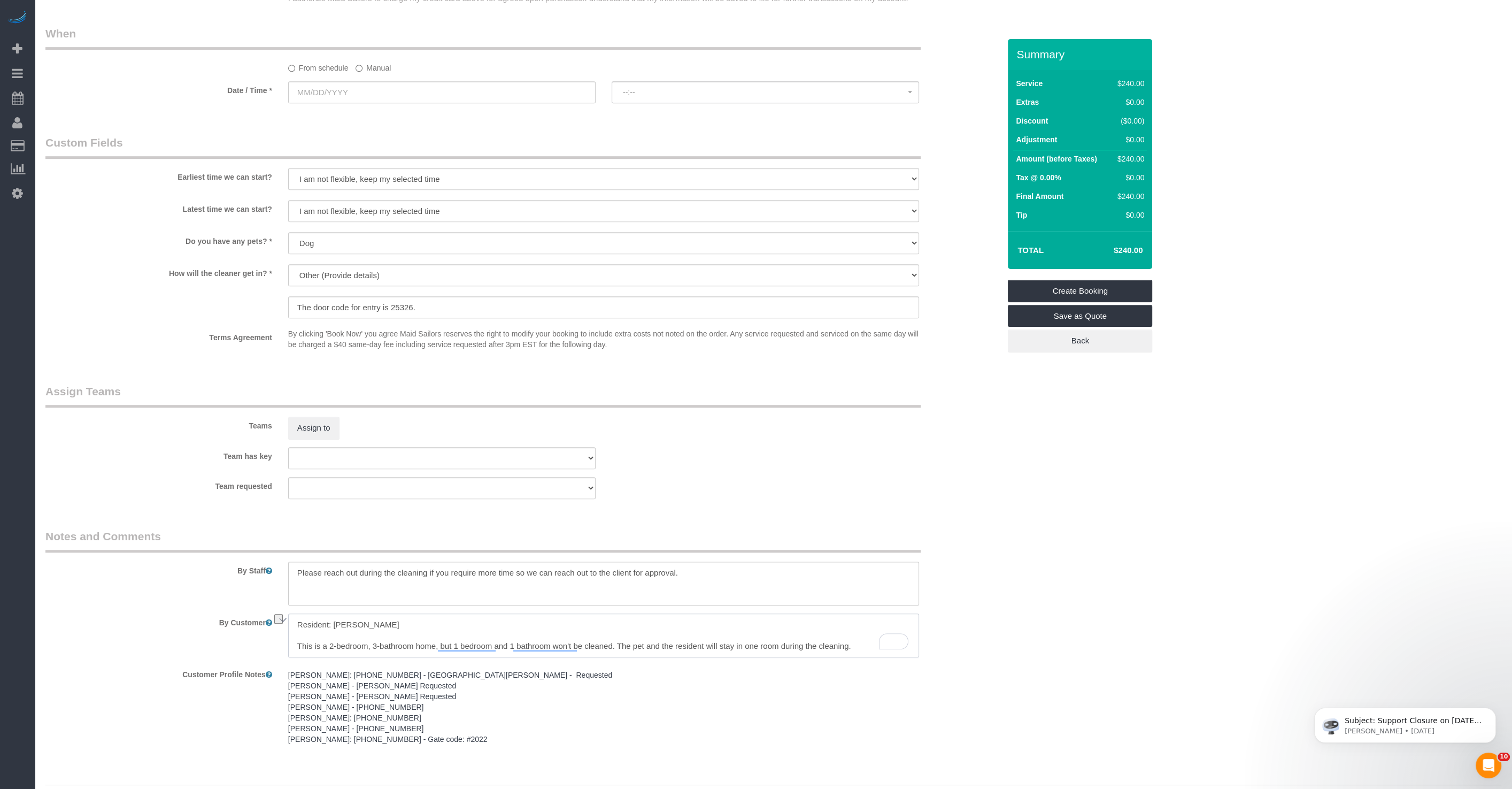
click at [416, 623] on textarea "To enrich screen reader interactions, please activate Accessibility in Grammarl…" at bounding box center [604, 635] width 631 height 44
paste textarea "[PERSON_NAME]"
click at [370, 643] on textarea "To enrich screen reader interactions, please activate Accessibility in Grammarl…" at bounding box center [604, 635] width 631 height 44
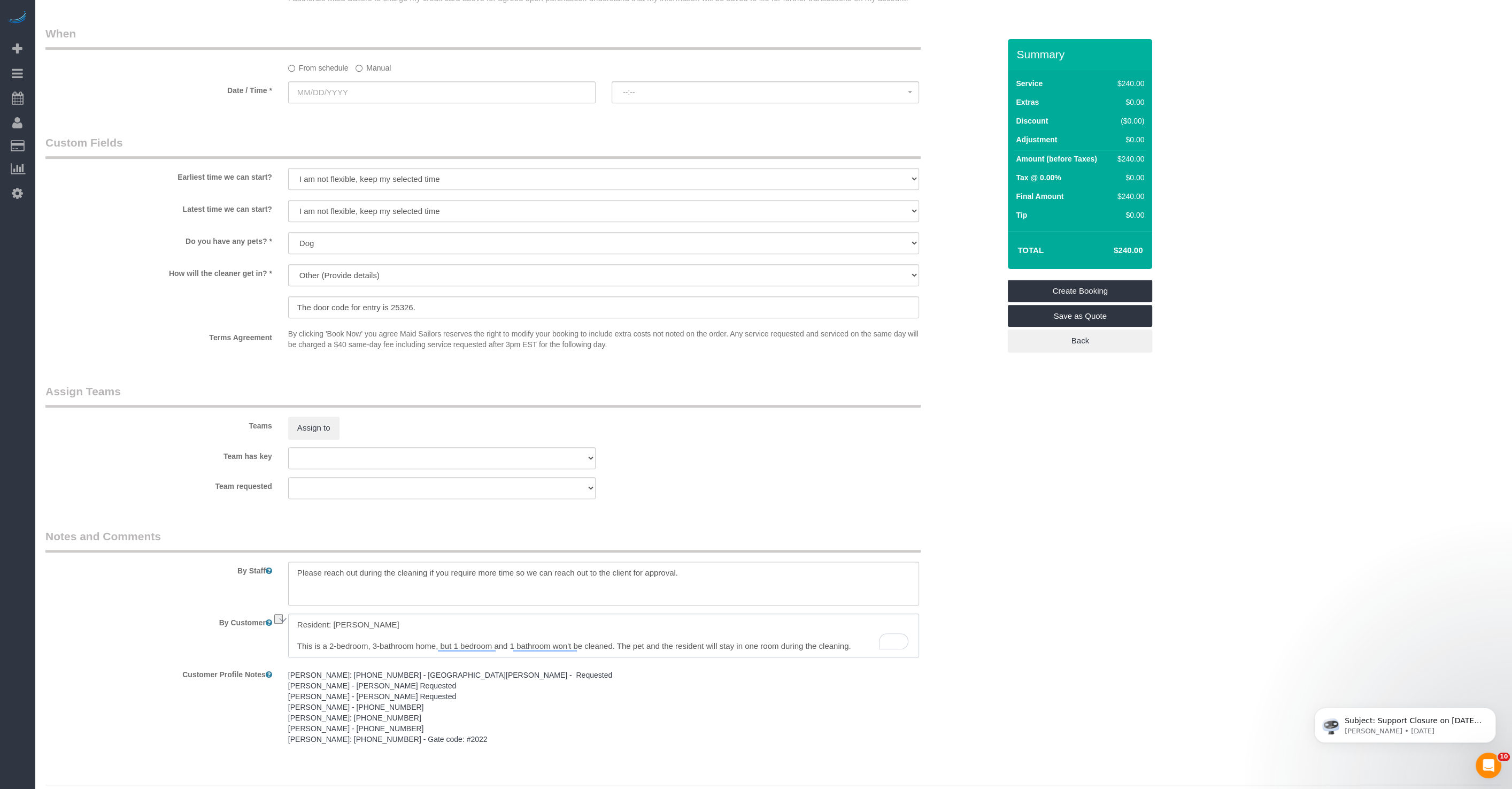
paste textarea "Home has 2 bedrooms and 3 bathrooms, but 1 bedroom and 1 bathroom will not be c…"
click at [320, 424] on button "Assign to" at bounding box center [314, 428] width 51 height 22
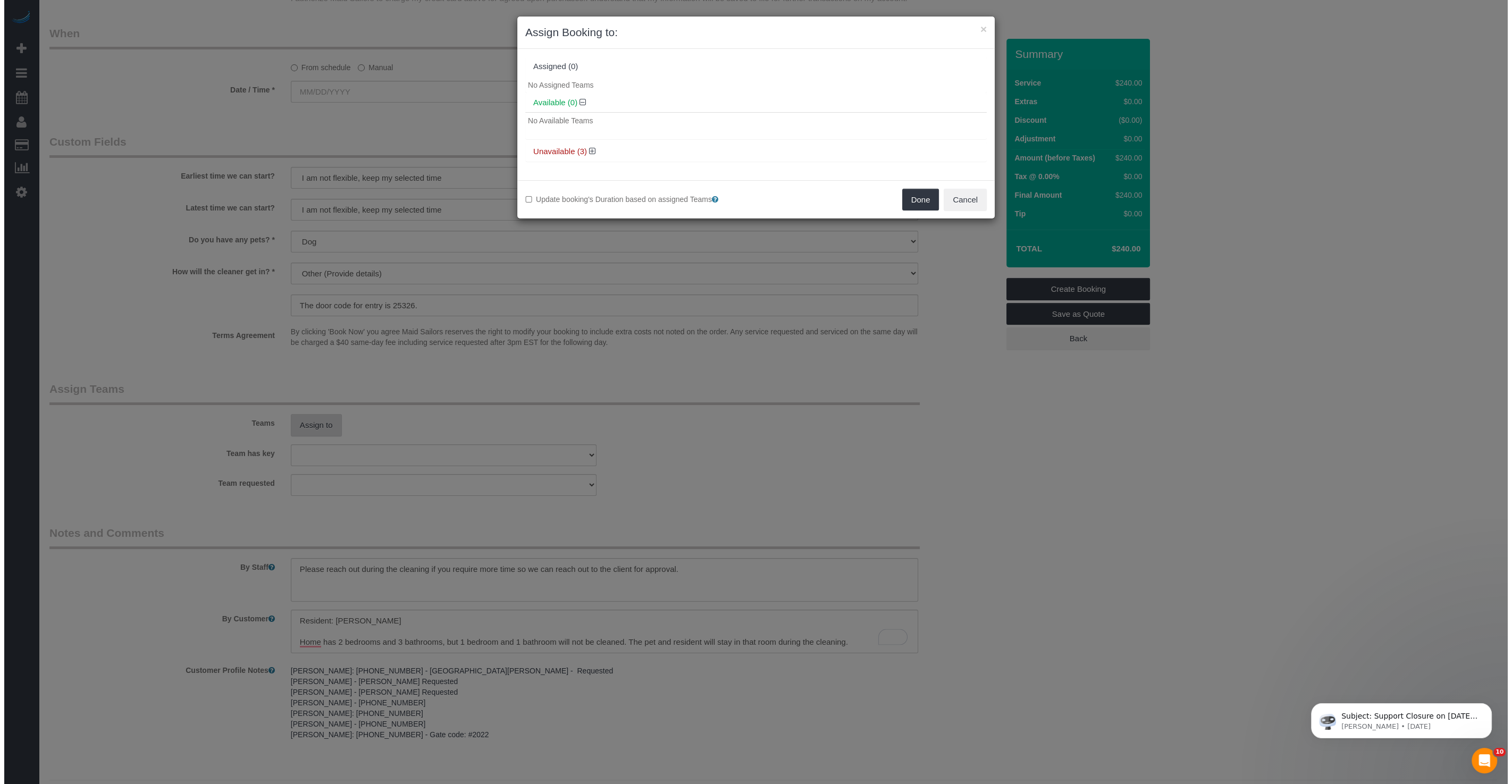
scroll to position [915, 0]
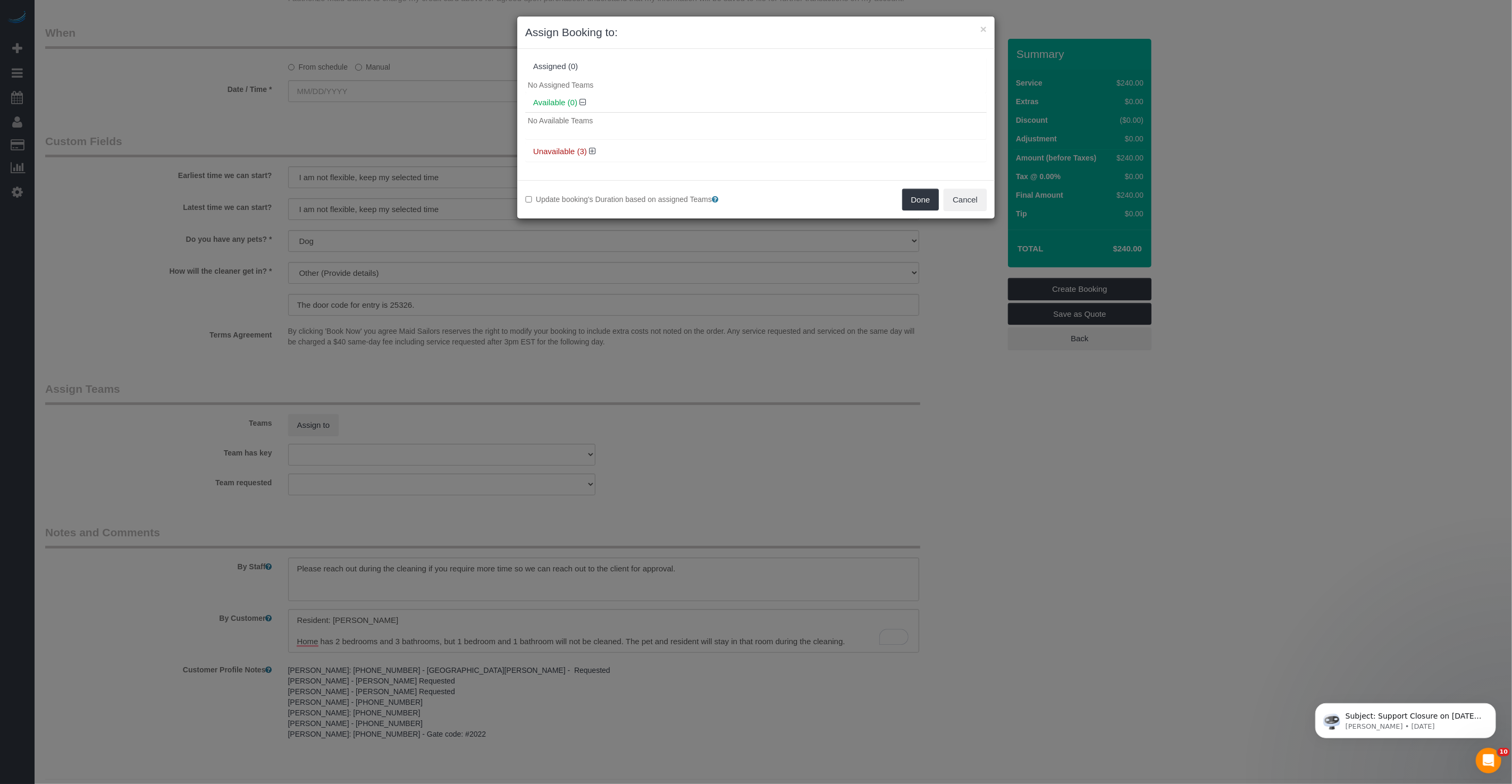
click at [587, 149] on h4 "Unavailable (3)" at bounding box center [756, 151] width 446 height 9
click at [589, 149] on icon at bounding box center [592, 151] width 6 height 8
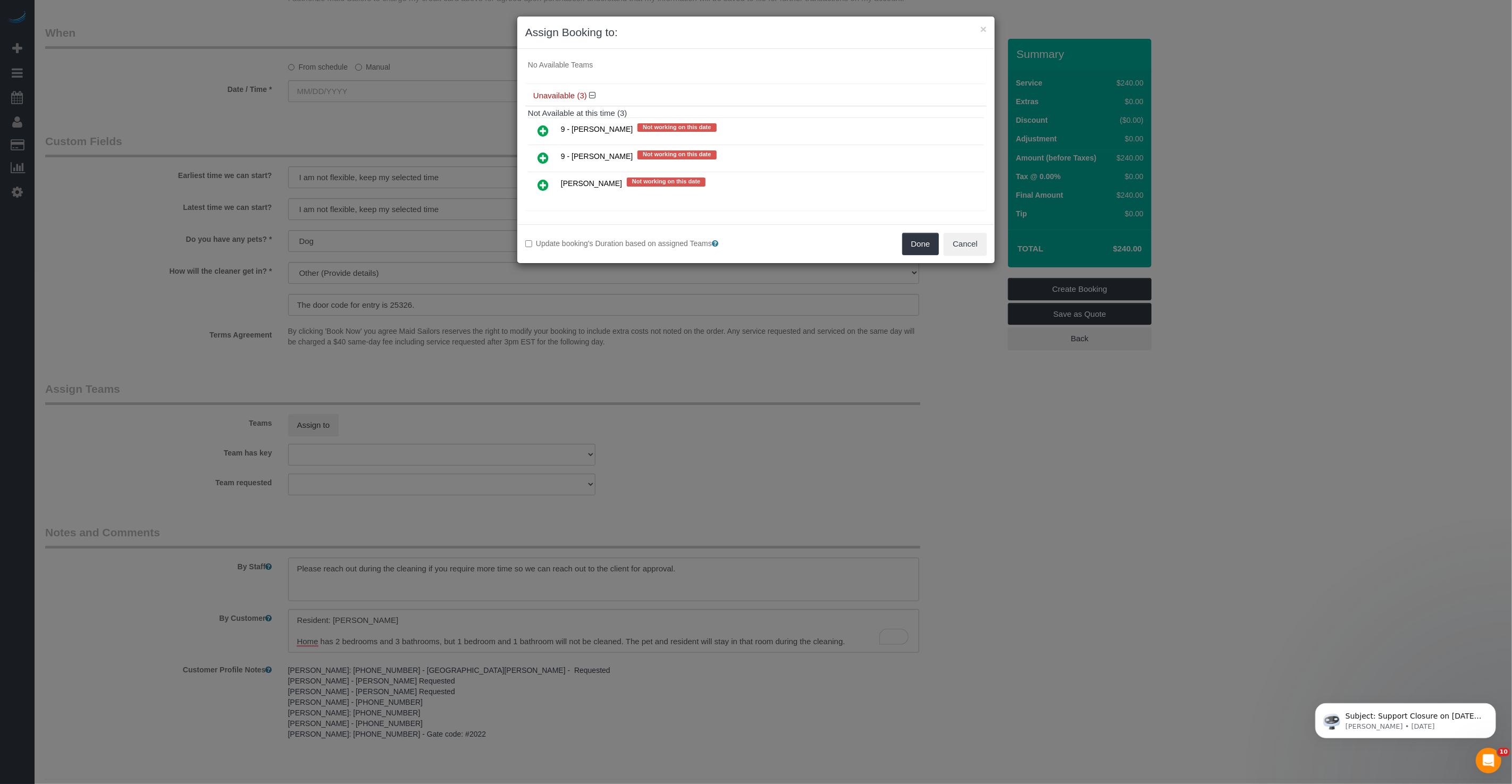
click at [548, 180] on link at bounding box center [543, 185] width 25 height 21
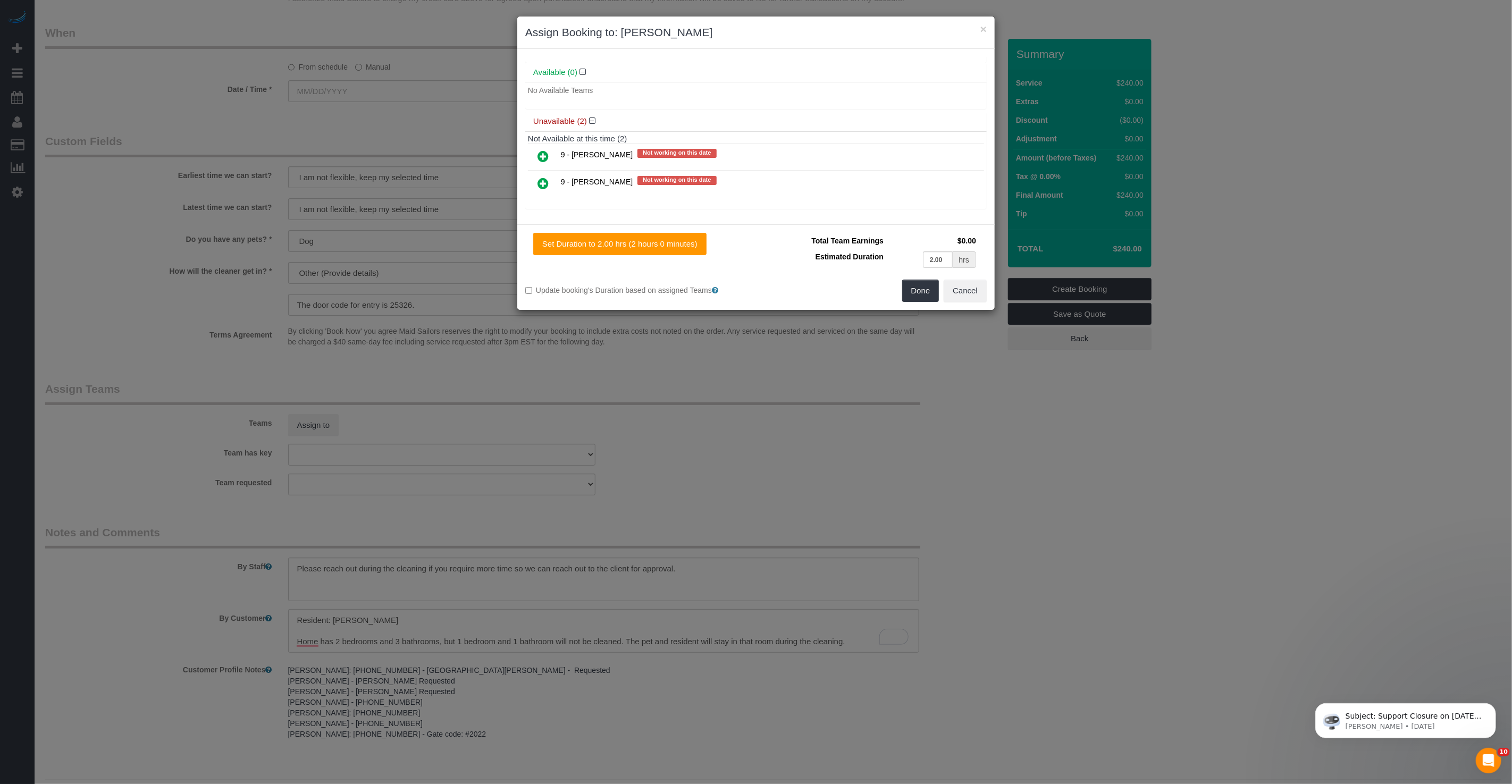
scroll to position [54, 0]
click at [920, 288] on button "Done" at bounding box center [920, 291] width 37 height 22
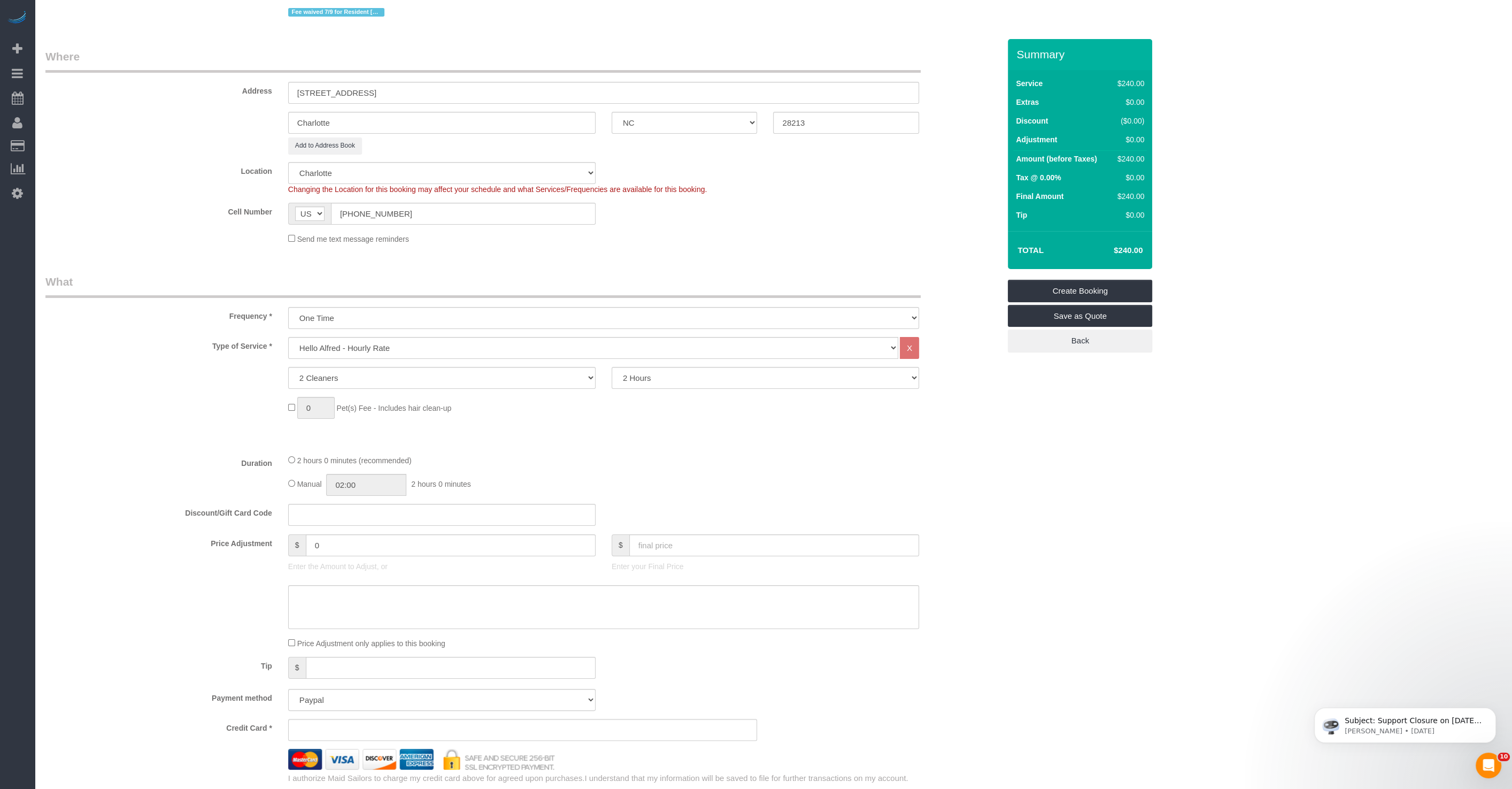
scroll to position [0, 0]
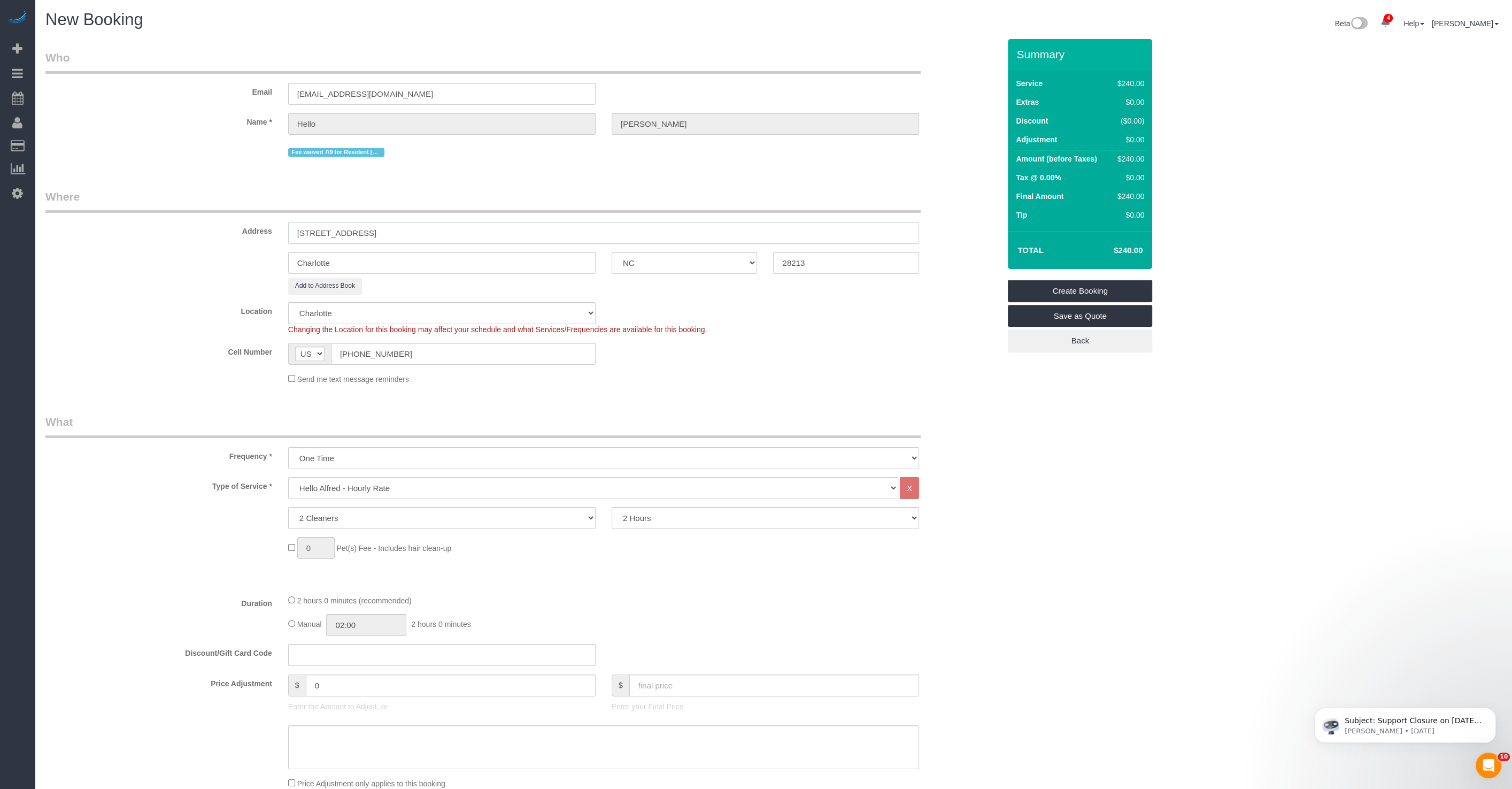
click at [393, 229] on input "[STREET_ADDRESS]" at bounding box center [604, 233] width 631 height 22
click at [815, 363] on div "Cell Number AF AL DZ AD AO AI AQ AG AR AM AW AU AT AZ BS BH BD BB BY BE BZ BJ B…" at bounding box center [523, 353] width 970 height 22
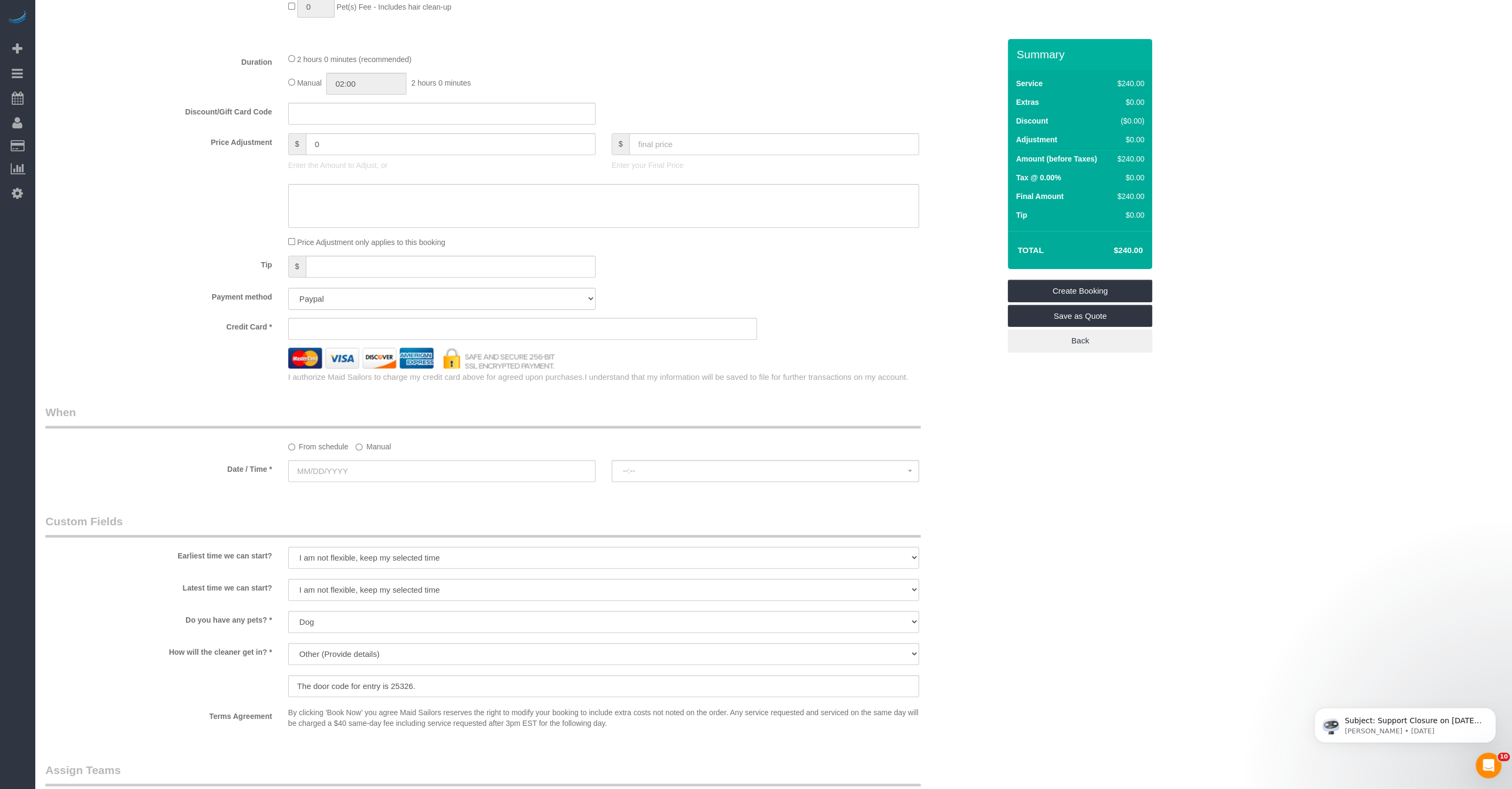
scroll to position [945, 0]
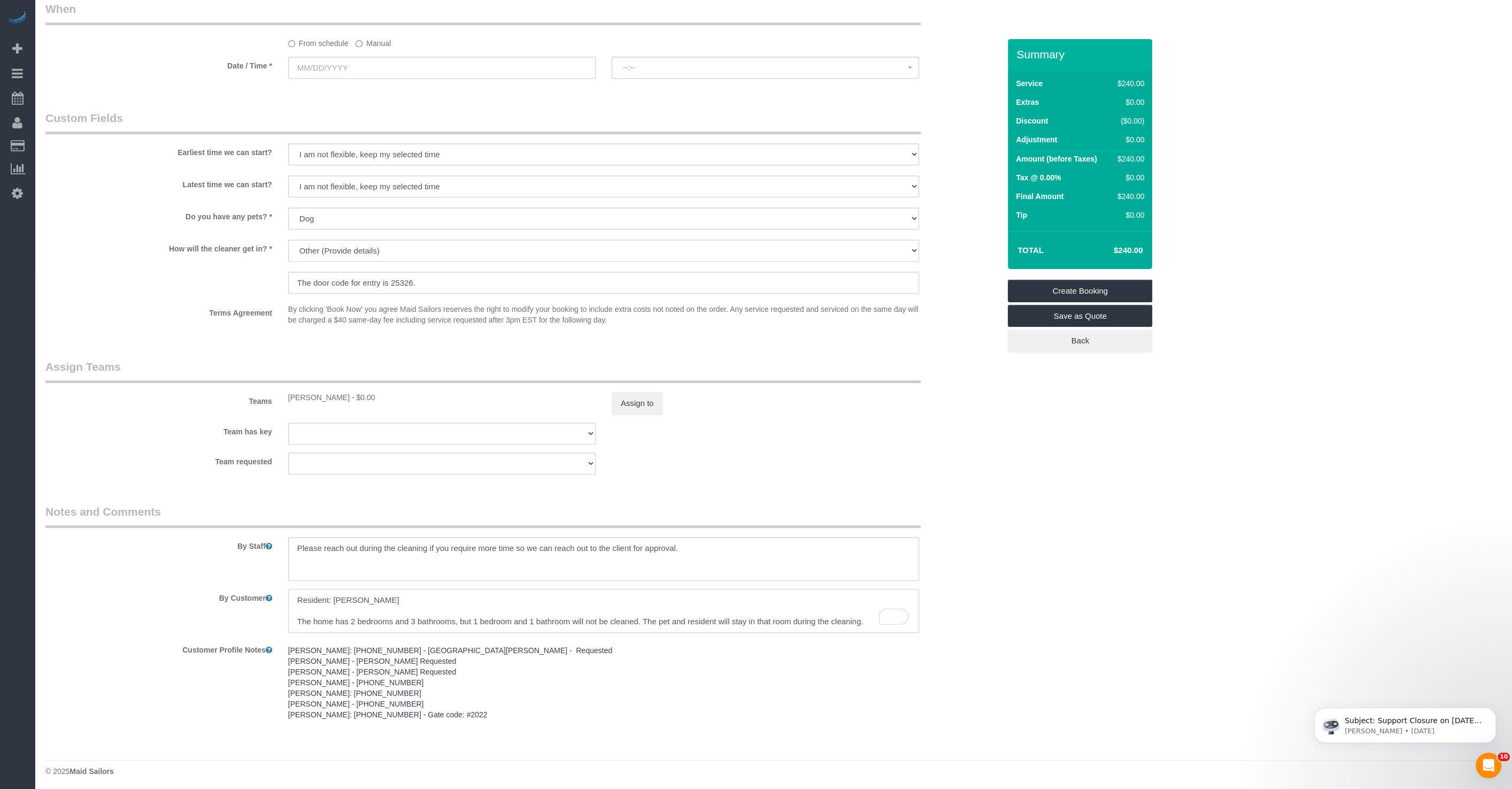
click at [702, 612] on textarea "To enrich screen reader interactions, please activate Accessibility in Grammarl…" at bounding box center [604, 611] width 631 height 44
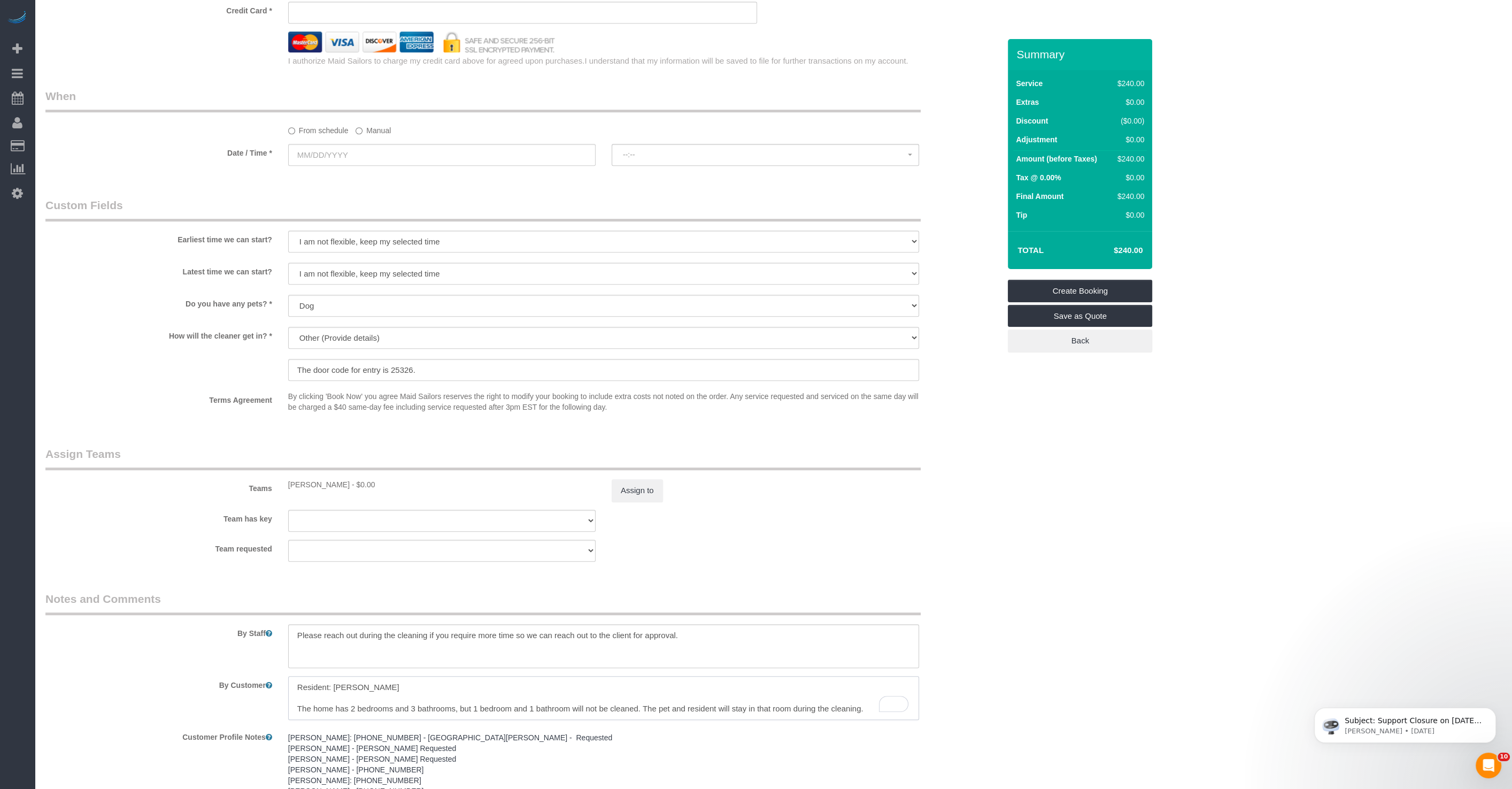
scroll to position [723, 0]
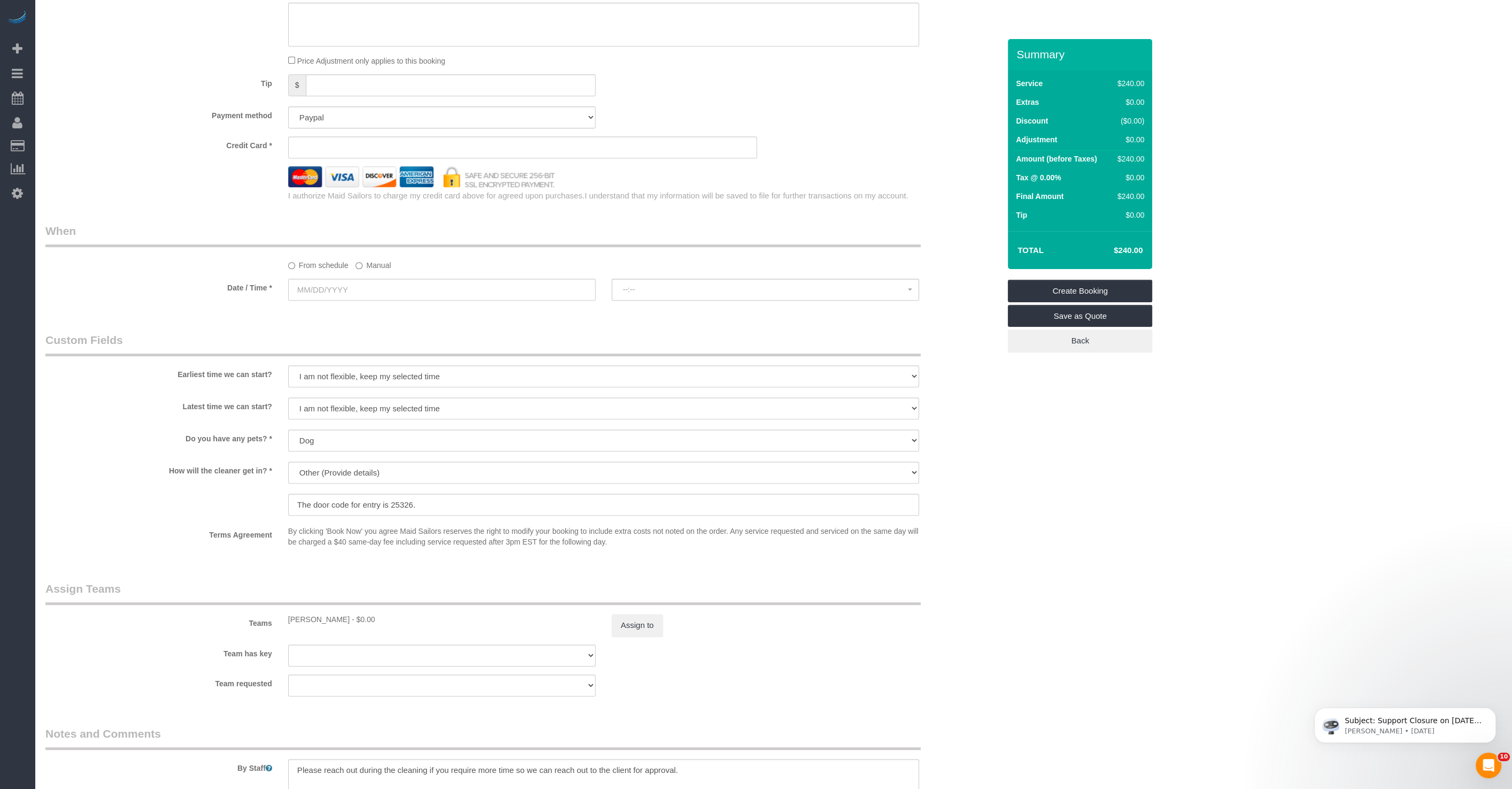
type textarea "Resident: [PERSON_NAME] The home has 2 bedrooms and 3 bathrooms, but 1 bedroom …"
click at [376, 265] on label "Manual" at bounding box center [373, 264] width 35 height 14
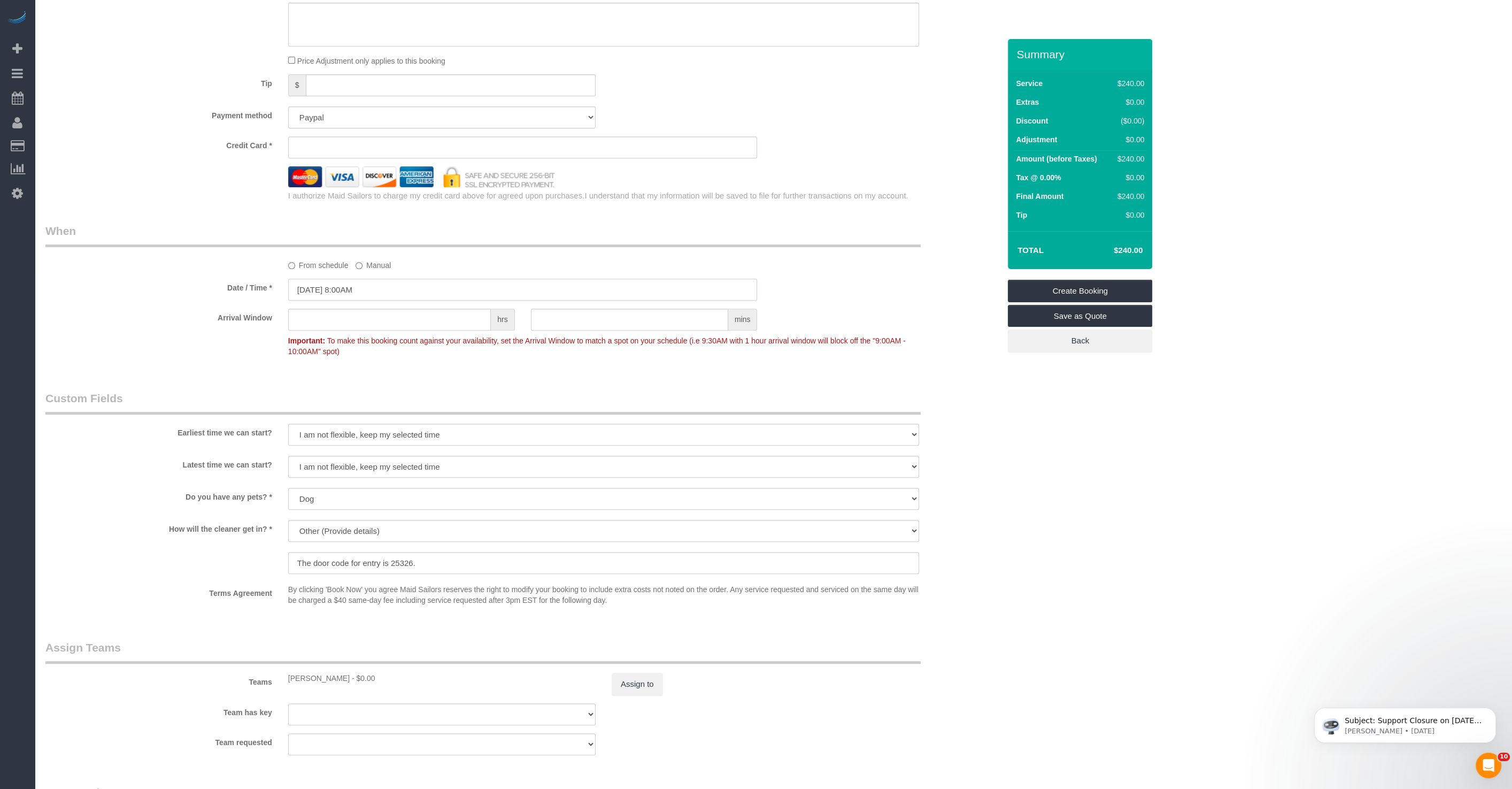
click at [400, 281] on input "[DATE] 8:00AM" at bounding box center [523, 289] width 469 height 22
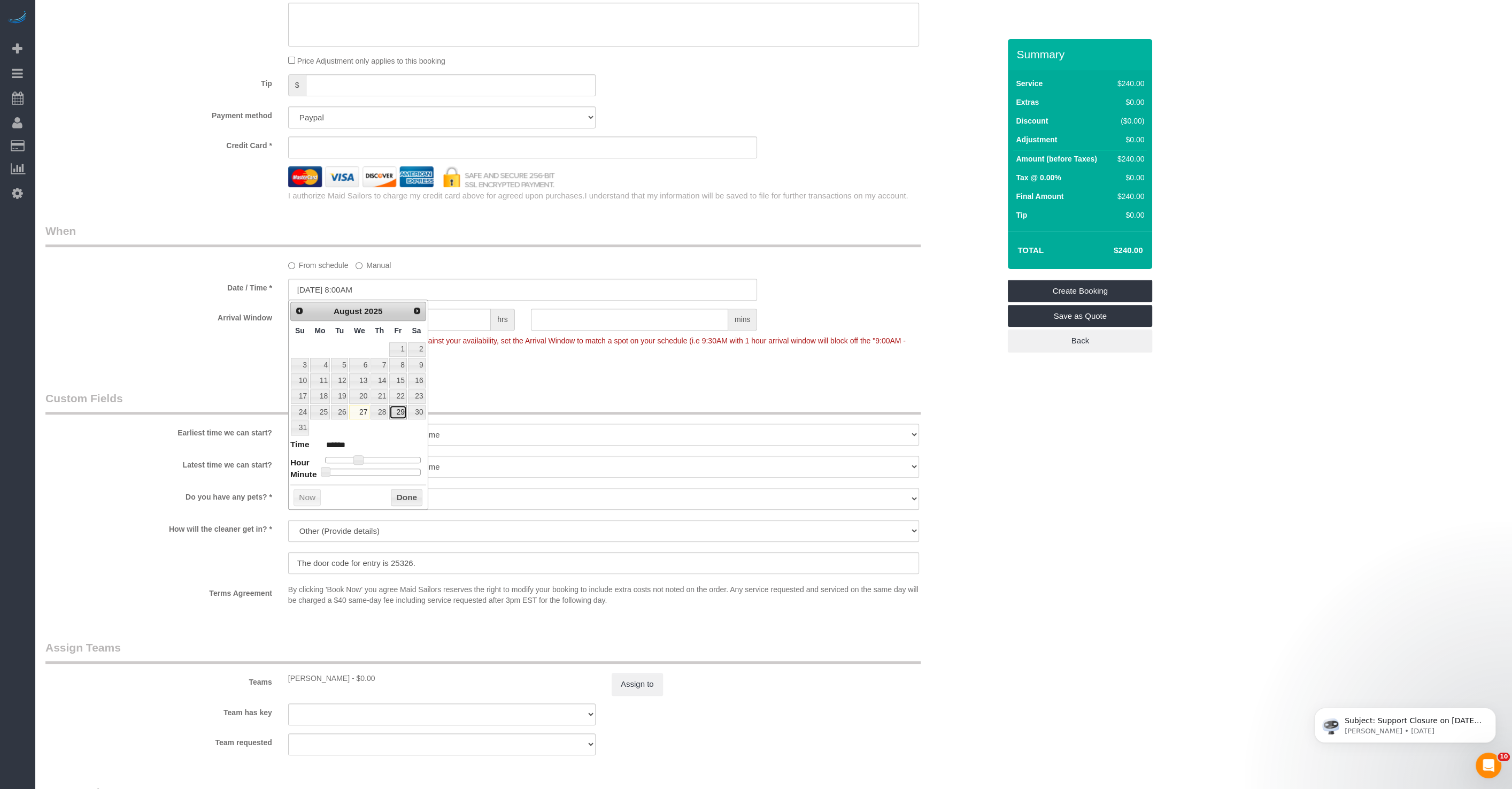
click at [393, 408] on link "29" at bounding box center [397, 412] width 17 height 14
click at [390, 449] on dl "Time ****** Hour Minute Second Millisecond Microsecond Time Zone ***** ***** **…" at bounding box center [358, 457] width 136 height 37
type input "[DATE] 3:00PM"
type input "******"
type input "[DATE] 2:00PM"
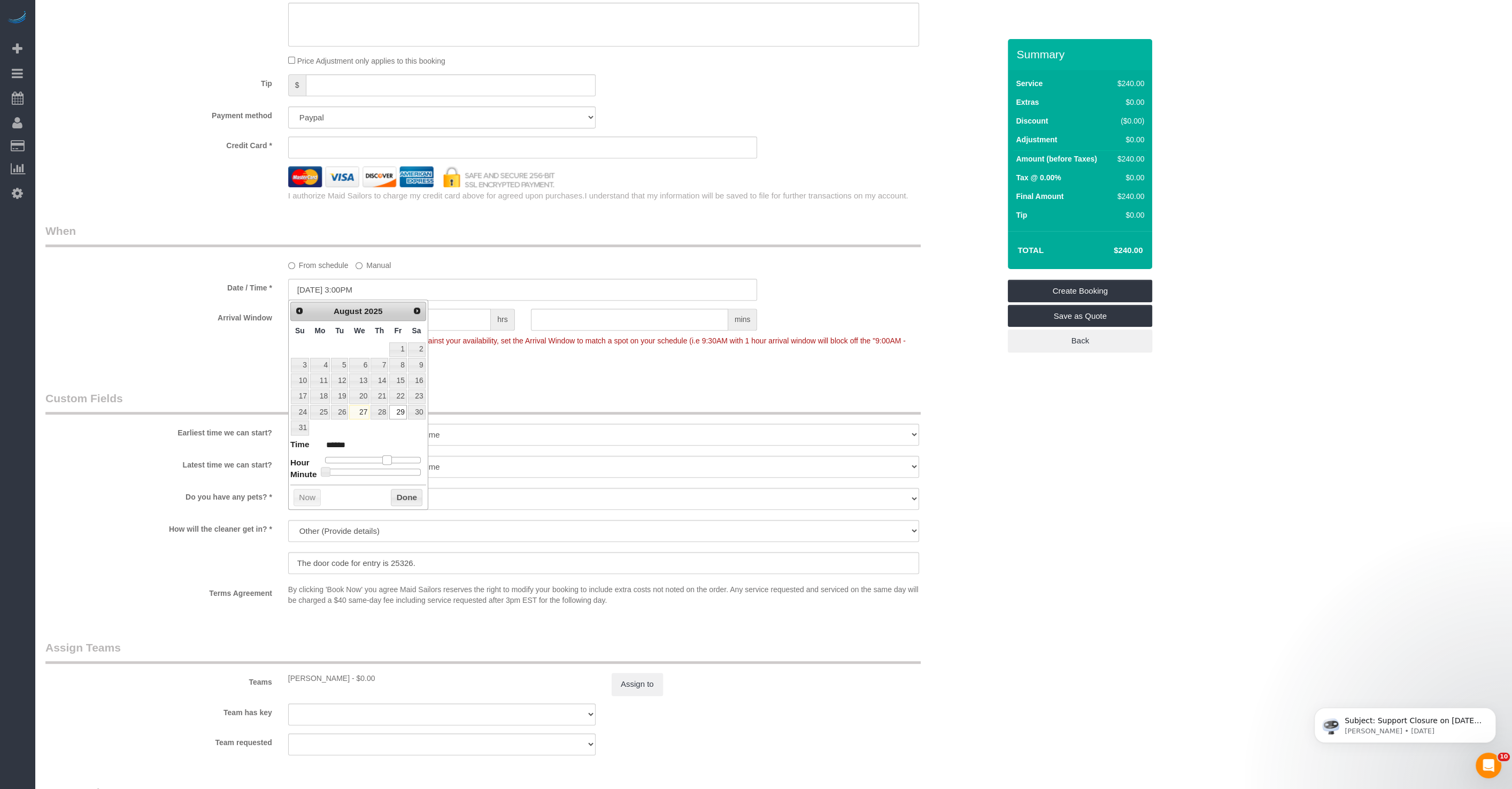
type input "******"
type input "[DATE] 1:00PM"
type input "******"
type input "[DATE] 12:00PM"
type input "*******"
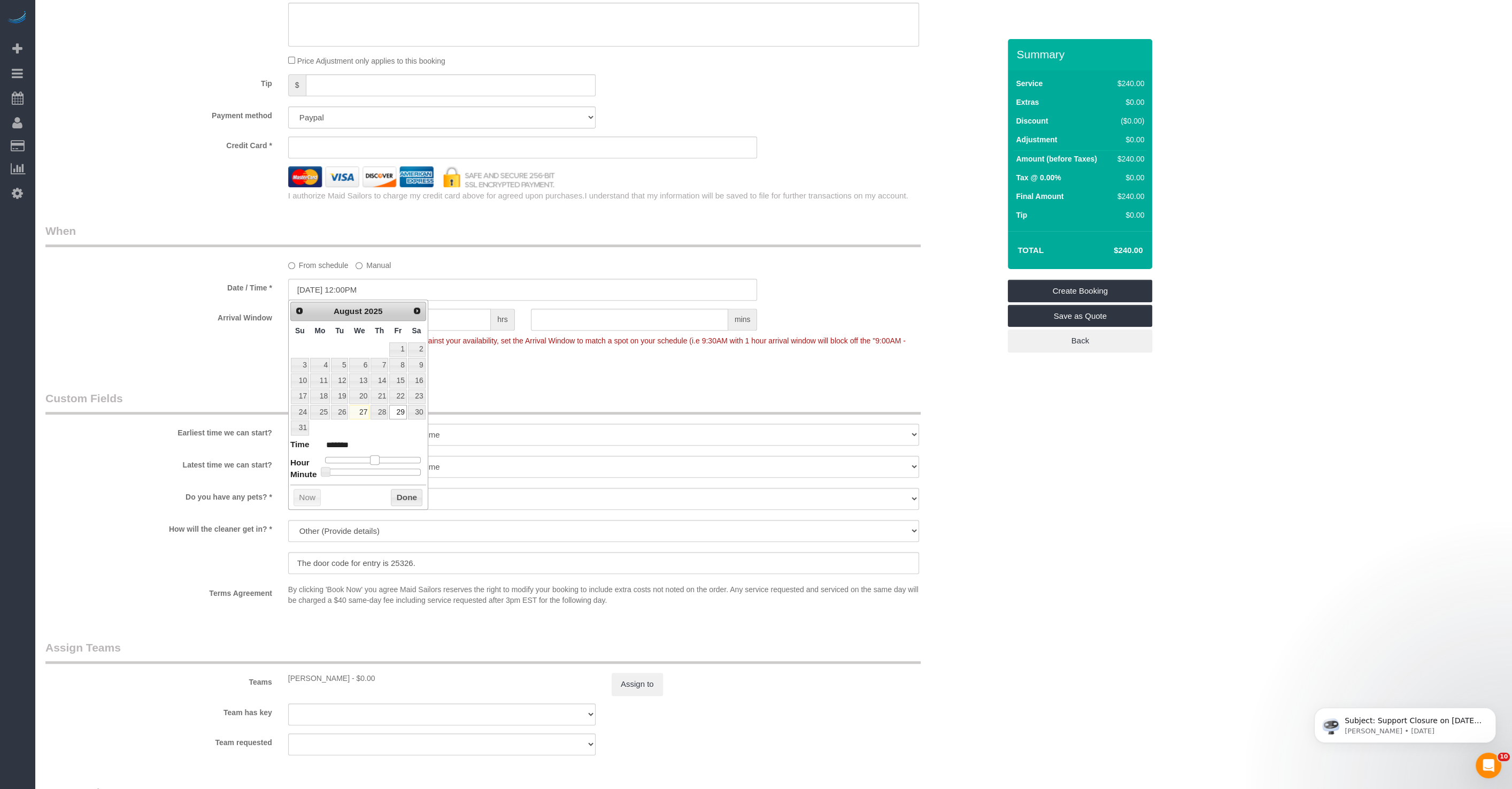
type input "[DATE] 11:00AM"
type input "*******"
type input "[DATE] 10:00AM"
type input "*******"
drag, startPoint x: 388, startPoint y: 453, endPoint x: 364, endPoint y: 454, distance: 24.0
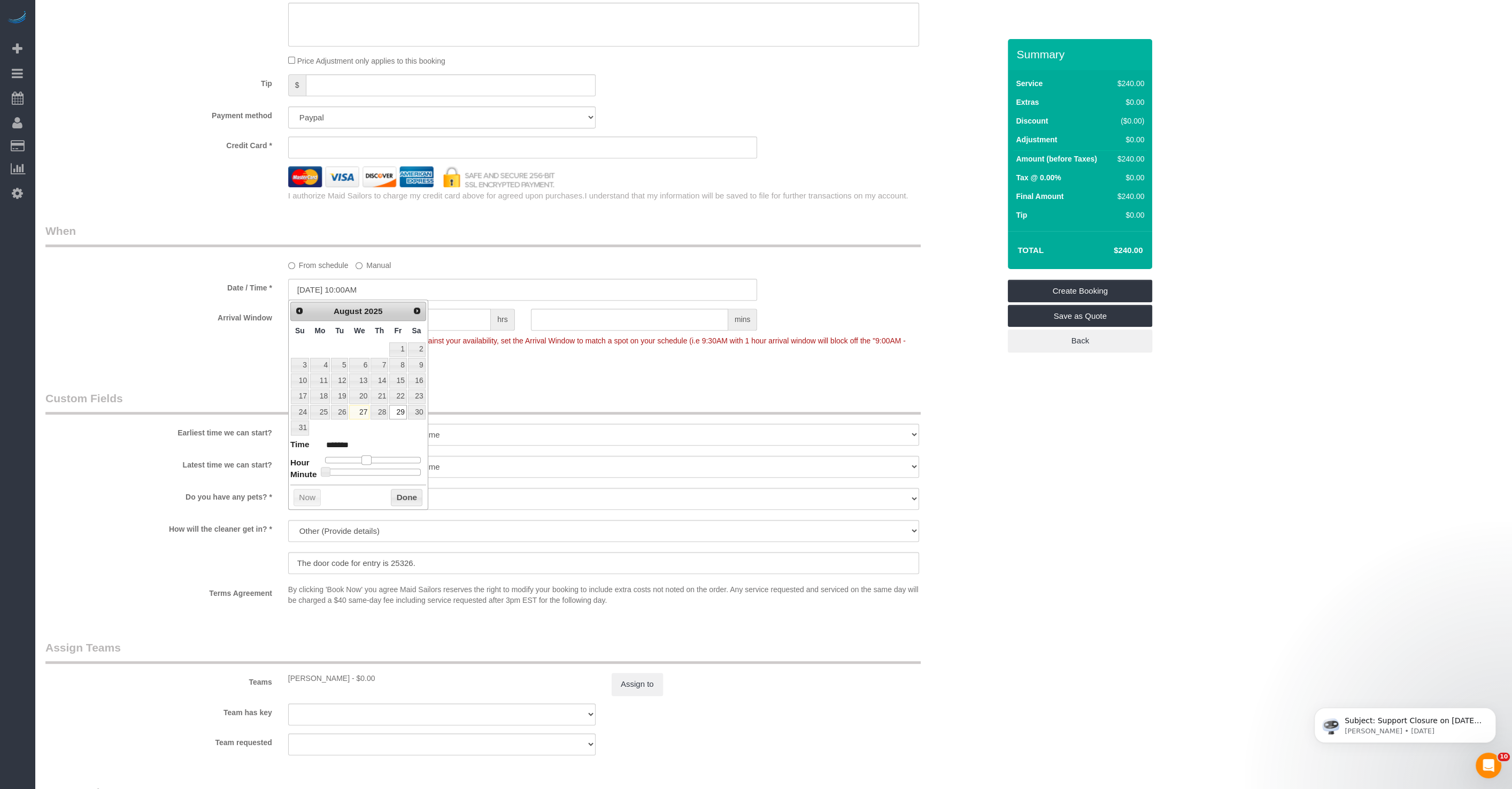
click at [364, 456] on div at bounding box center [373, 460] width 96 height 6
click at [405, 497] on button "Done" at bounding box center [406, 497] width 31 height 17
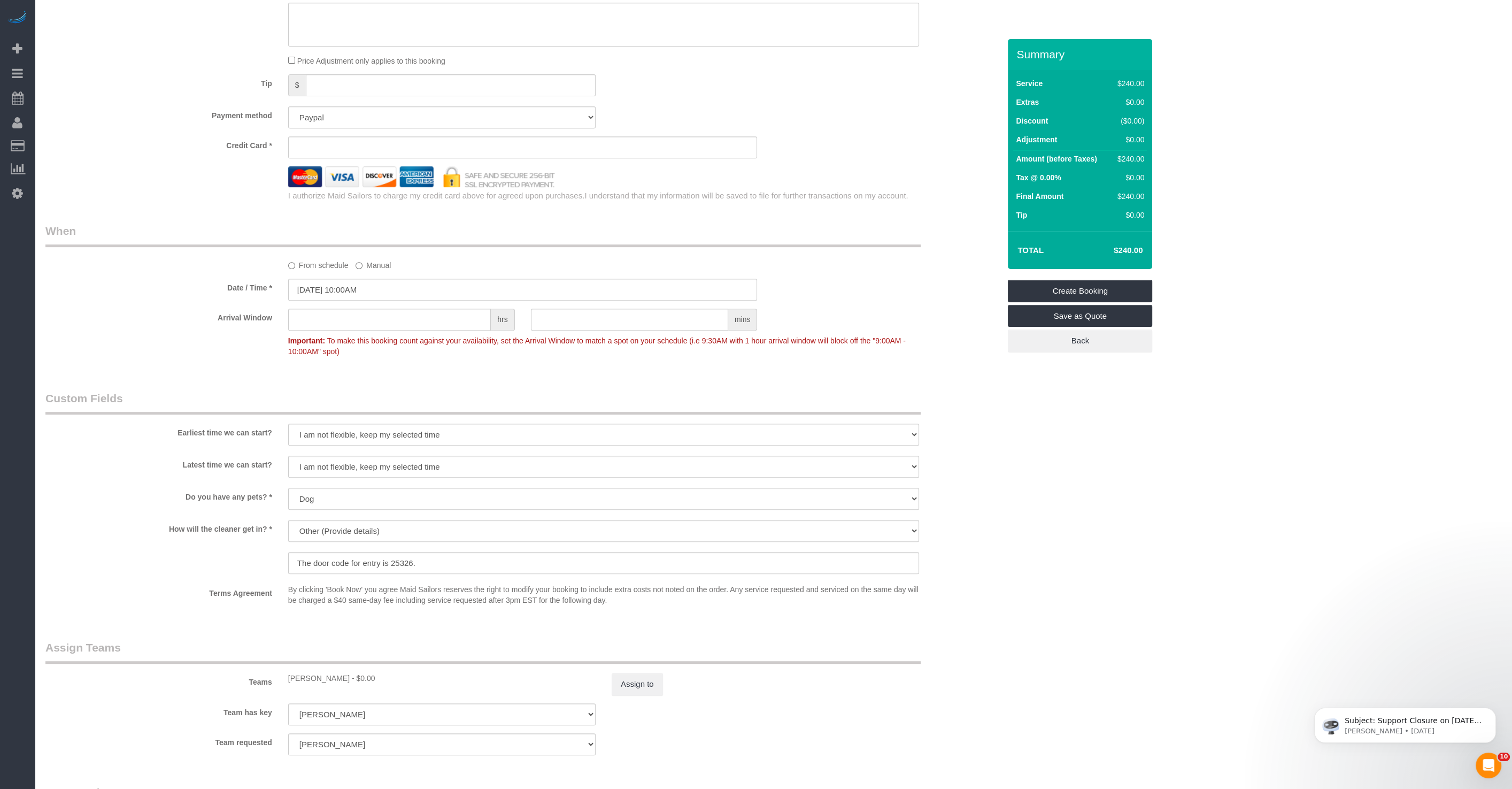
scroll to position [720, 0]
click at [479, 119] on select "Add Credit Card Cash Check Paypal" at bounding box center [442, 119] width 308 height 22
select select "string:paypal"
click at [288, 109] on select "Add Credit Card Cash Check Paypal" at bounding box center [442, 119] width 308 height 22
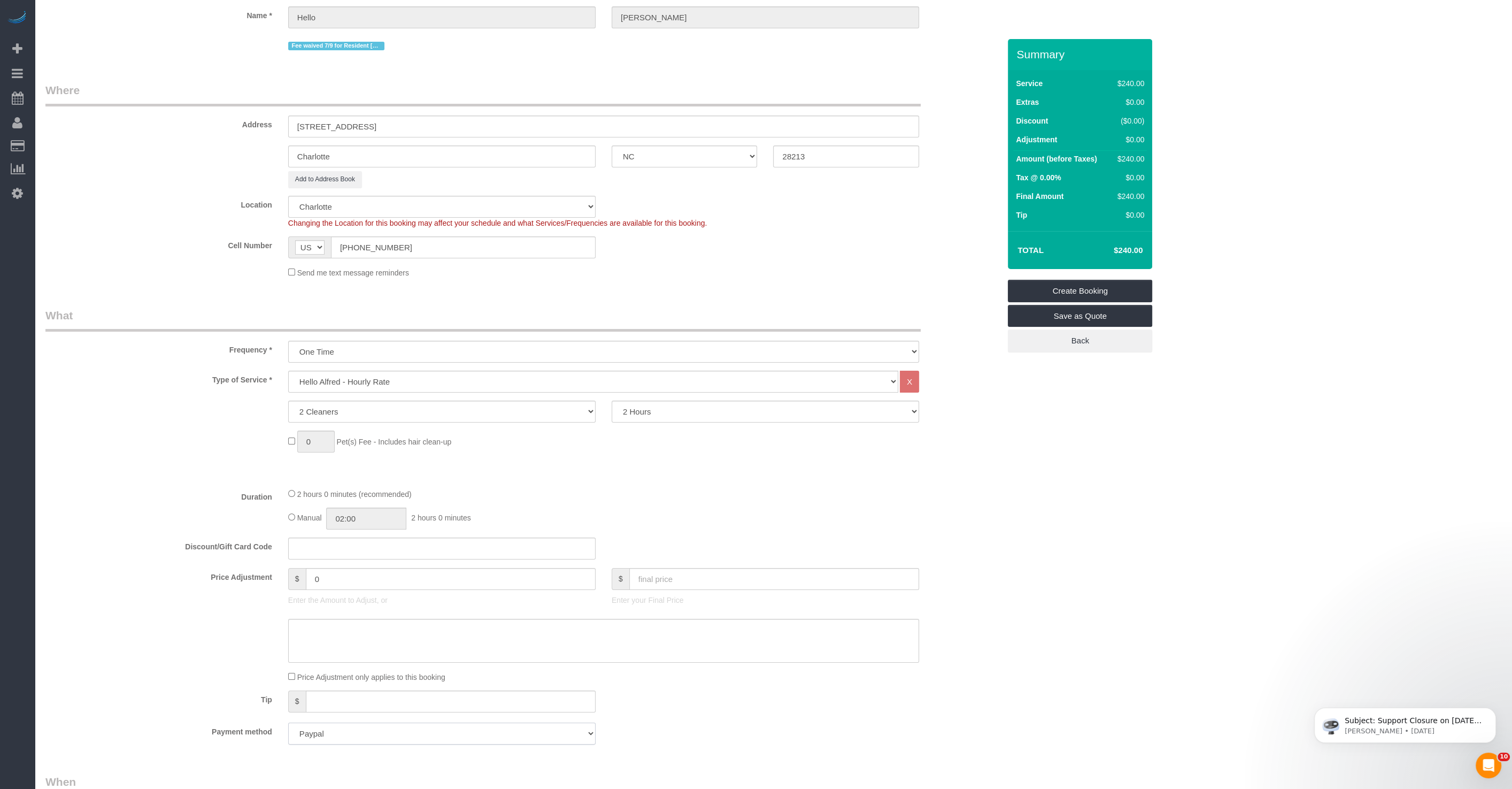
scroll to position [106, 0]
click at [386, 385] on select "Under 1,000 sq. ft. 1,001 - 1,500 sq. ft. 1,500+ sq. ft. Custom Cleaning Office…" at bounding box center [593, 381] width 610 height 22
select select "225"
click at [288, 371] on select "Under 1,000 sq. ft. 1,001 - 1,500 sq. ft. 1,500+ sq. ft. Custom Cleaning Office…" at bounding box center [593, 381] width 610 height 22
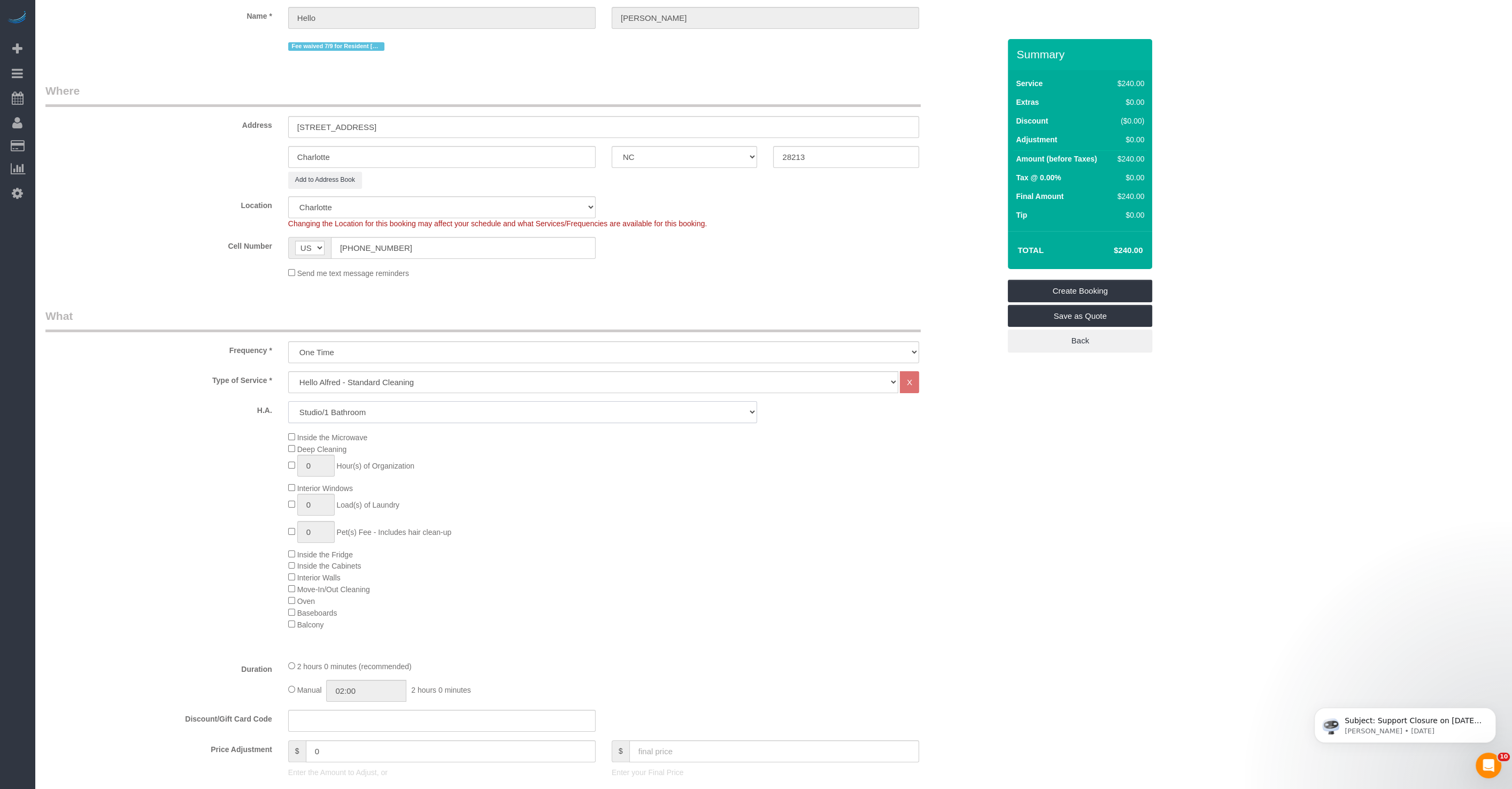
click at [524, 418] on select "Studio/1 Bathroom 1 Bedroom/1 Bathroom 1 Bedroom/2 Bathroom 2 Bedroom/1 Bathroo…" at bounding box center [523, 412] width 469 height 22
select select "2"
click at [288, 401] on select "Studio/1 Bathroom 1 Bedroom/1 Bathroom 1 Bedroom/2 Bathroom 2 Bedroom/1 Bathroo…" at bounding box center [523, 412] width 469 height 22
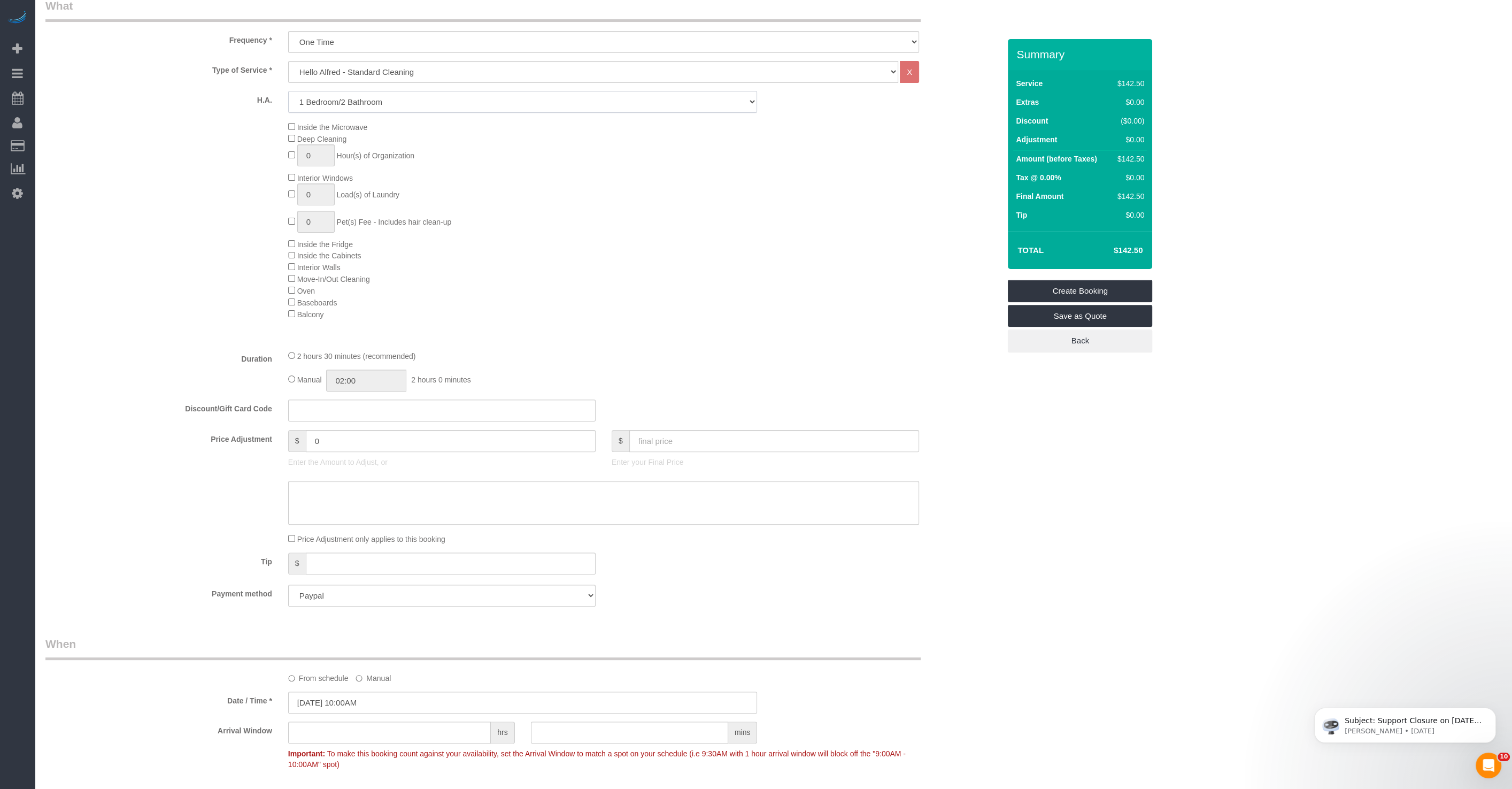
scroll to position [346, 0]
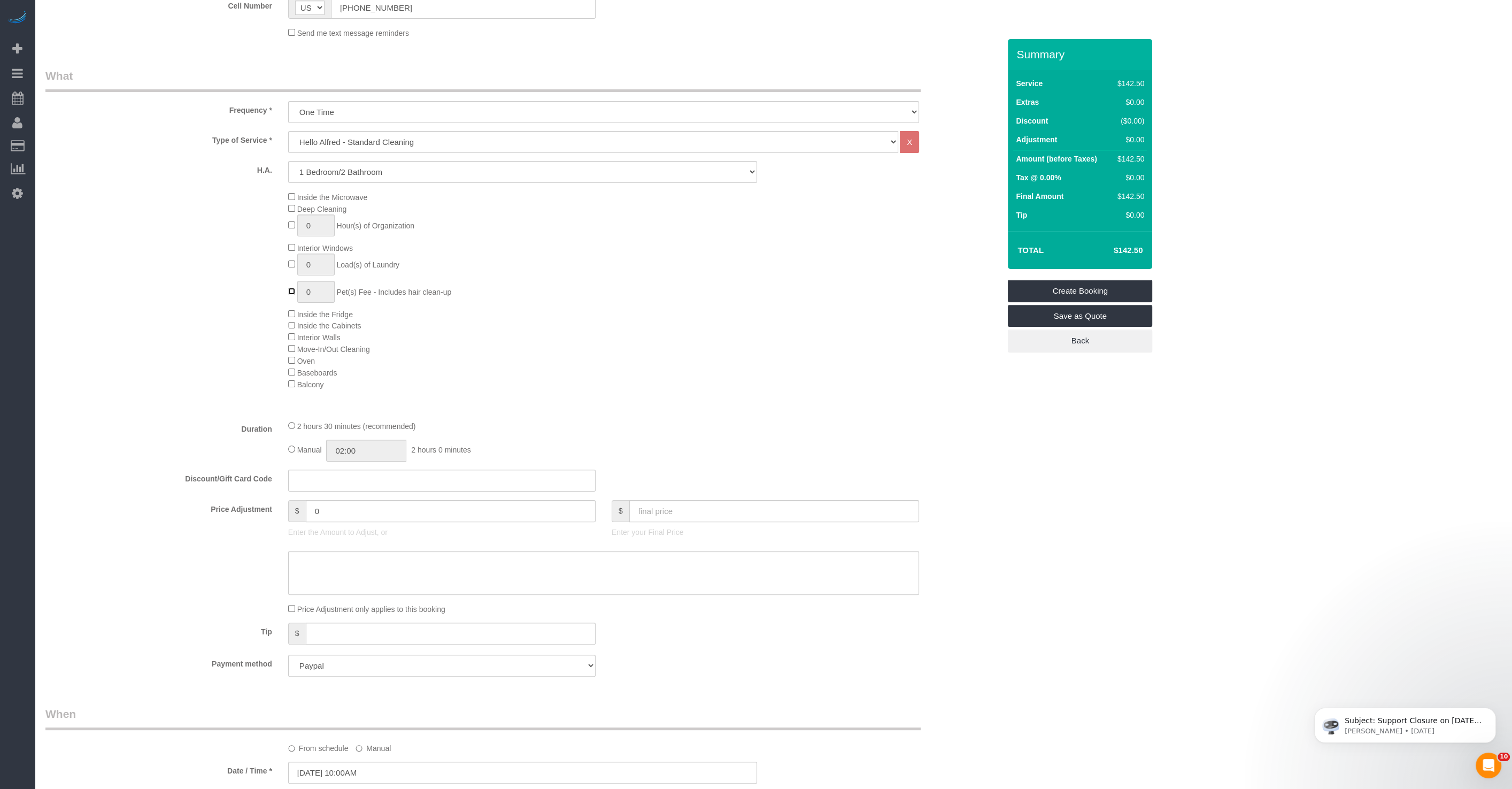
type input "1"
click at [615, 371] on div "Inside the Microwave Deep Cleaning 0 Hour(s) of Organization Interior Windows 0…" at bounding box center [644, 290] width 728 height 199
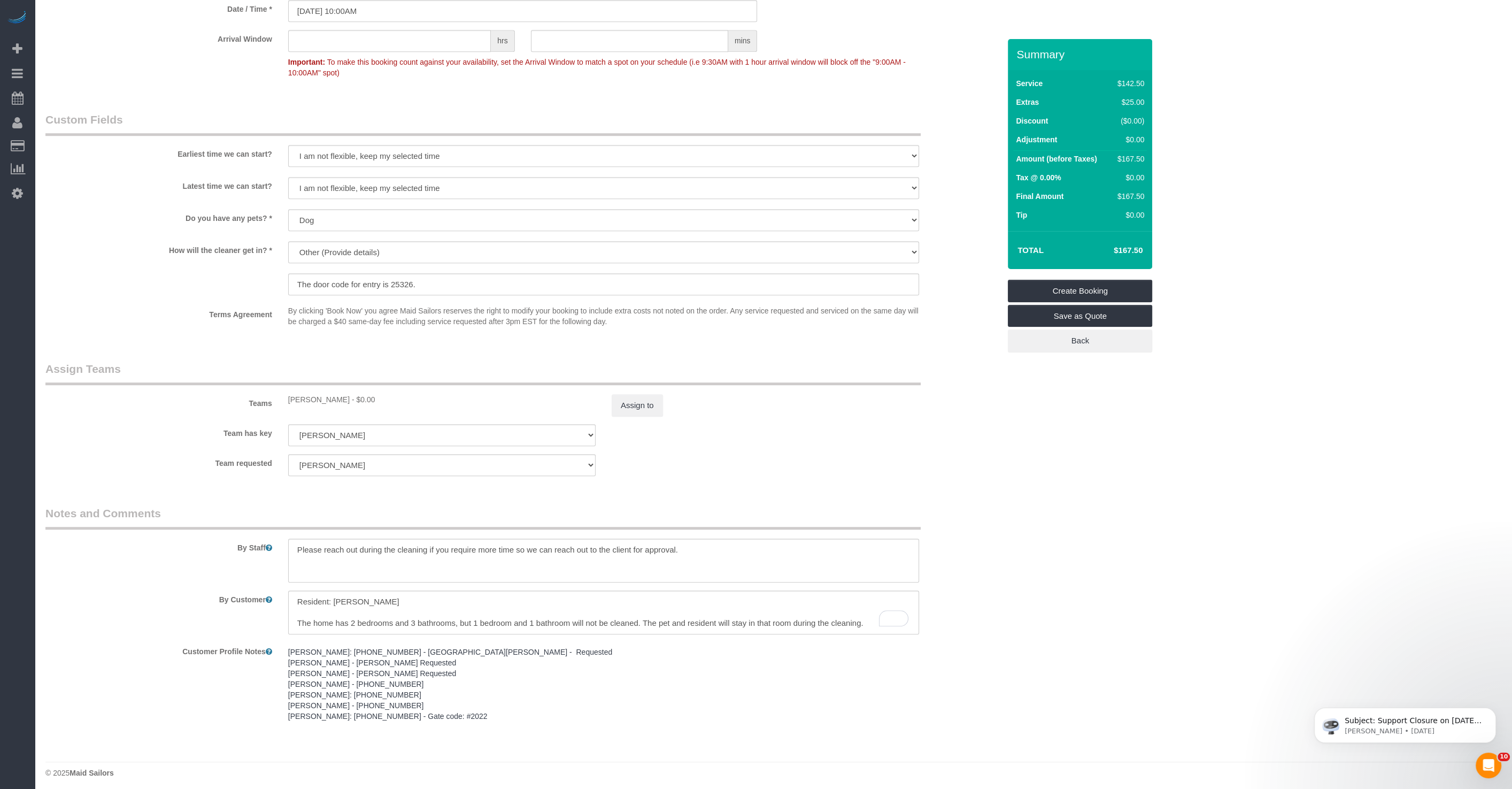
scroll to position [1110, 0]
click at [633, 389] on div "Teams [PERSON_NAME] - $0.00 Assign to" at bounding box center [523, 386] width 970 height 56
click at [639, 401] on button "Assign to" at bounding box center [637, 403] width 51 height 22
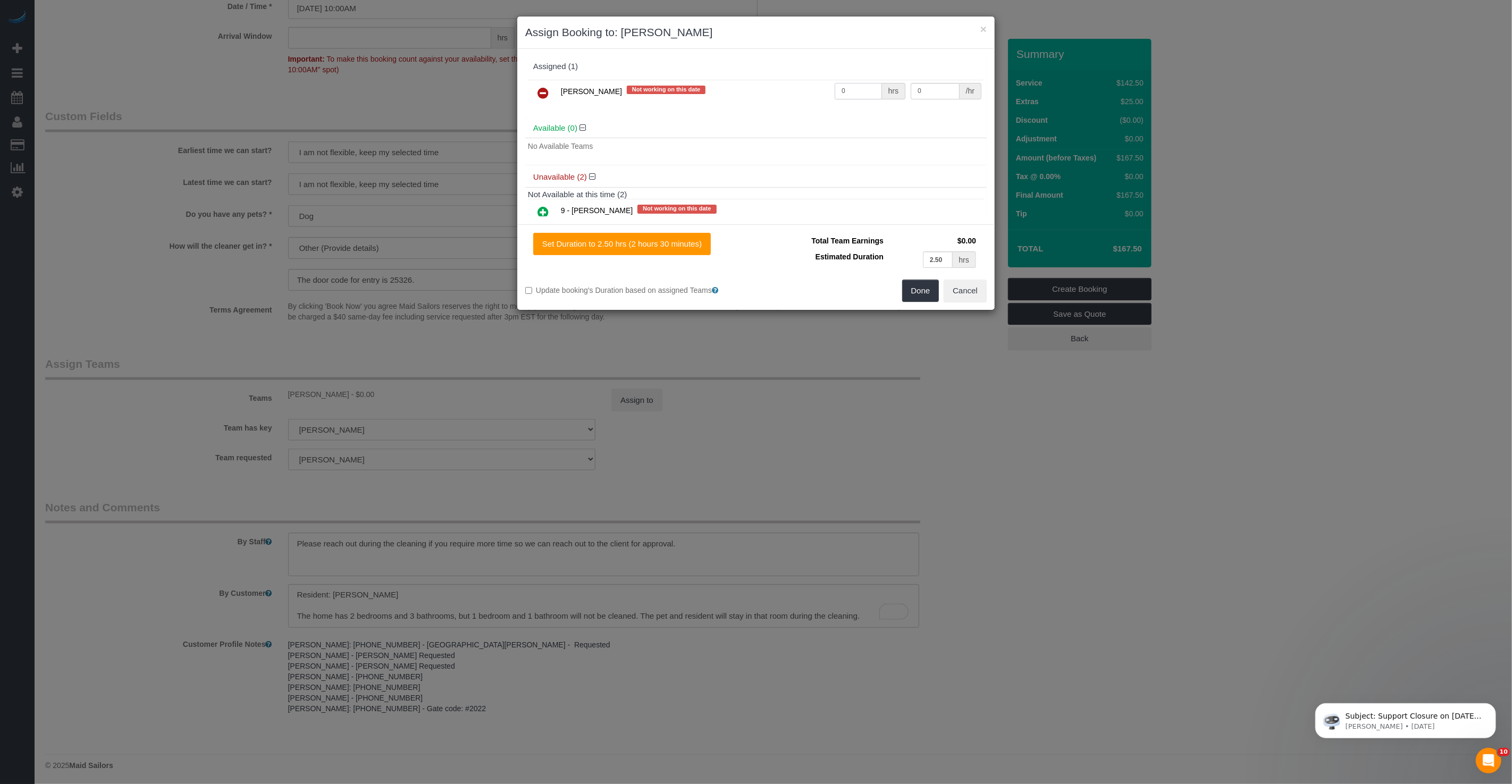
click at [855, 89] on input "0" at bounding box center [858, 91] width 48 height 17
type input "2.5"
type input "30"
click at [918, 285] on button "Done" at bounding box center [920, 291] width 37 height 22
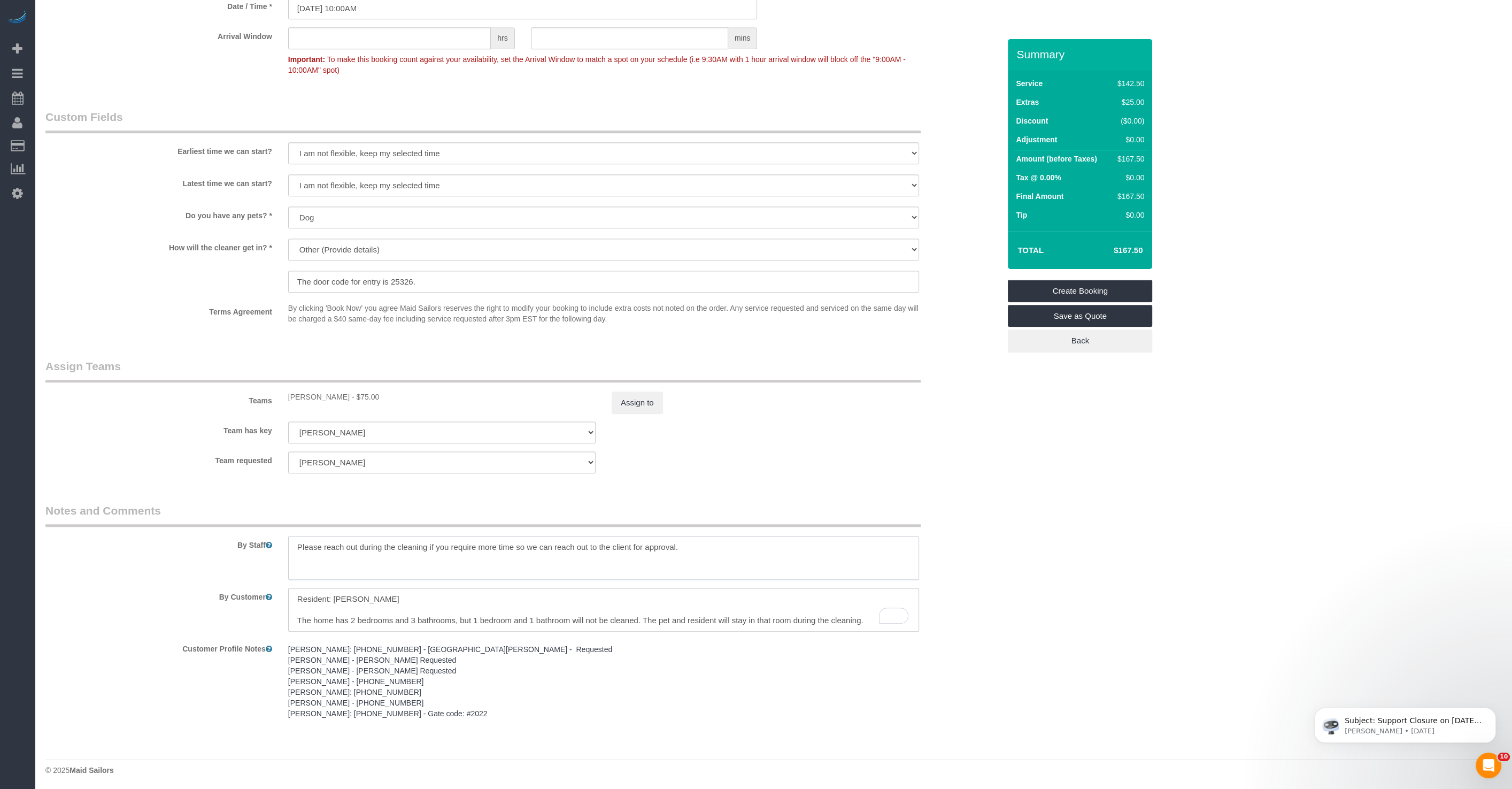
click at [360, 549] on textarea at bounding box center [604, 557] width 631 height 44
drag, startPoint x: 755, startPoint y: 546, endPoint x: 575, endPoint y: 548, distance: 180.0
click at [575, 548] on textarea "To enrich screen reader interactions, please activate Accessibility in Grammarl…" at bounding box center [604, 557] width 631 height 44
type textarea "Please reach out to the company during the cleaning if you require more time."
click at [314, 618] on textarea "To enrich screen reader interactions, please activate Accessibility in Grammarl…" at bounding box center [604, 609] width 631 height 44
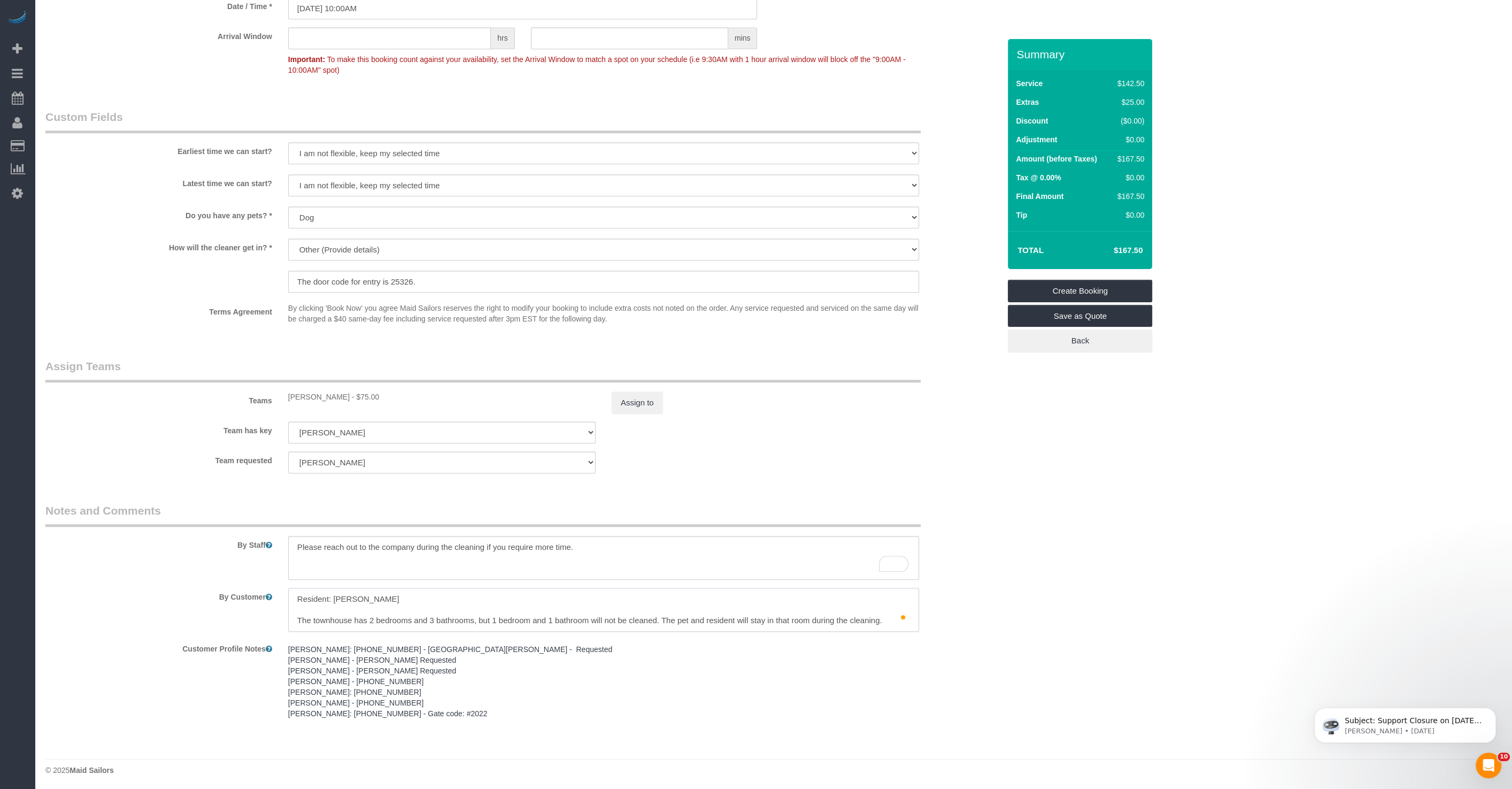
click at [891, 618] on textarea "To enrich screen reader interactions, please activate Accessibility in Grammarl…" at bounding box center [604, 609] width 631 height 44
type textarea "Resident: [PERSON_NAME] The townhouse has 2 bedrooms and 3 bathrooms, but 1 bed…"
click at [644, 285] on input "The door code for entry is 25326." at bounding box center [604, 281] width 631 height 22
click at [681, 254] on select "We'll let you in. Doorman/Front Desk has the key. Other (Provide details)" at bounding box center [604, 249] width 631 height 22
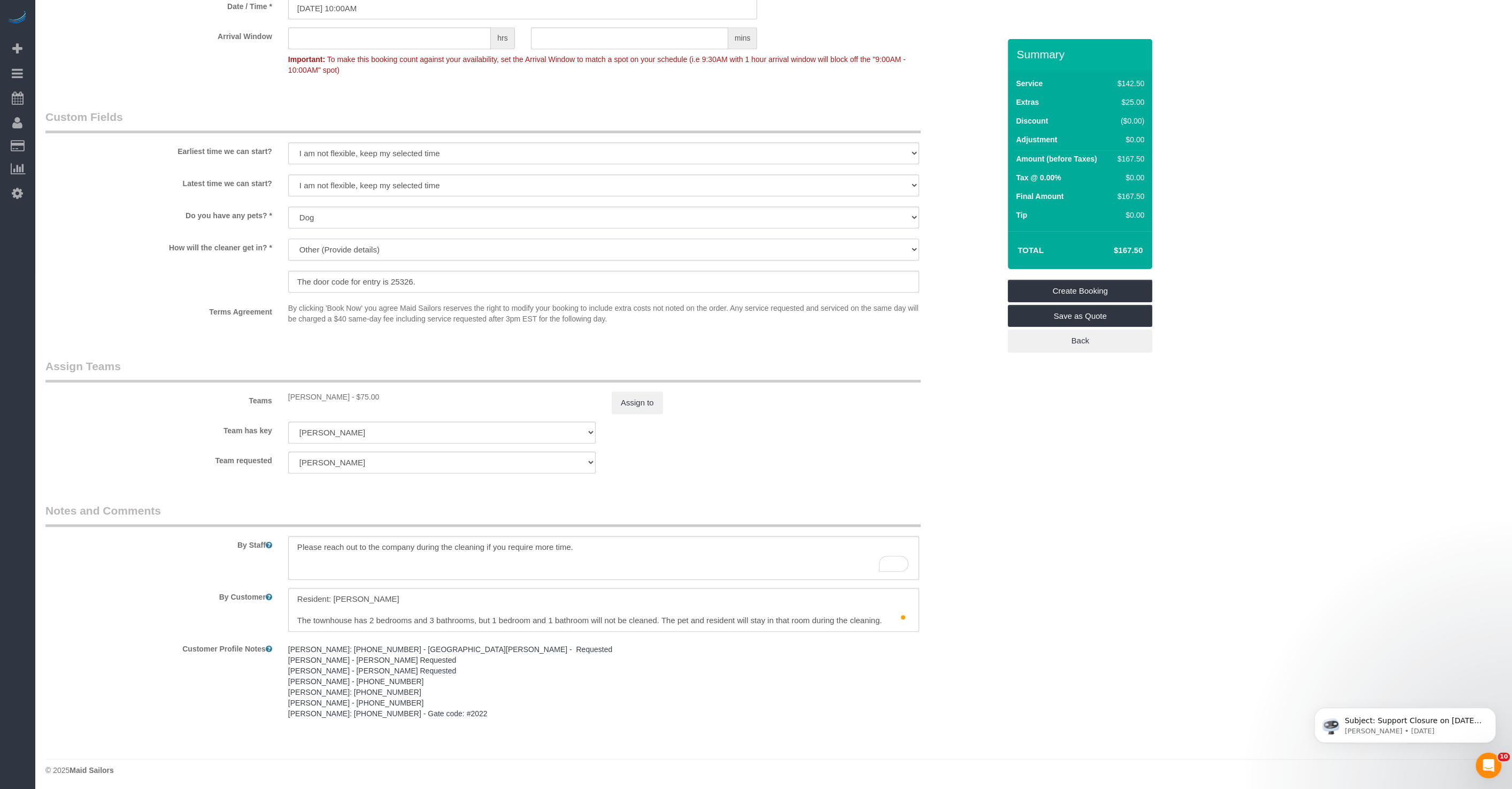
select select "number:5"
click at [288, 238] on select "We'll let you in. Doorman/Front Desk has the key. Other (Provide details)" at bounding box center [604, 249] width 631 height 22
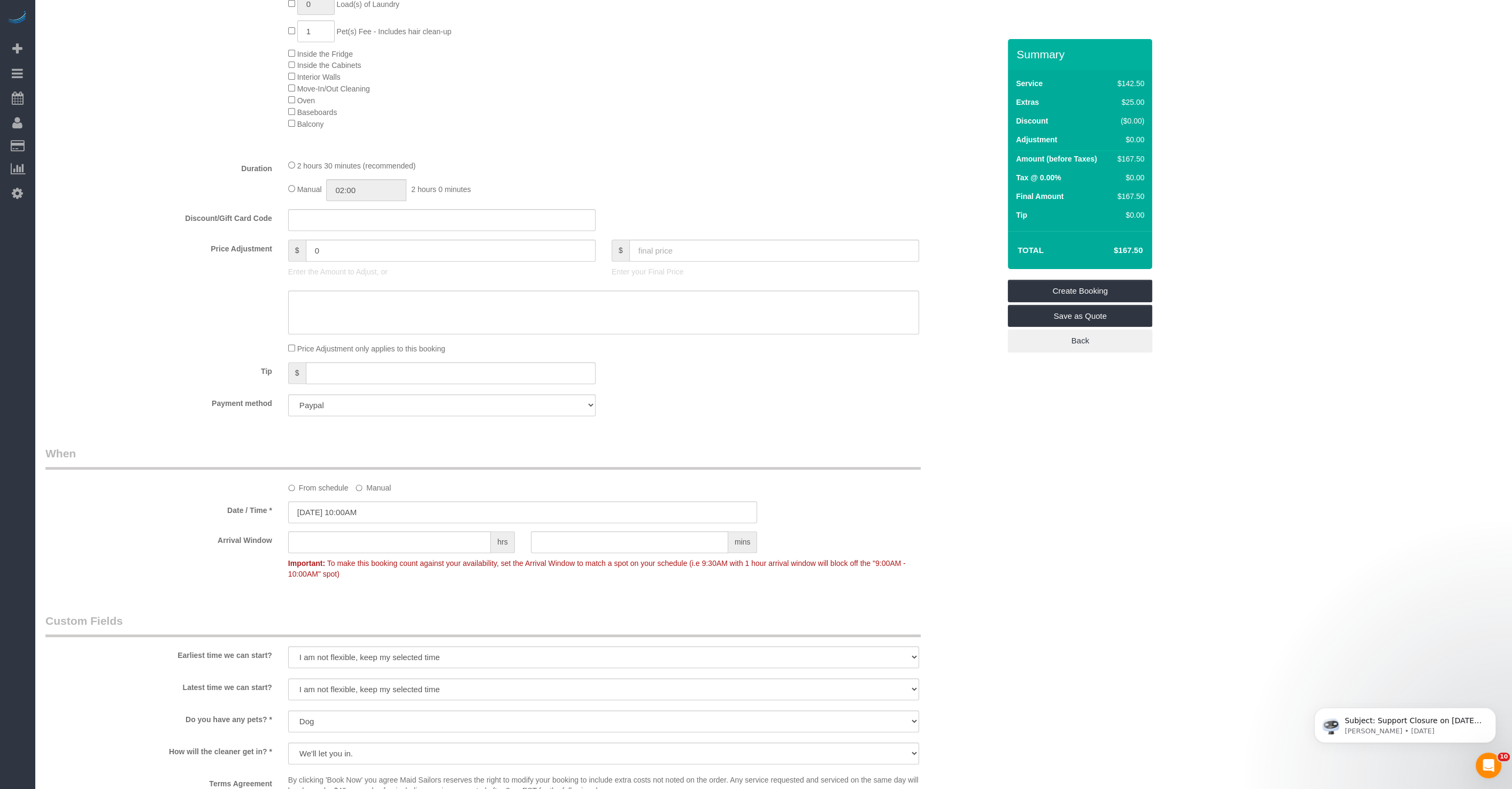
scroll to position [626, 0]
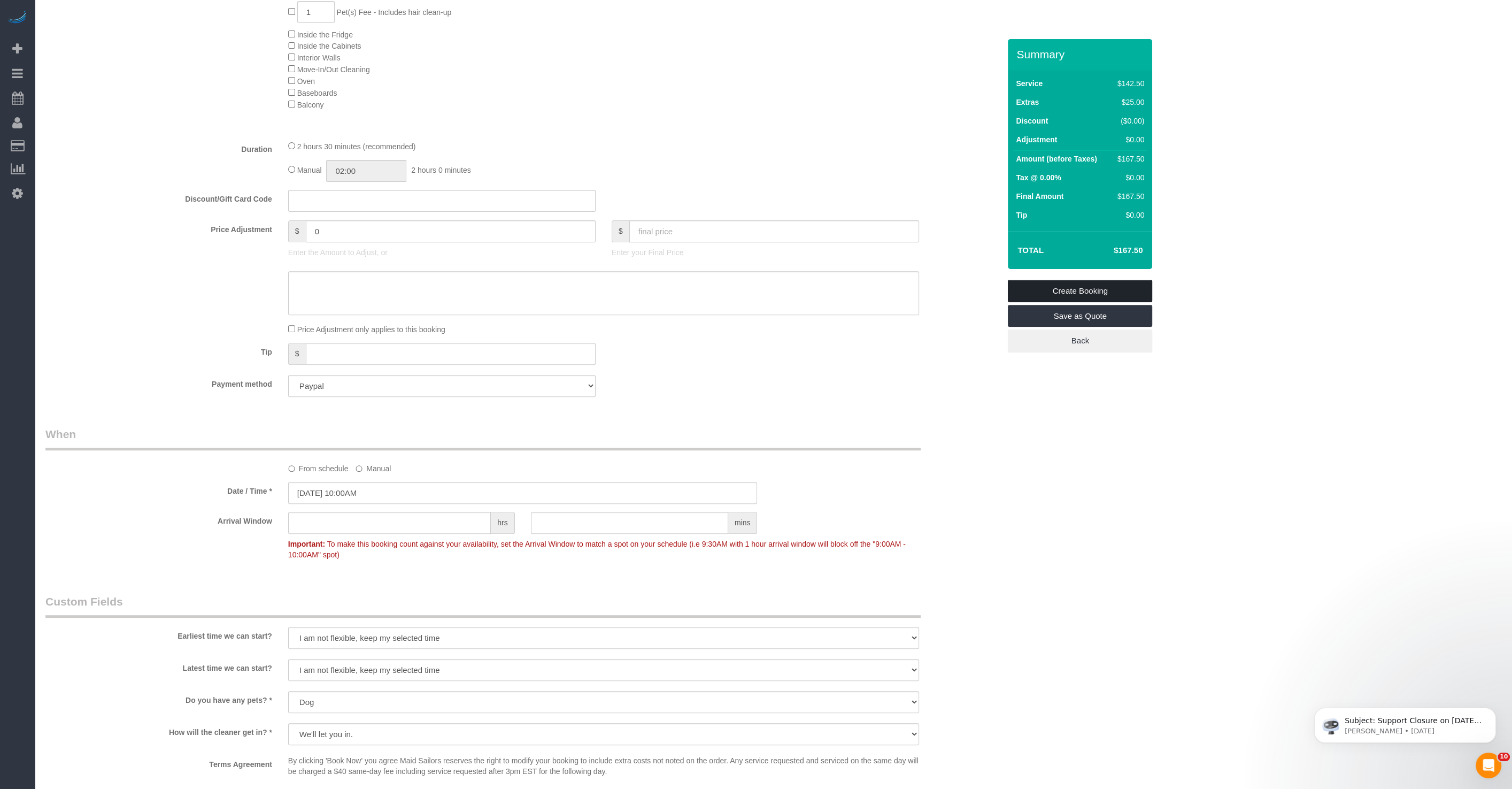
click at [1114, 288] on link "Create Booking" at bounding box center [1080, 291] width 145 height 22
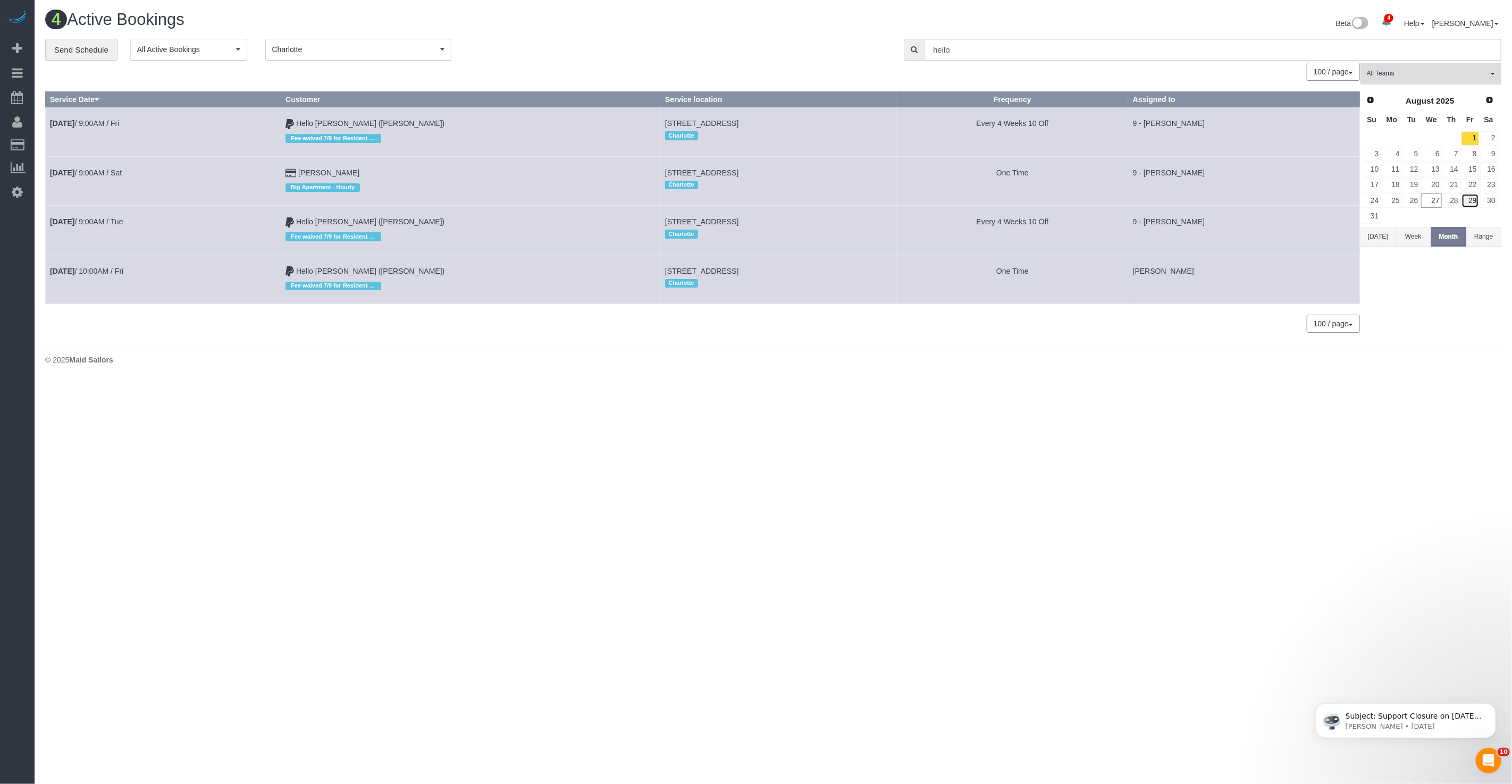
click at [1466, 203] on link "29" at bounding box center [1470, 201] width 17 height 14
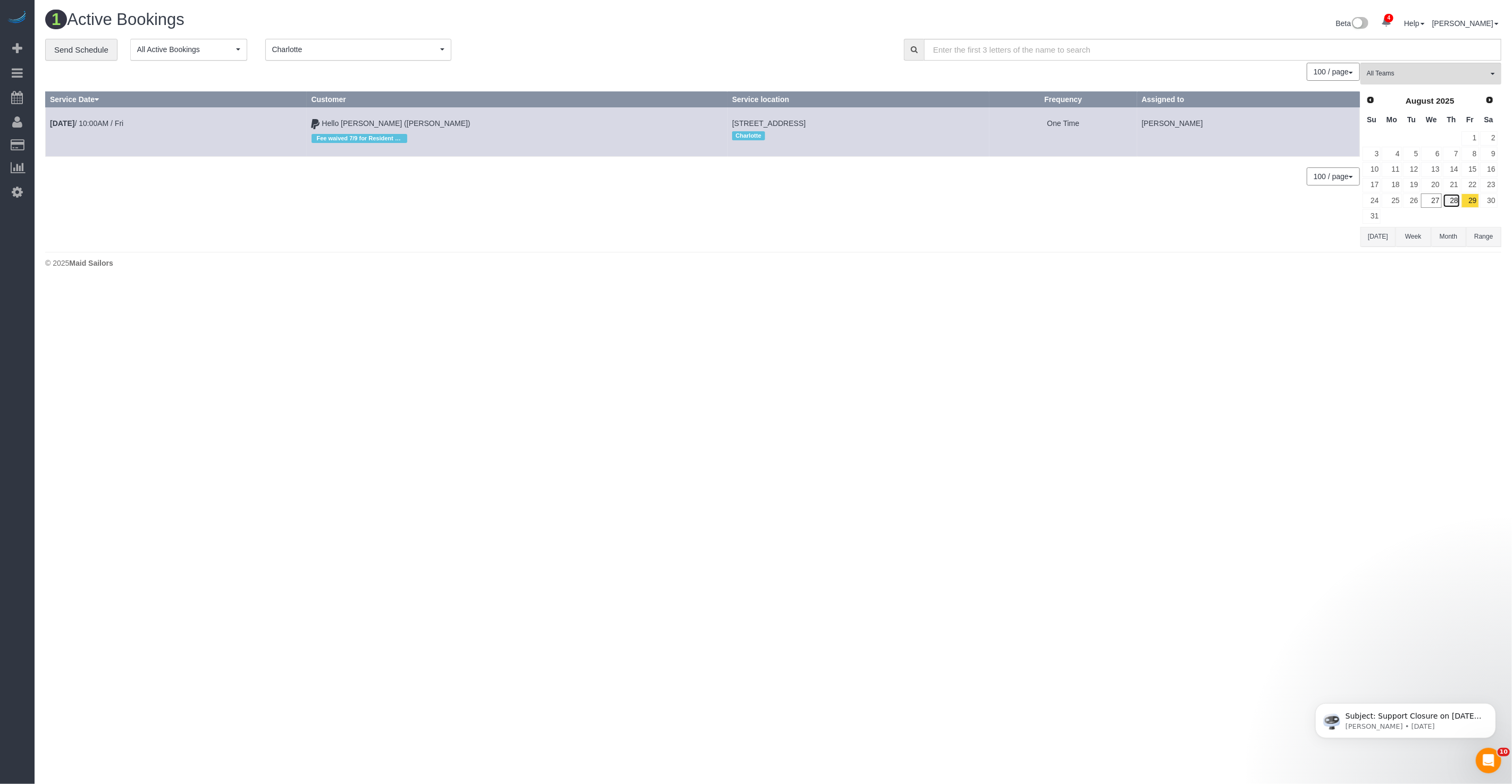
click at [1450, 199] on link "28" at bounding box center [1452, 201] width 17 height 14
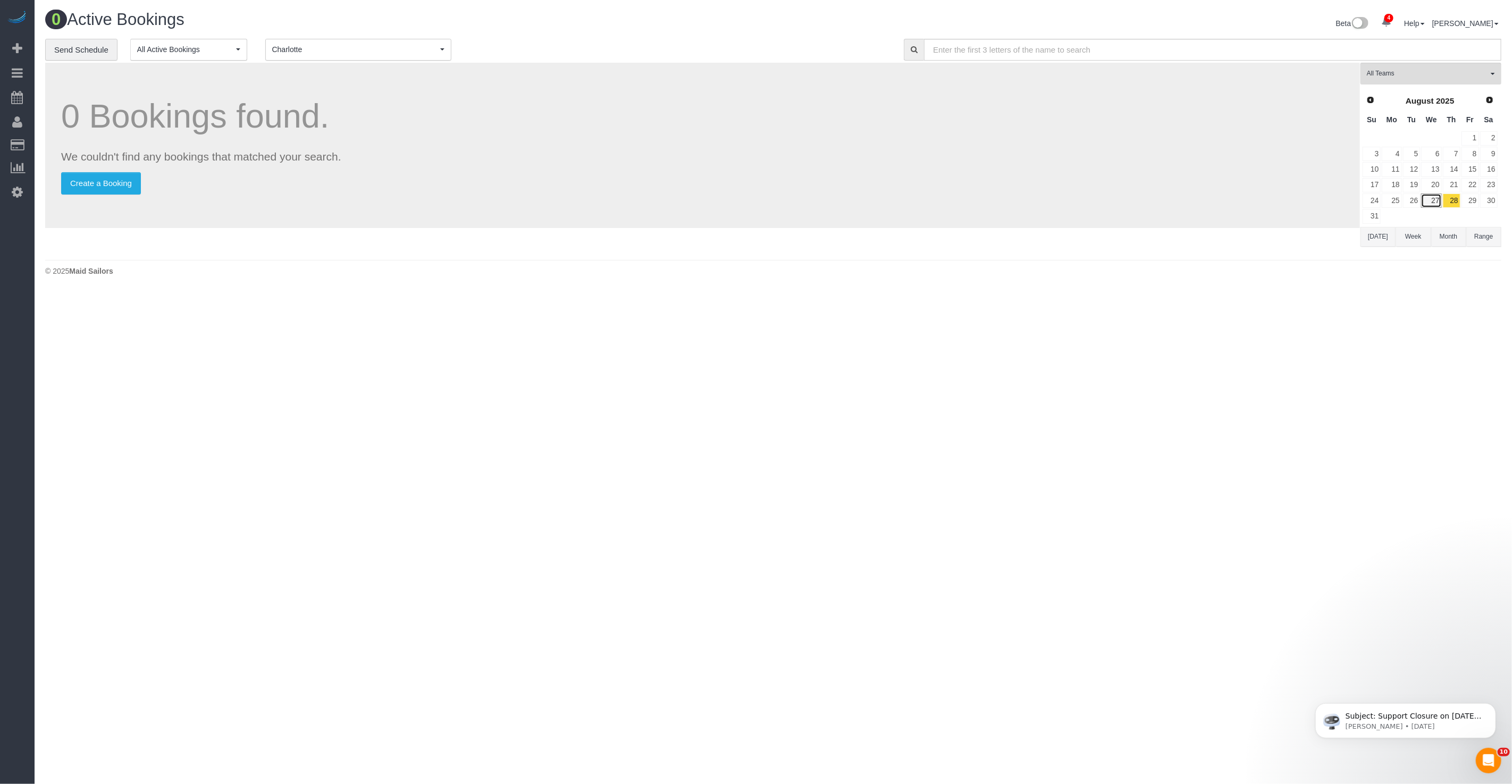
click at [1440, 197] on link "27" at bounding box center [1431, 201] width 20 height 14
click at [1480, 199] on link "30" at bounding box center [1489, 201] width 17 height 14
click at [1489, 199] on link "30" at bounding box center [1489, 201] width 17 height 14
click at [1367, 213] on link "31" at bounding box center [1371, 216] width 18 height 14
click at [1415, 229] on button "Week" at bounding box center [1413, 237] width 35 height 20
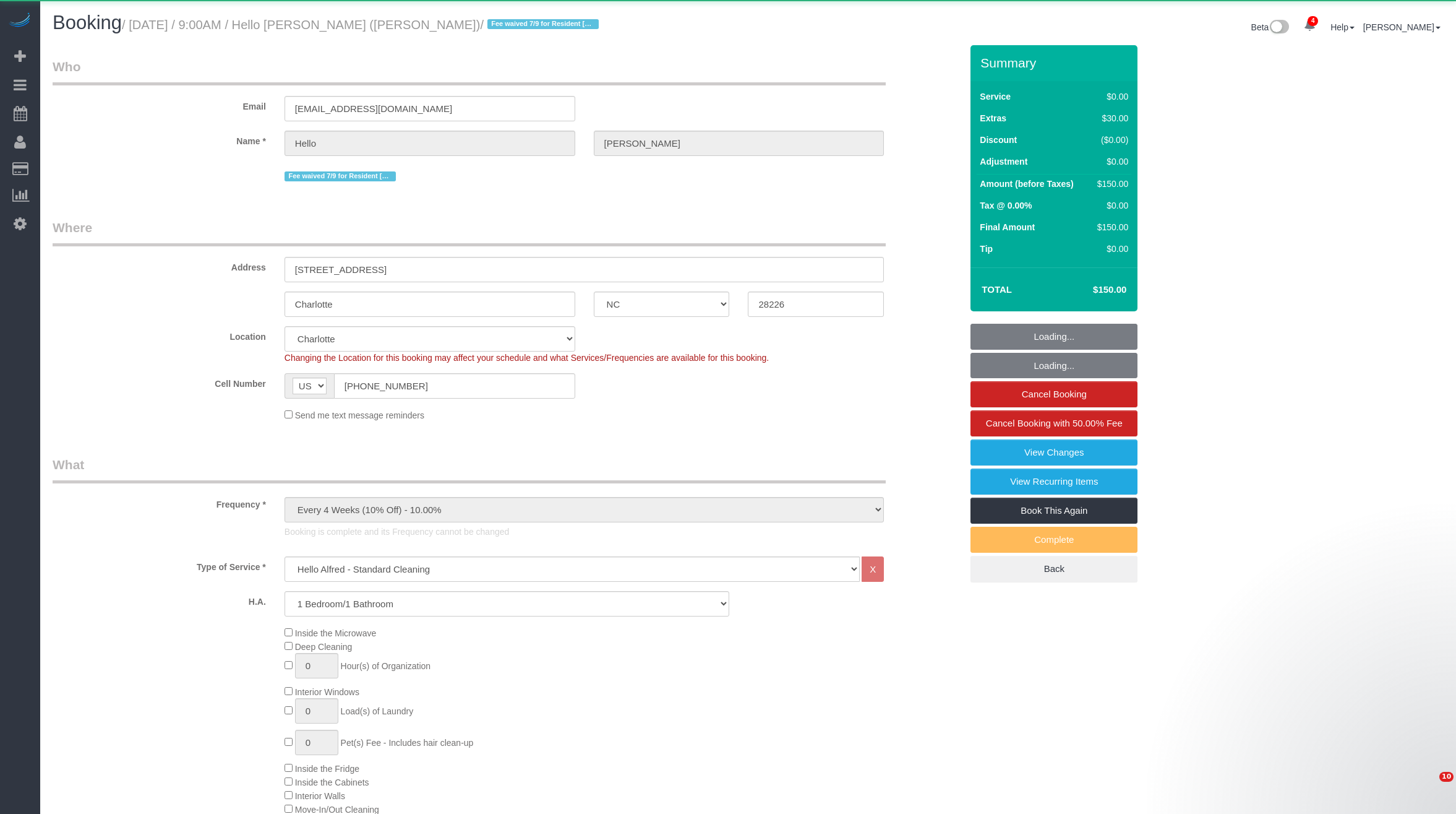
select select "NC"
select select "1"
select select "spot1"
select select "number:89"
select select "number:90"
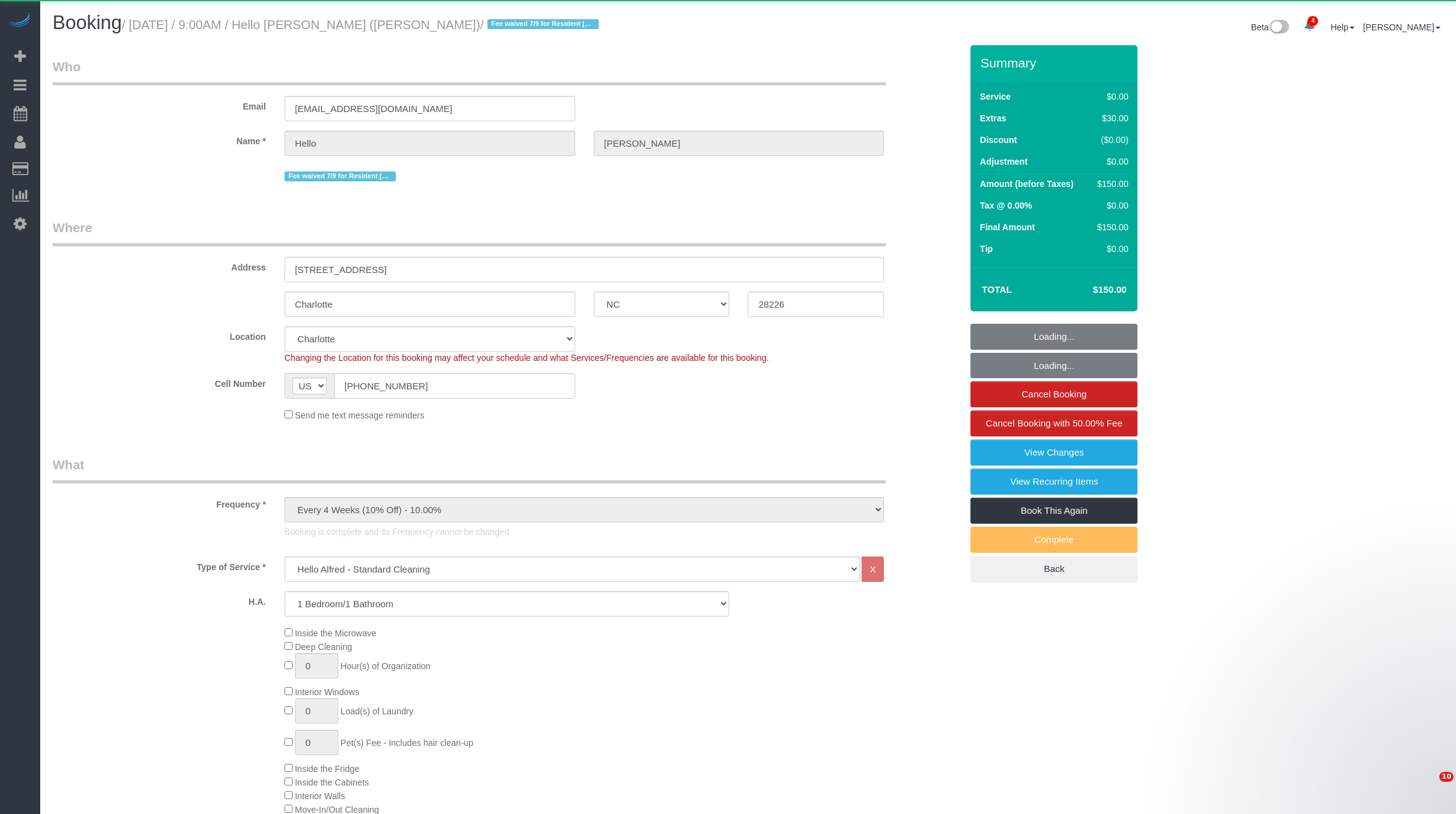
select select "number:15"
select select "number:5"
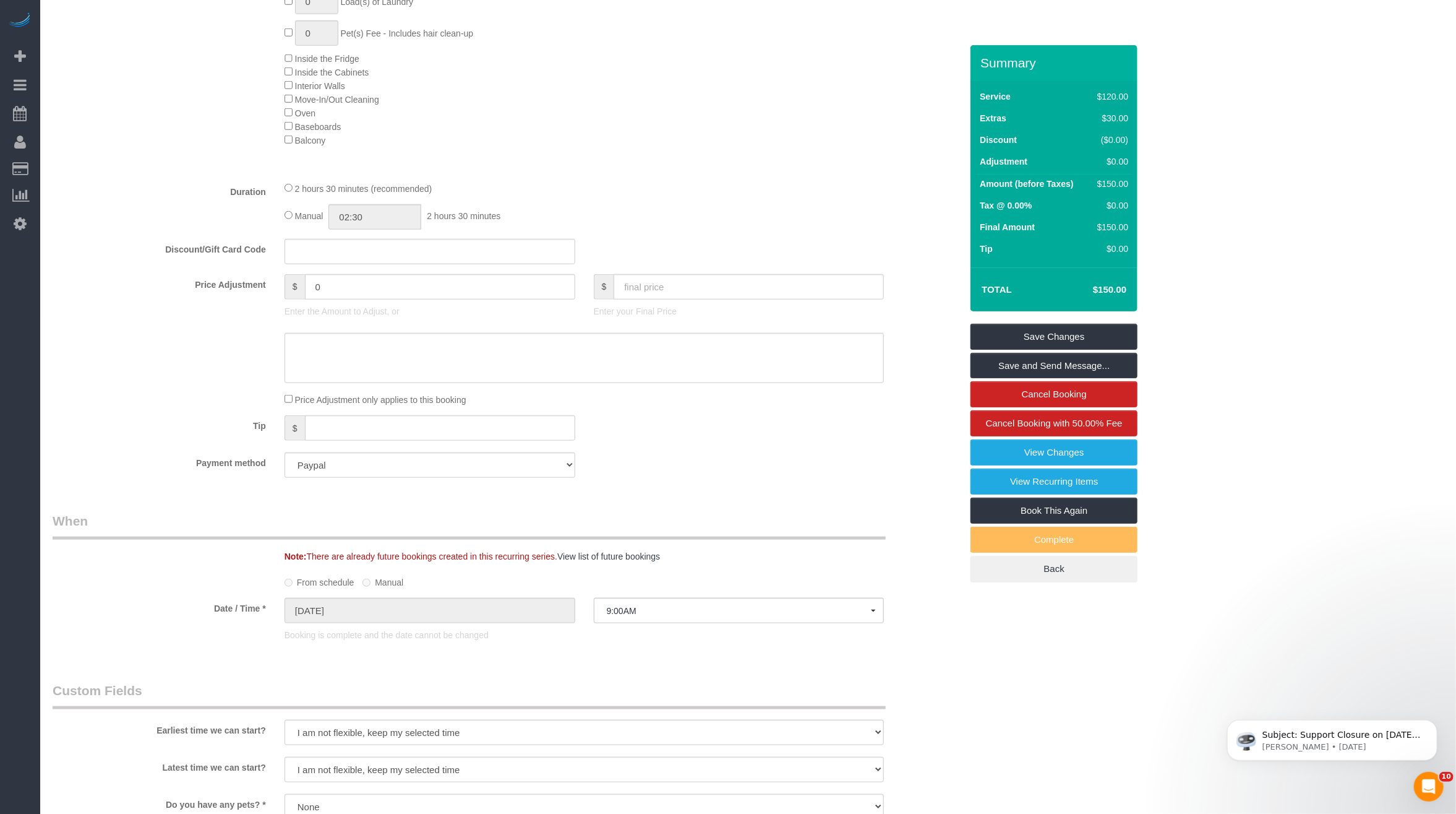
scroll to position [729, 0]
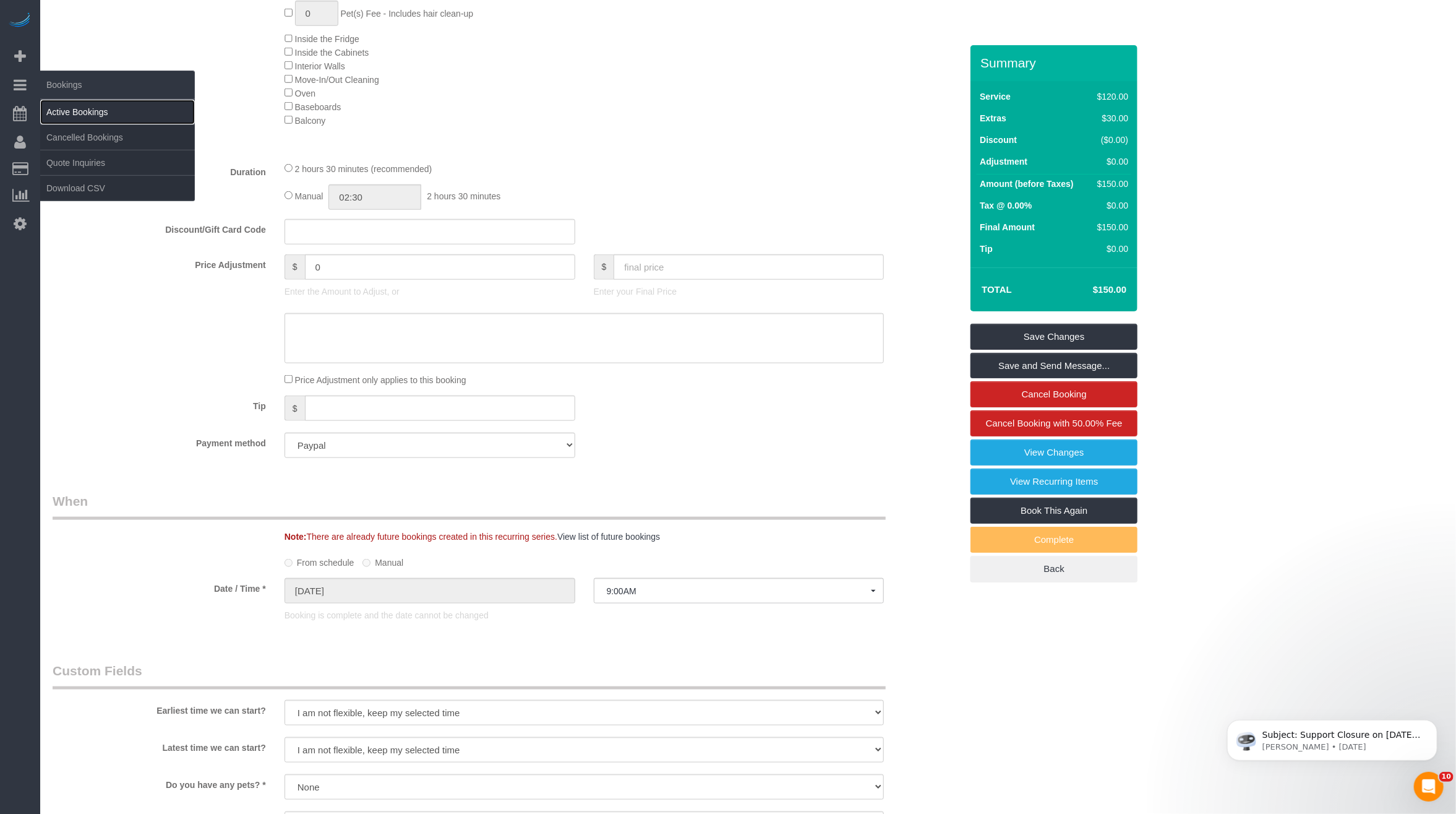
click at [85, 100] on link "Active Bookings" at bounding box center [116, 112] width 154 height 25
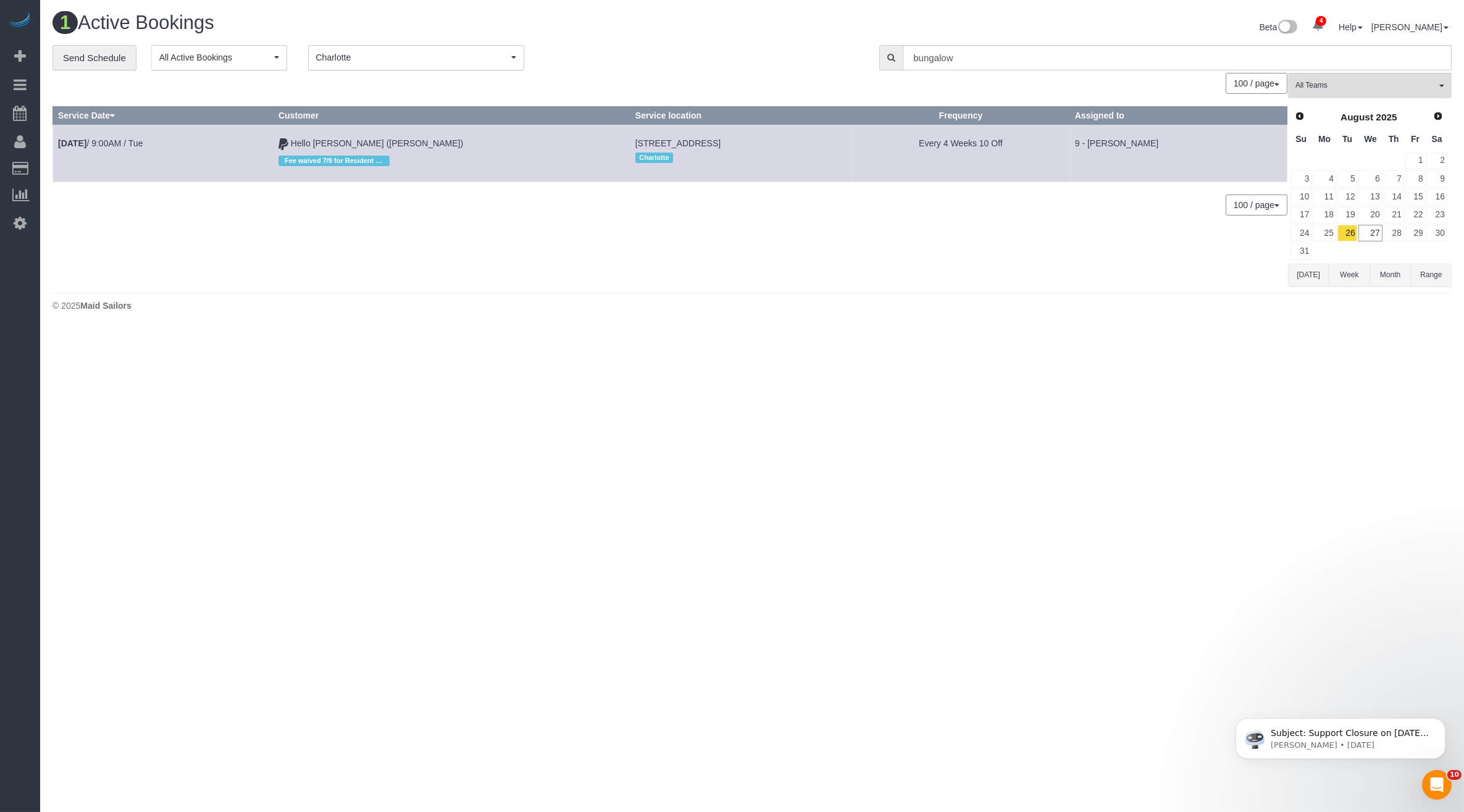
click at [676, 285] on div "1 Active Bookings Beta 4 Your Notifications You have 0 alerts × You have 5 to c…" at bounding box center [751, 164] width 1424 height 329
click at [1391, 231] on link "28" at bounding box center [1394, 233] width 20 height 17
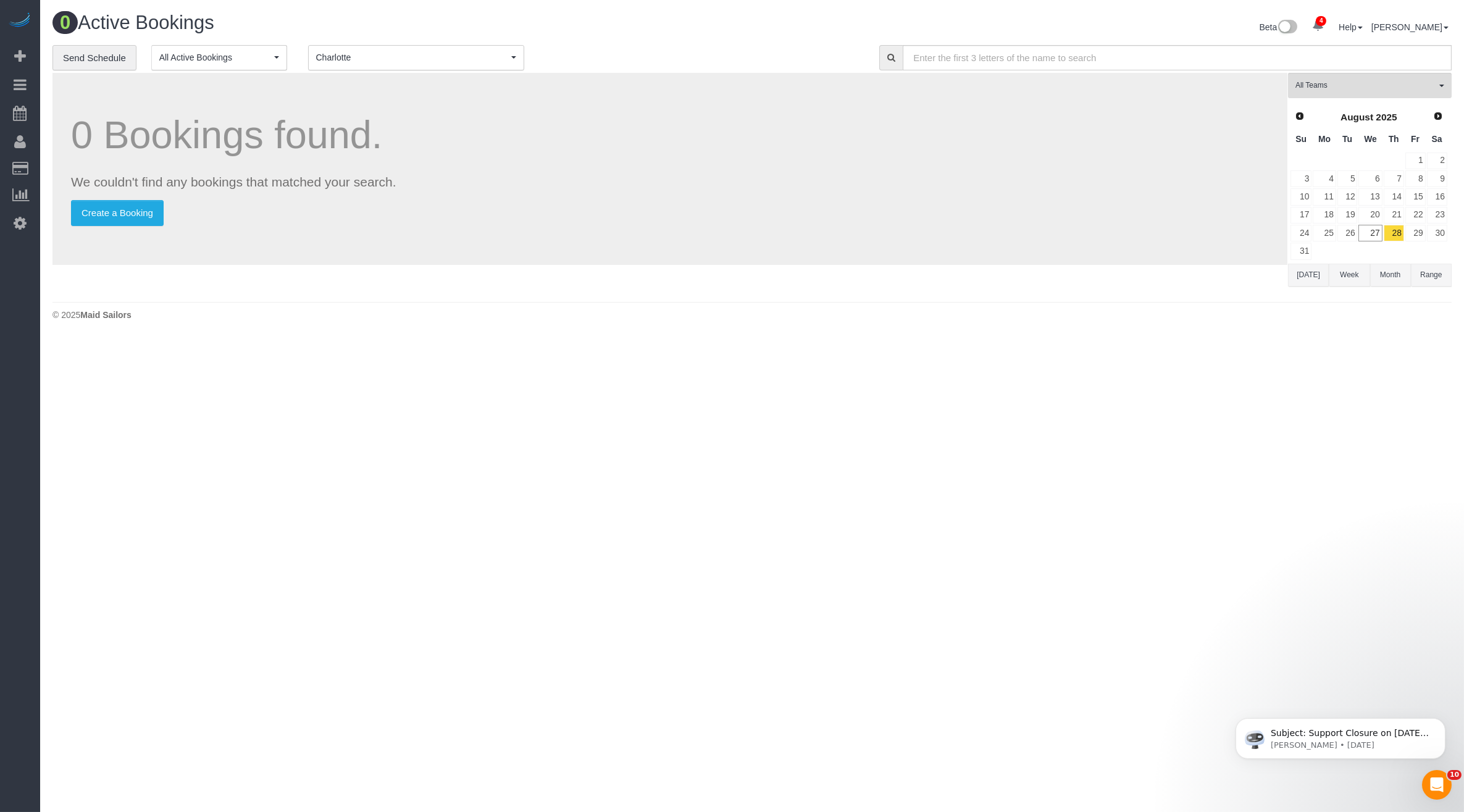
click at [355, 81] on div "0 Bookings found. We couldn't find any bookings that matched your search. Creat…" at bounding box center [670, 169] width 1235 height 192
click at [355, 70] on div "**********" at bounding box center [752, 171] width 1399 height 251
click at [355, 66] on button "Charlotte Charlotte" at bounding box center [416, 57] width 216 height 25
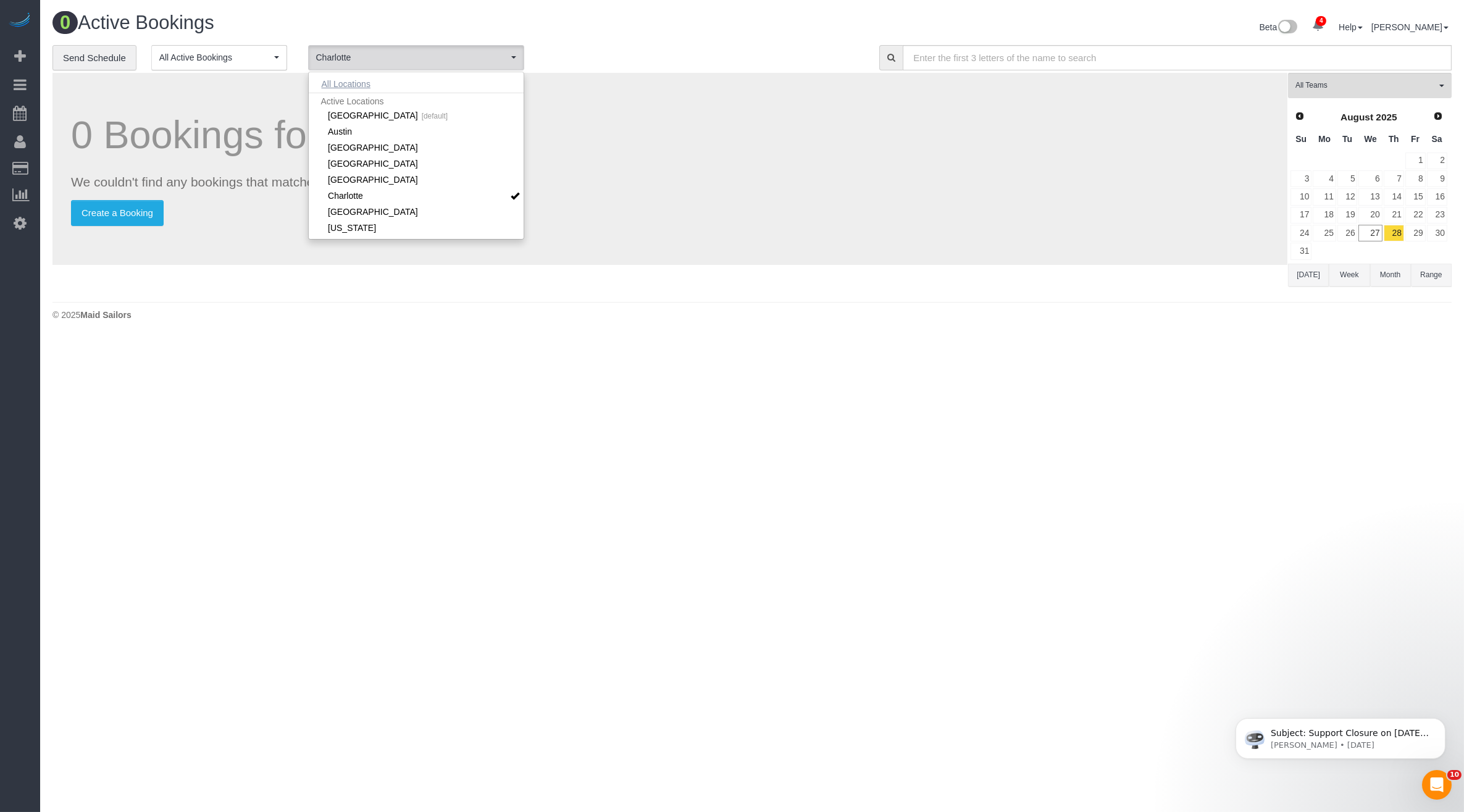
click at [342, 77] on button "All Locations" at bounding box center [346, 84] width 75 height 18
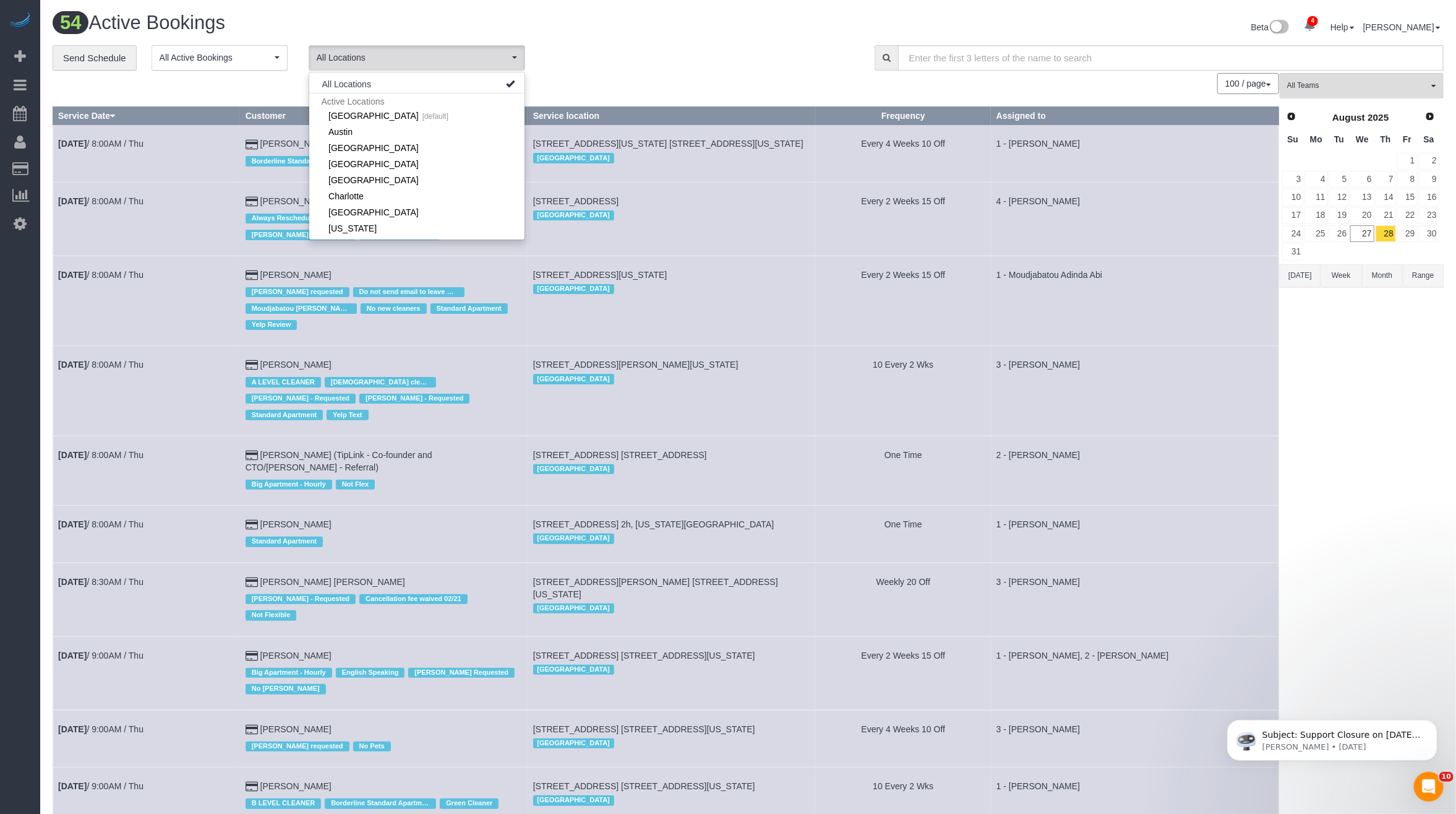
click at [728, 436] on td "96 Rockwell Place, Apt. 10c, Brooklyn, NY 11217 Brooklyn" at bounding box center [671, 470] width 288 height 69
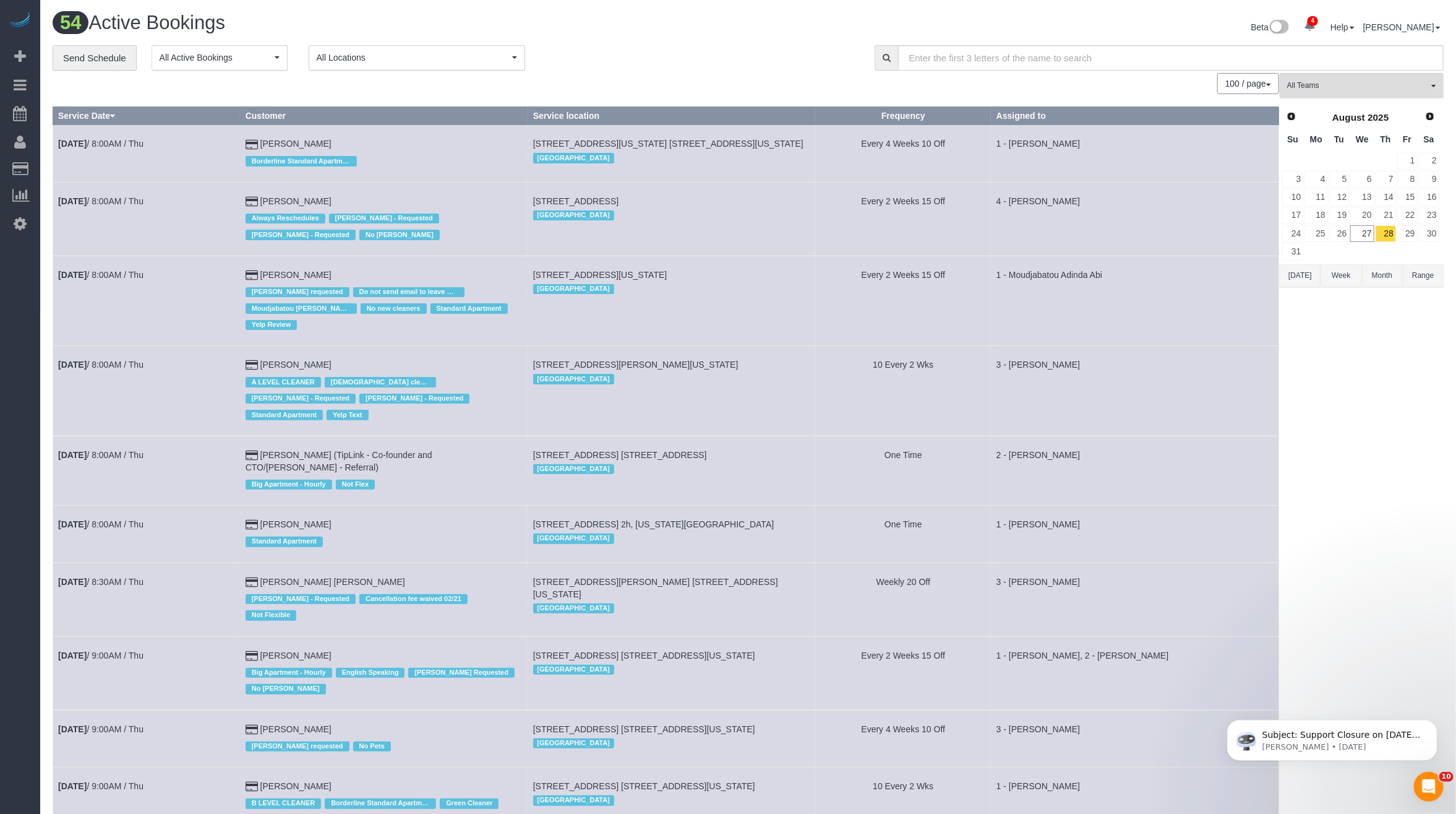
click at [1281, 265] on button "[DATE]" at bounding box center [1300, 276] width 41 height 23
click at [1290, 269] on button "[DATE]" at bounding box center [1300, 276] width 41 height 23
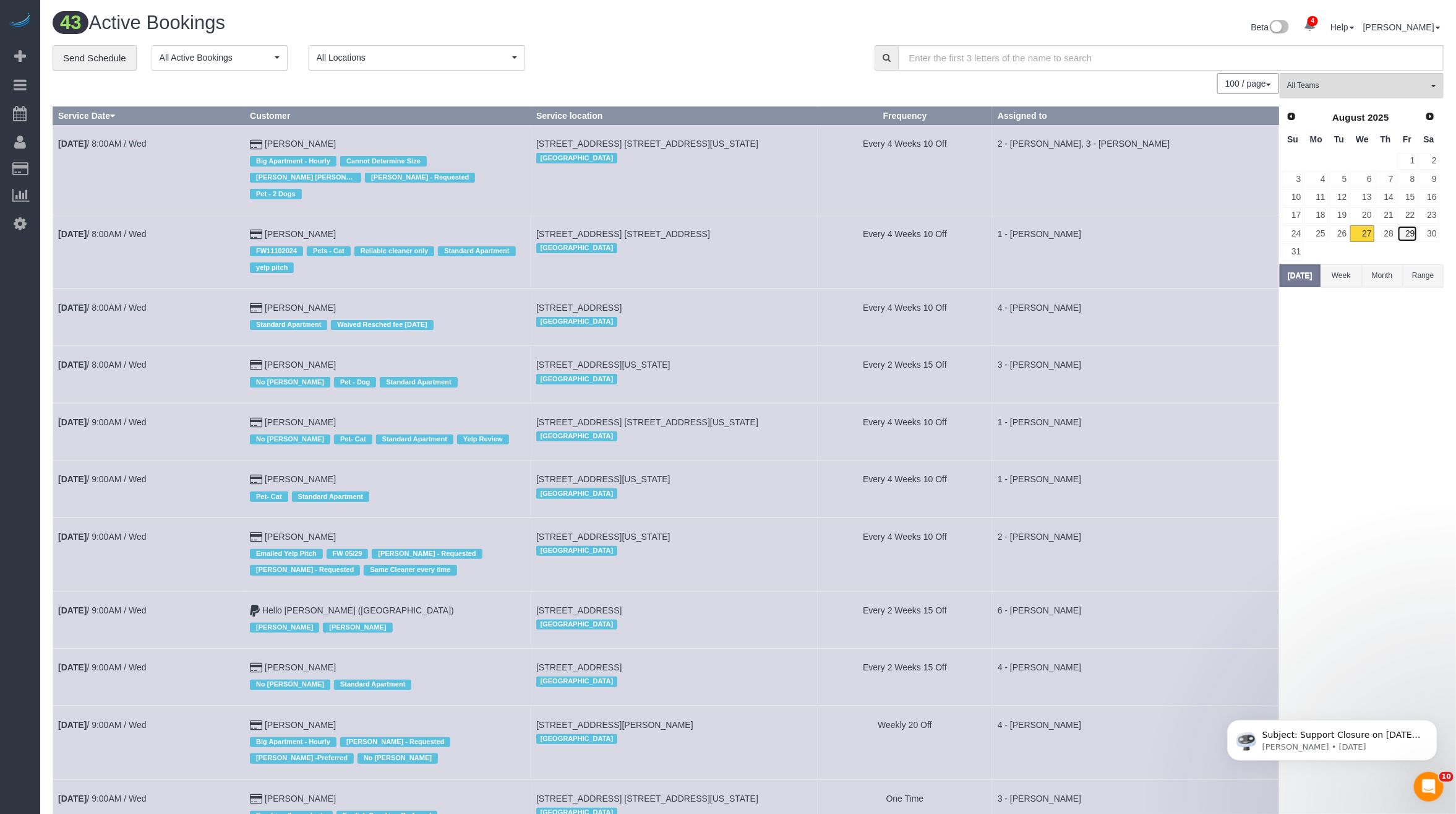
click at [1400, 233] on link "29" at bounding box center [1408, 234] width 20 height 17
click at [1389, 229] on link "28" at bounding box center [1386, 234] width 20 height 17
